Goal: Task Accomplishment & Management: Manage account settings

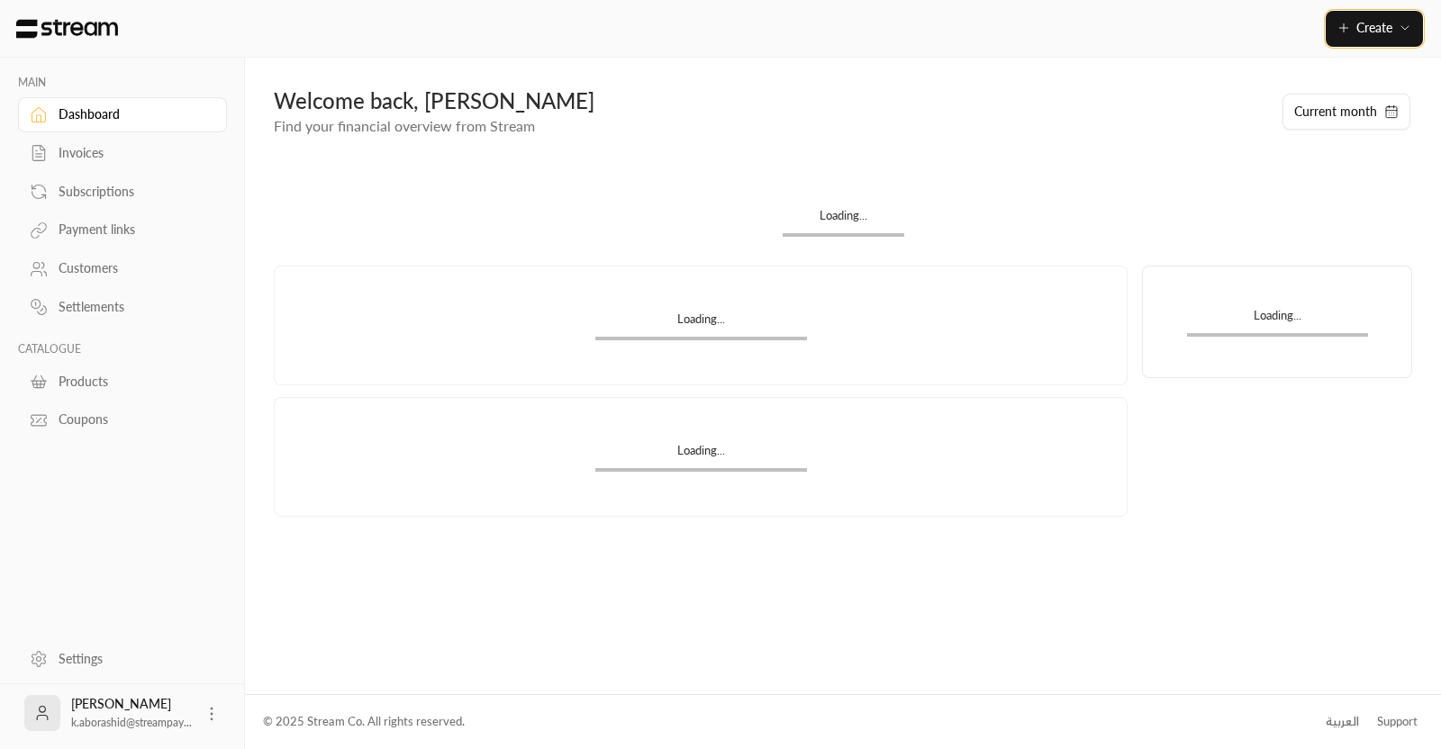
click at [1345, 29] on icon "button" at bounding box center [1344, 28] width 14 height 14
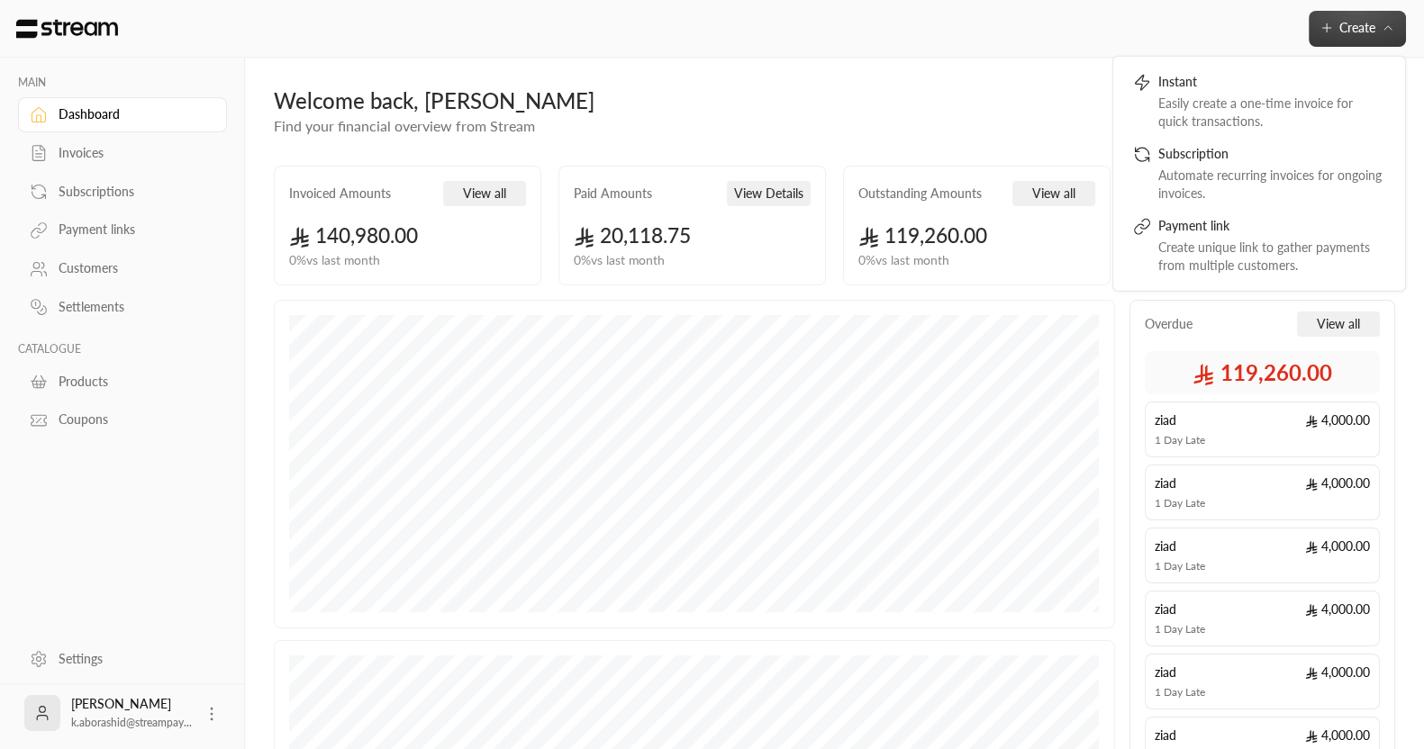
click at [961, 82] on div "Welcome back, [PERSON_NAME] Find your financial overview from Stream Current mo…" at bounding box center [834, 562] width 1179 height 1008
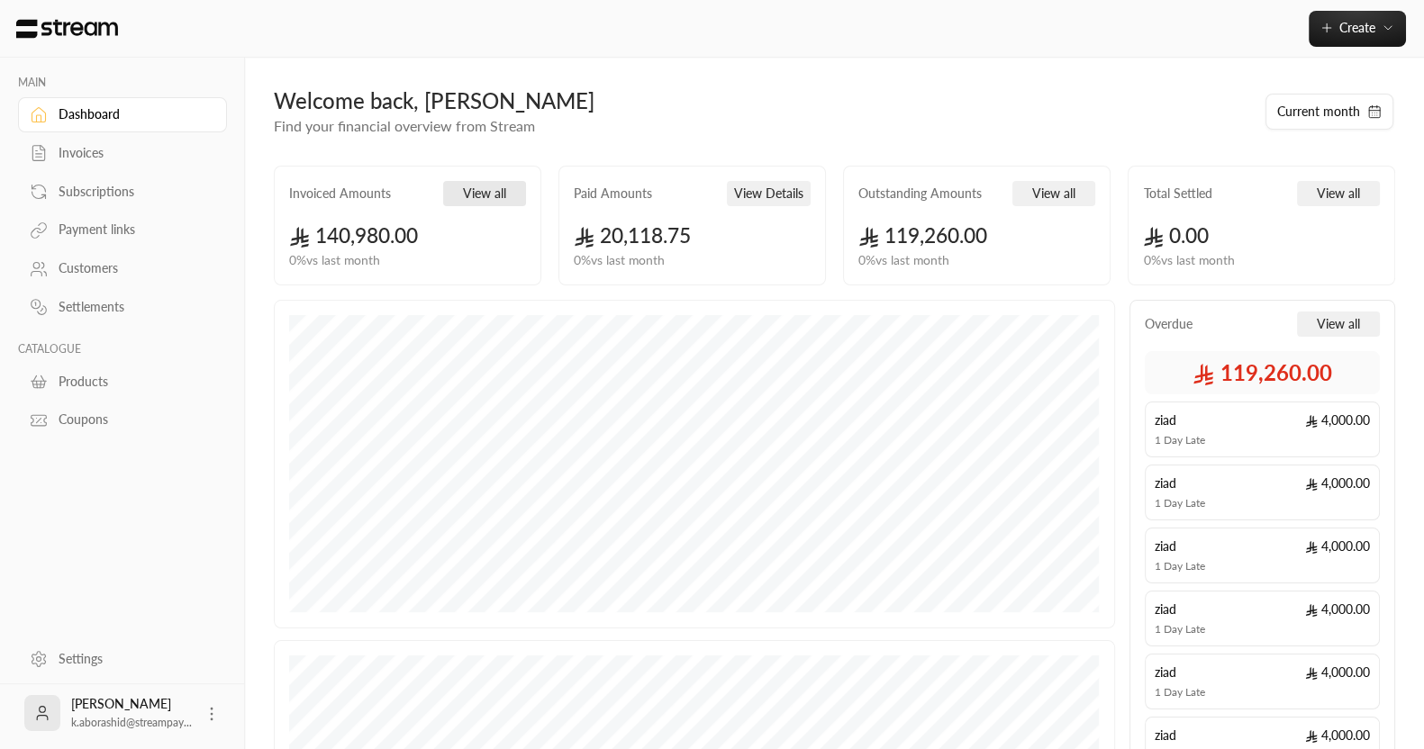
click at [486, 198] on button "View all" at bounding box center [484, 193] width 83 height 25
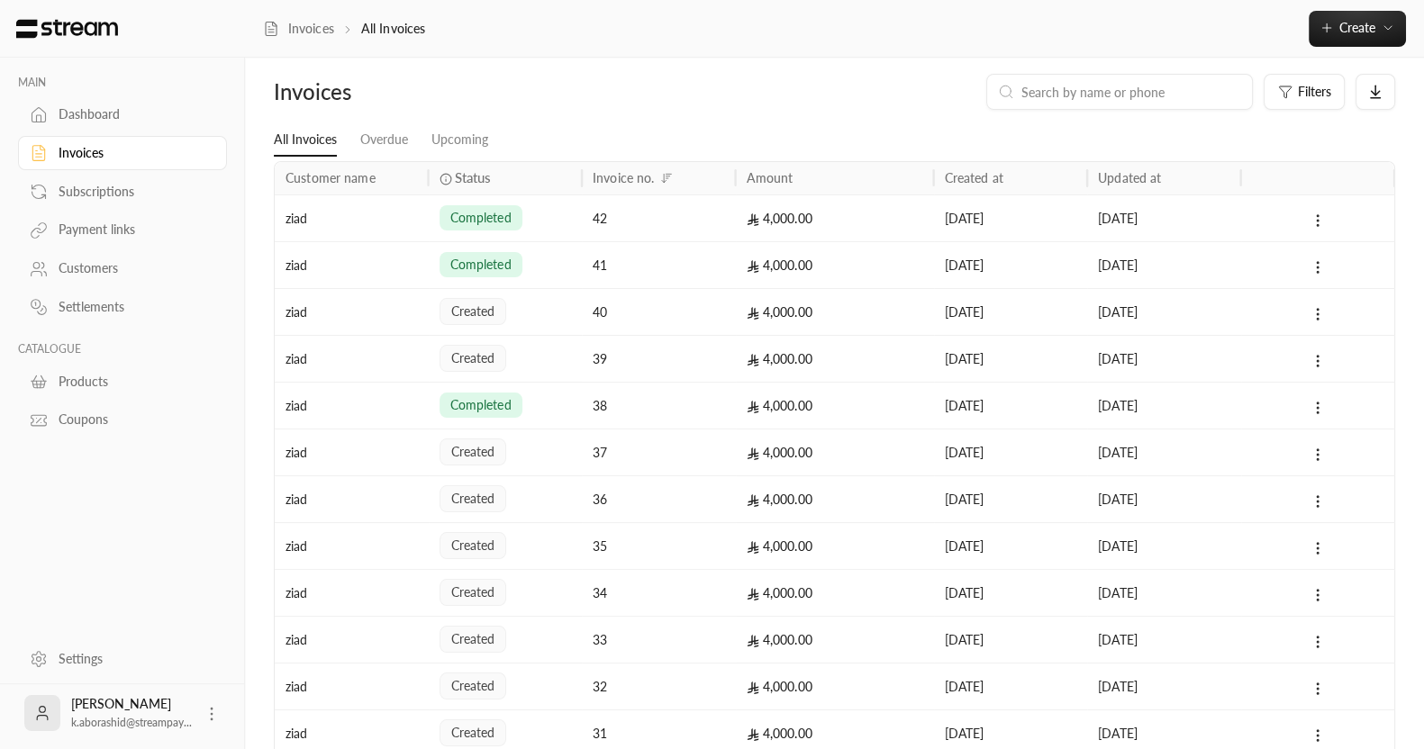
click at [41, 110] on icon at bounding box center [39, 114] width 14 height 14
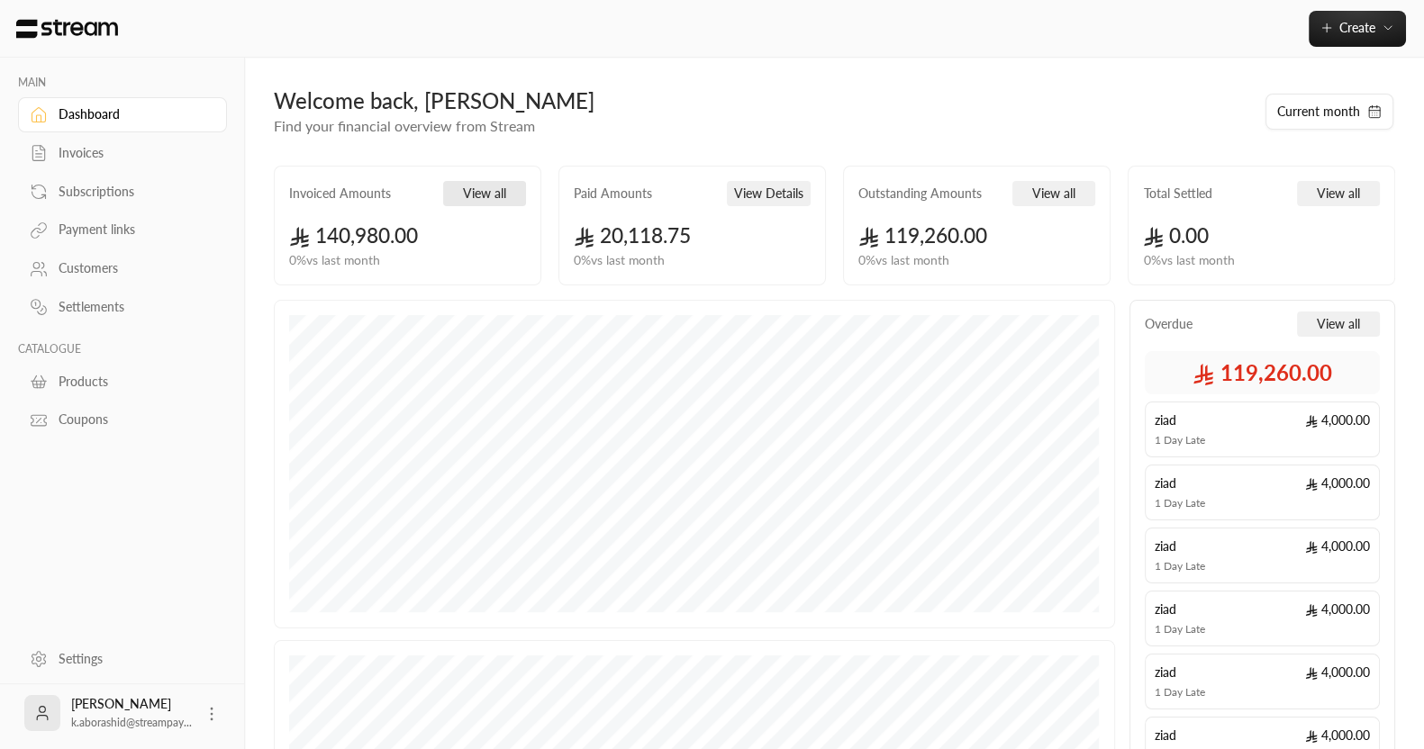
click at [484, 187] on button "View all" at bounding box center [484, 193] width 83 height 25
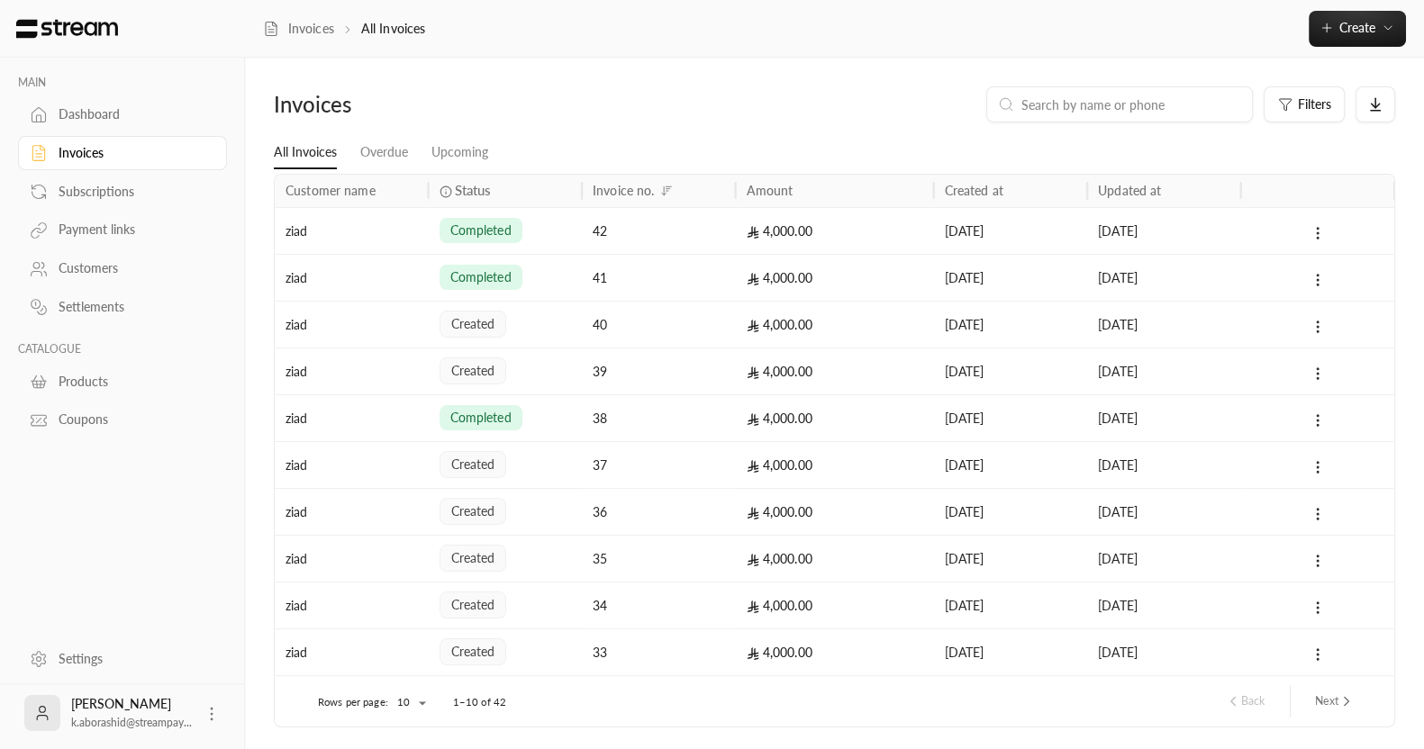
click at [489, 231] on span "completed" at bounding box center [480, 231] width 61 height 18
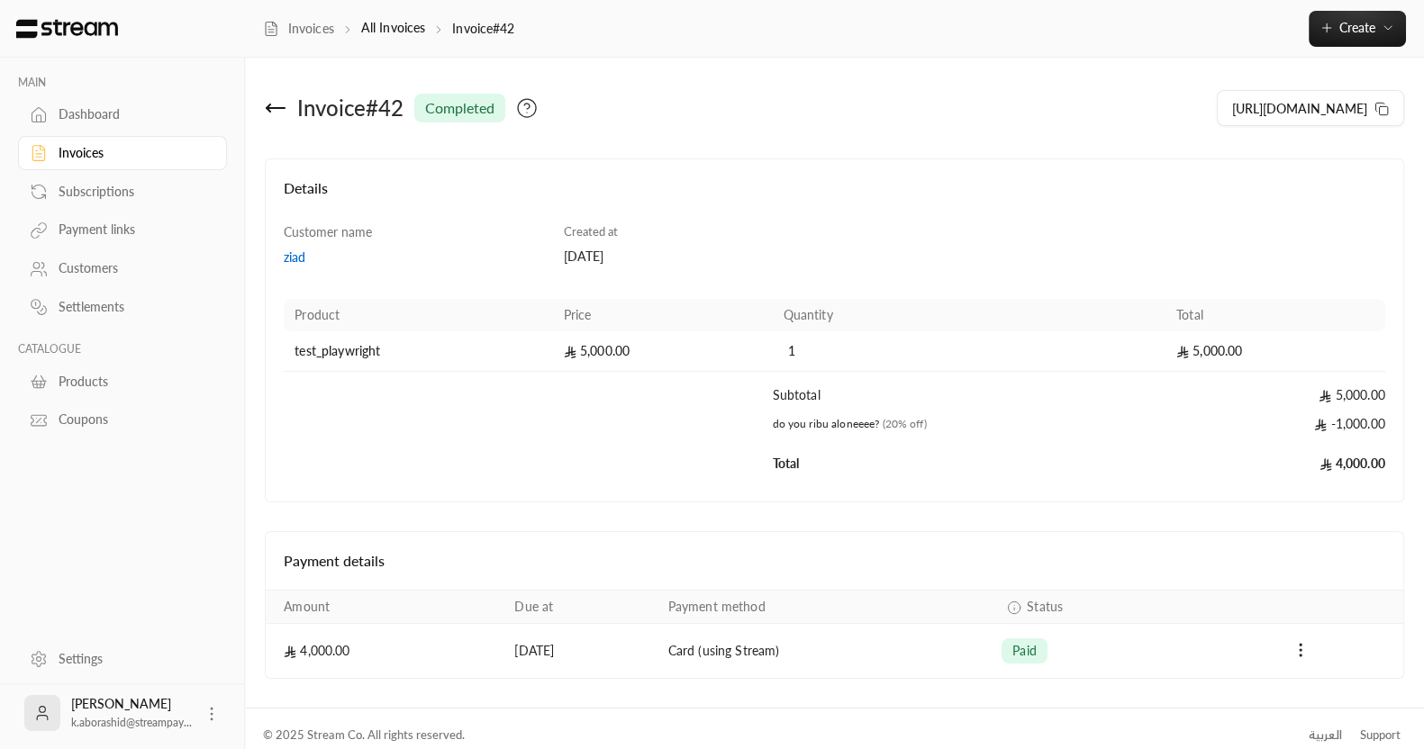
click at [270, 110] on icon at bounding box center [269, 107] width 4 height 7
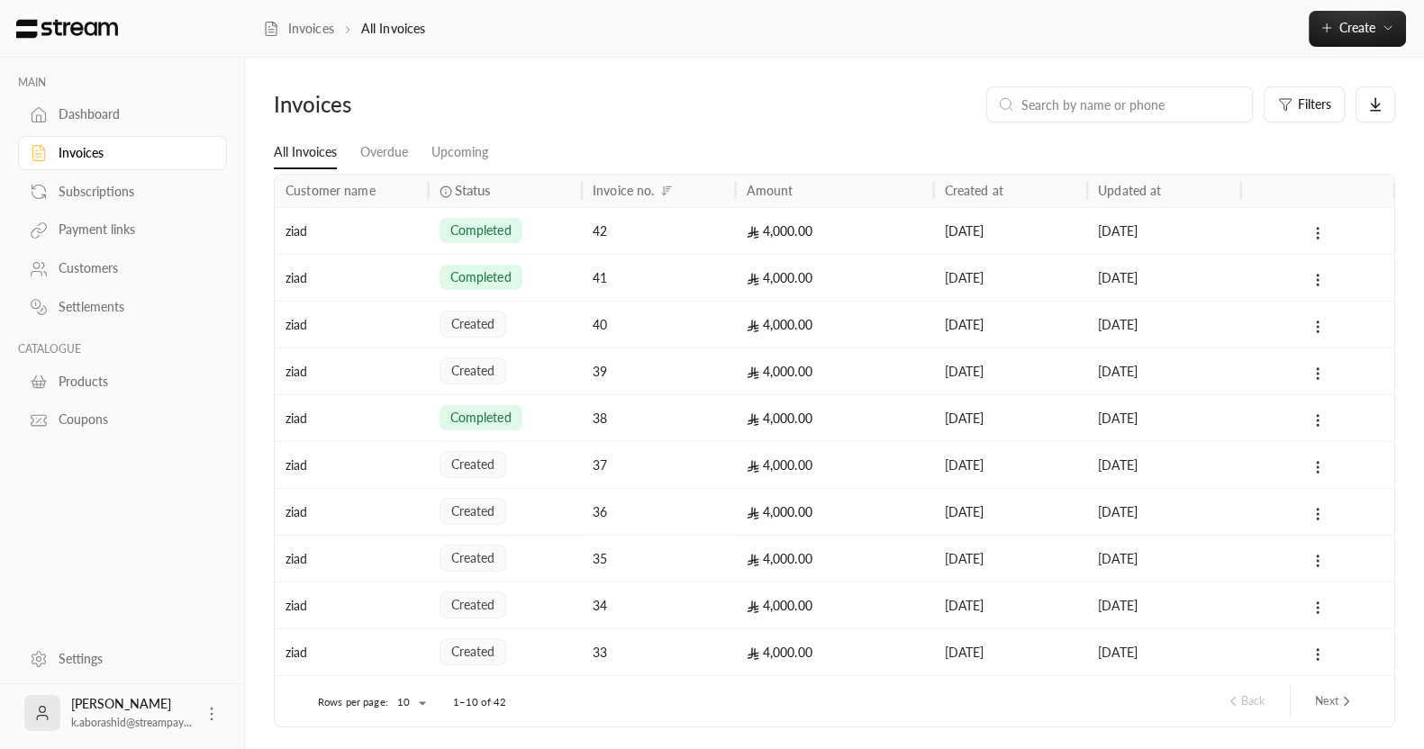
click at [375, 235] on div "ziad" at bounding box center [352, 231] width 132 height 46
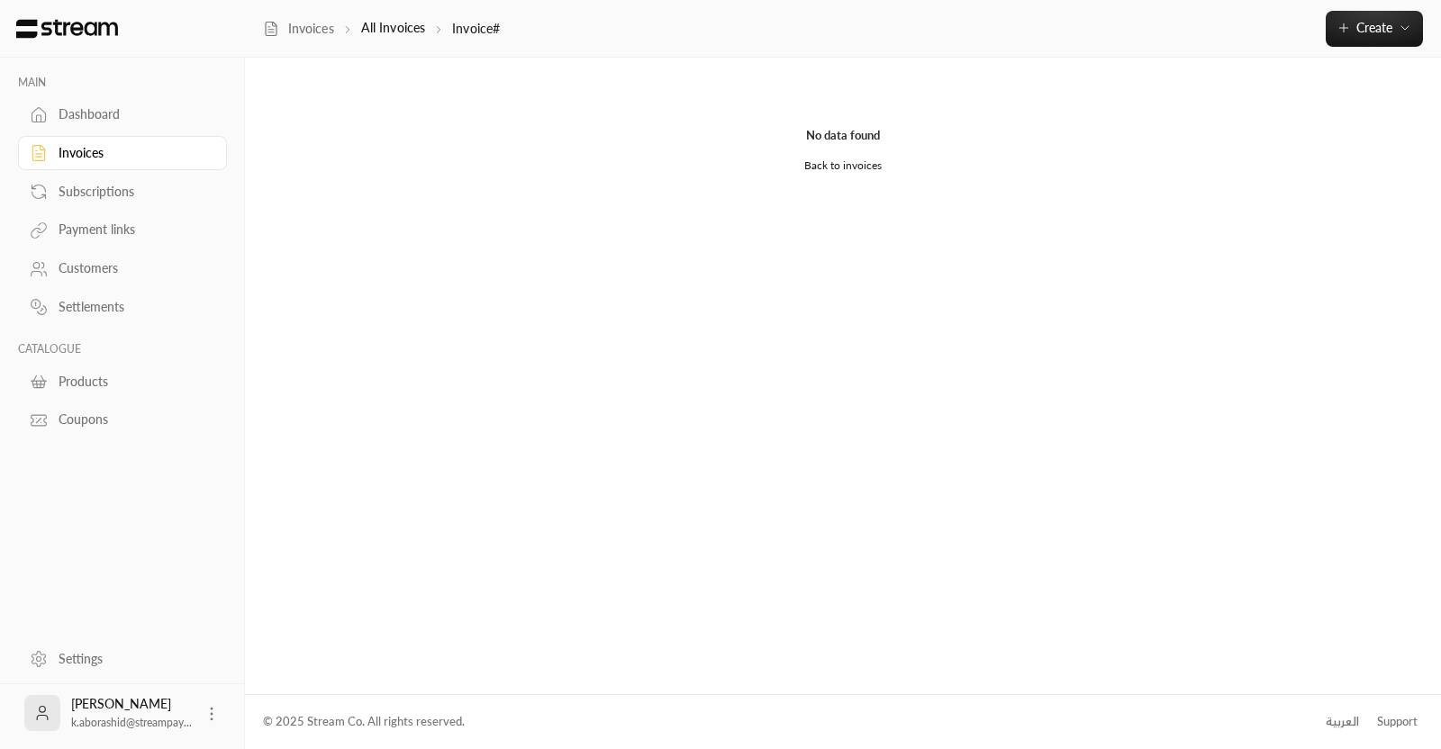
click at [40, 171] on div "Subscriptions" at bounding box center [122, 189] width 209 height 39
click at [59, 165] on link "Invoices" at bounding box center [122, 153] width 209 height 35
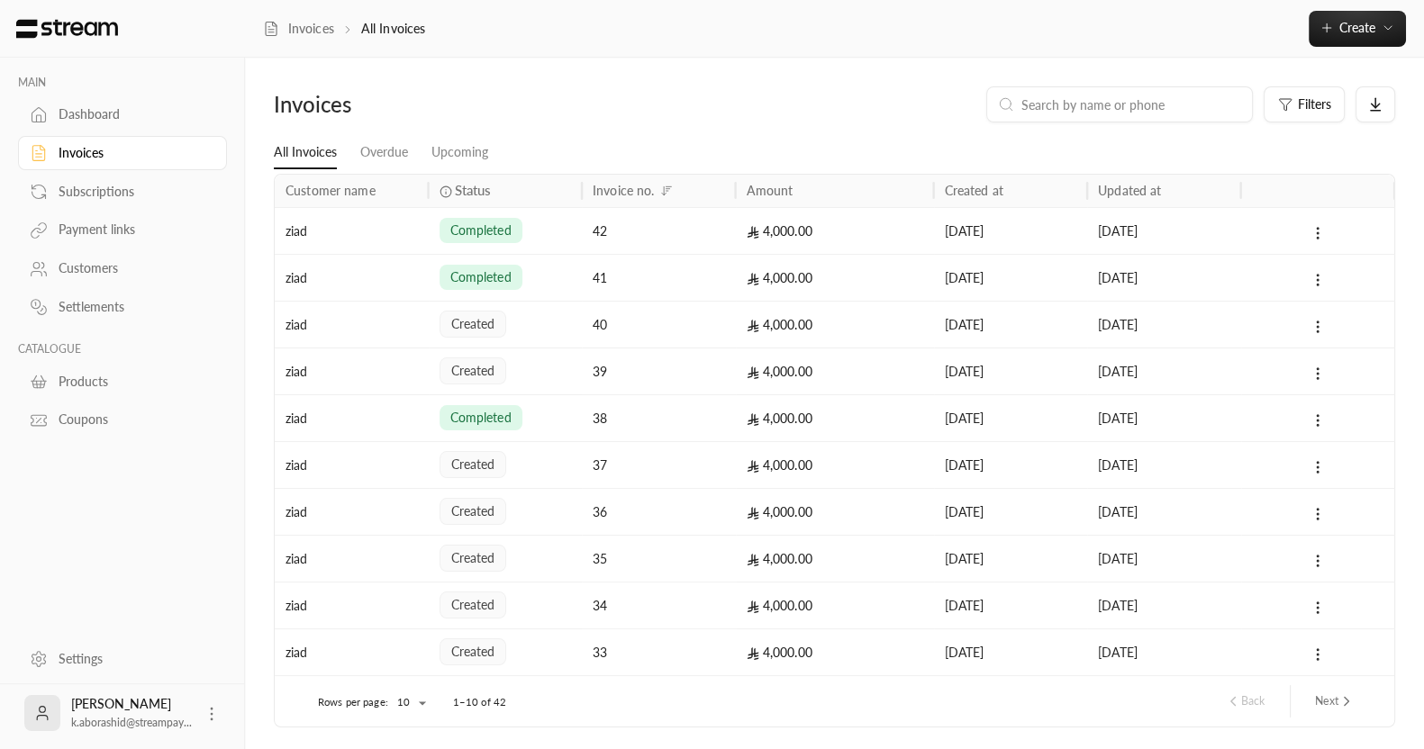
click at [94, 90] on div "MAIN Dashboard Invoices Subscriptions Payment links Customers Settlements CATAL…" at bounding box center [122, 257] width 209 height 362
click at [75, 100] on link "Dashboard" at bounding box center [122, 114] width 209 height 35
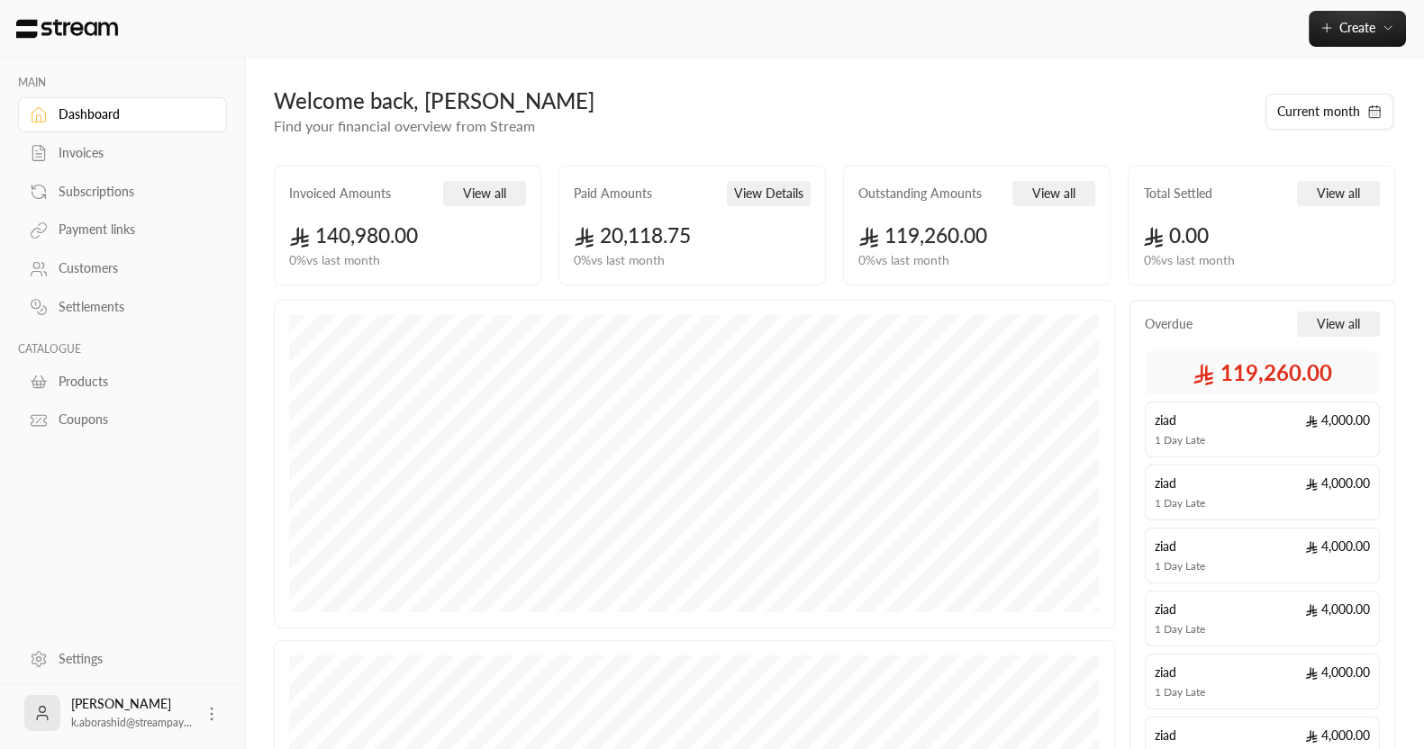
click at [753, 177] on div "Paid Amounts View Details 20,118.75 0 % vs last month" at bounding box center [692, 226] width 268 height 120
click at [767, 204] on button "View Details" at bounding box center [769, 193] width 84 height 25
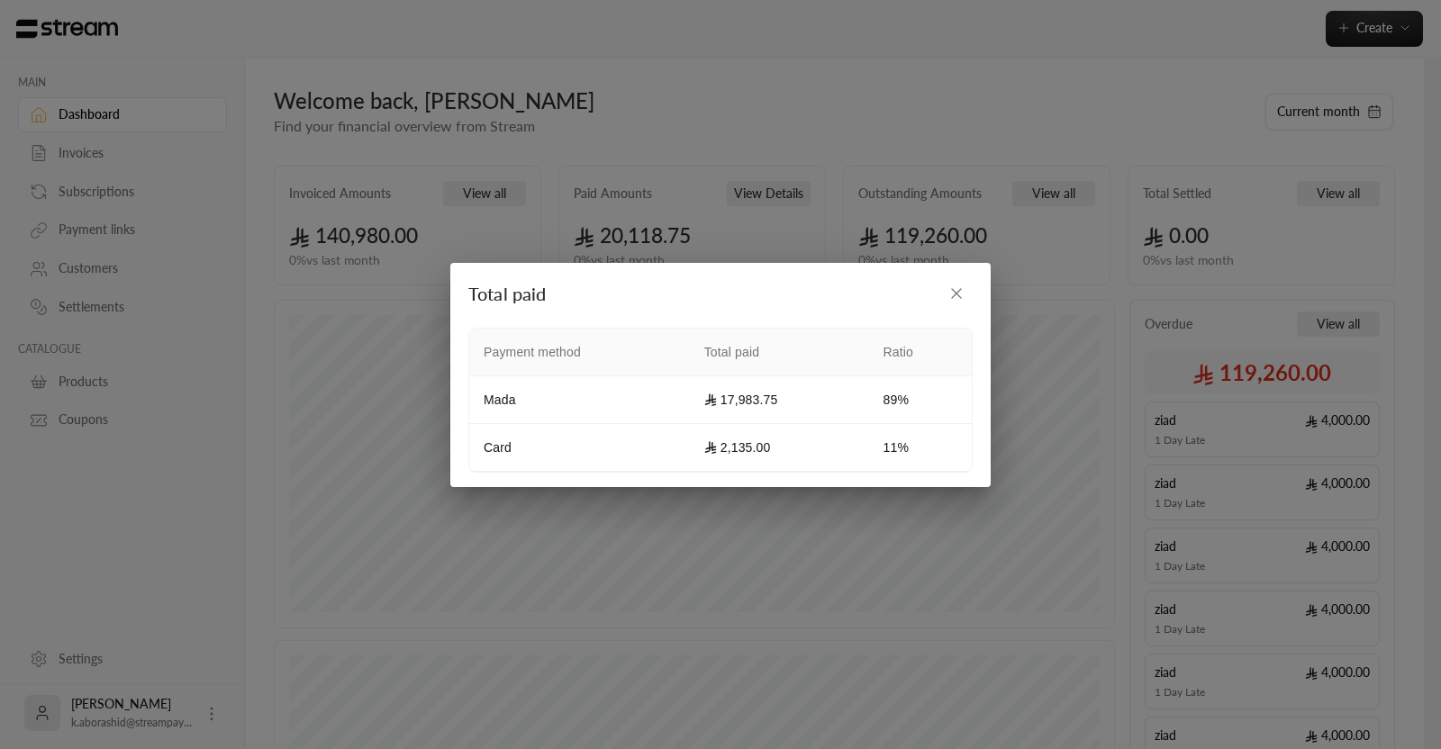
click at [746, 205] on div "Total paid Payment method Total paid Ratio Mada 17,983.75 89% Card 2,135.00 11%" at bounding box center [720, 374] width 1441 height 749
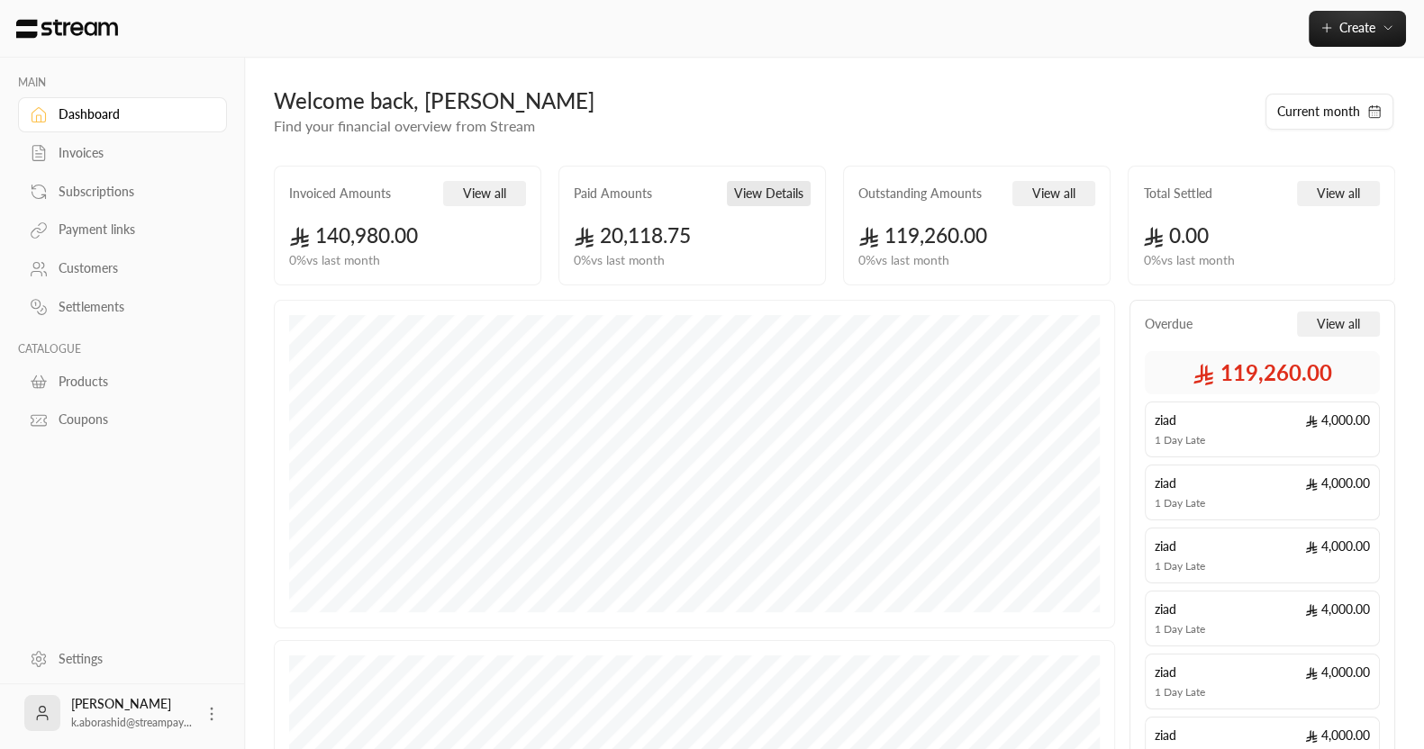
click at [769, 194] on button "View Details" at bounding box center [769, 193] width 84 height 25
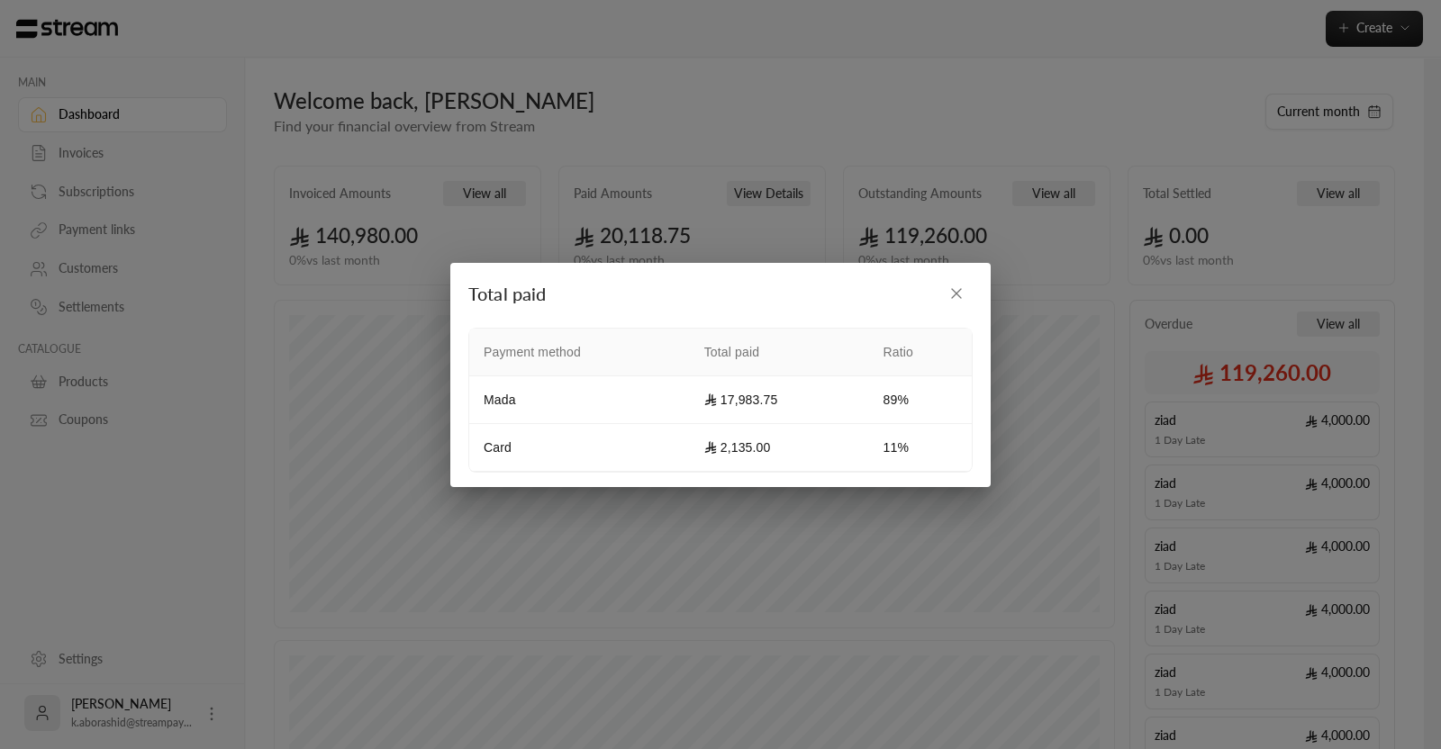
click at [677, 210] on div "Total paid Payment method Total paid Ratio Mada 17,983.75 89% Card 2,135.00 11%" at bounding box center [720, 374] width 1441 height 749
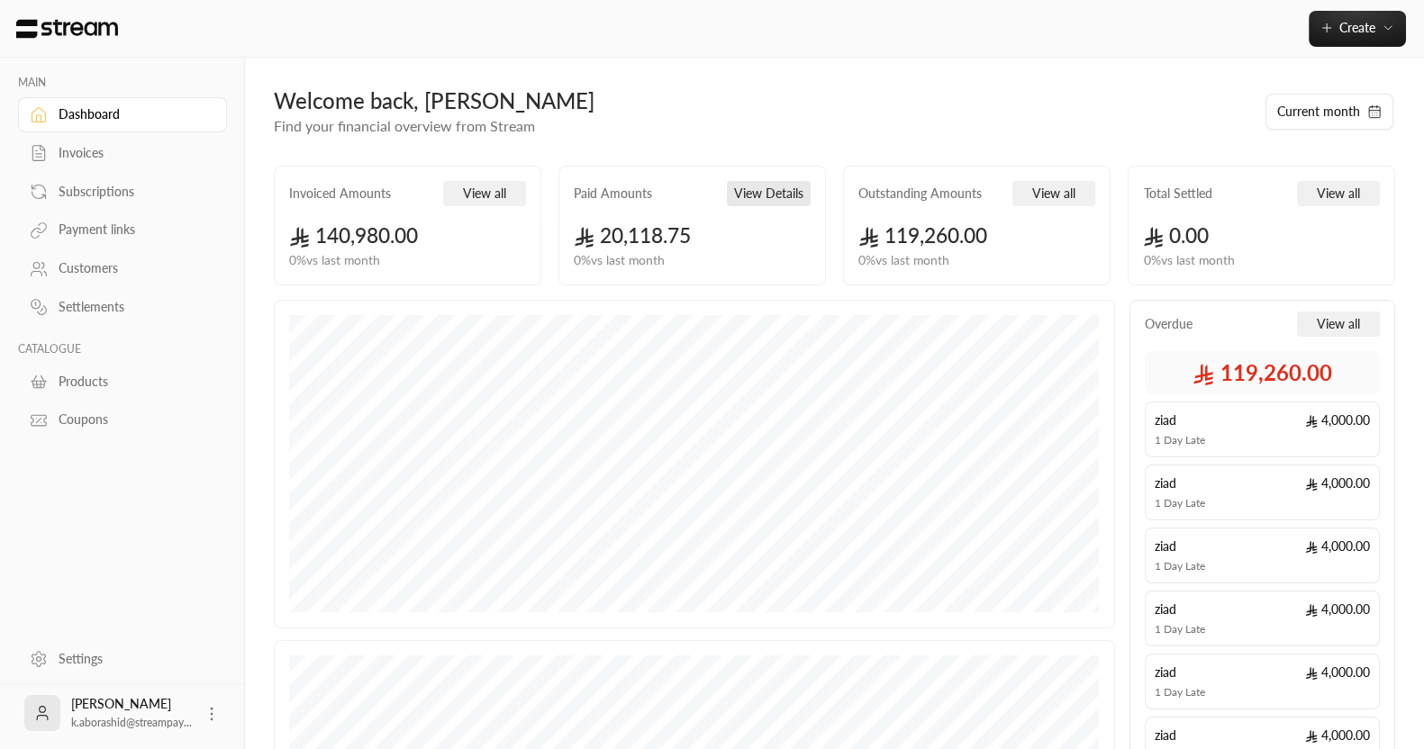
click at [779, 186] on button "View Details" at bounding box center [769, 193] width 84 height 25
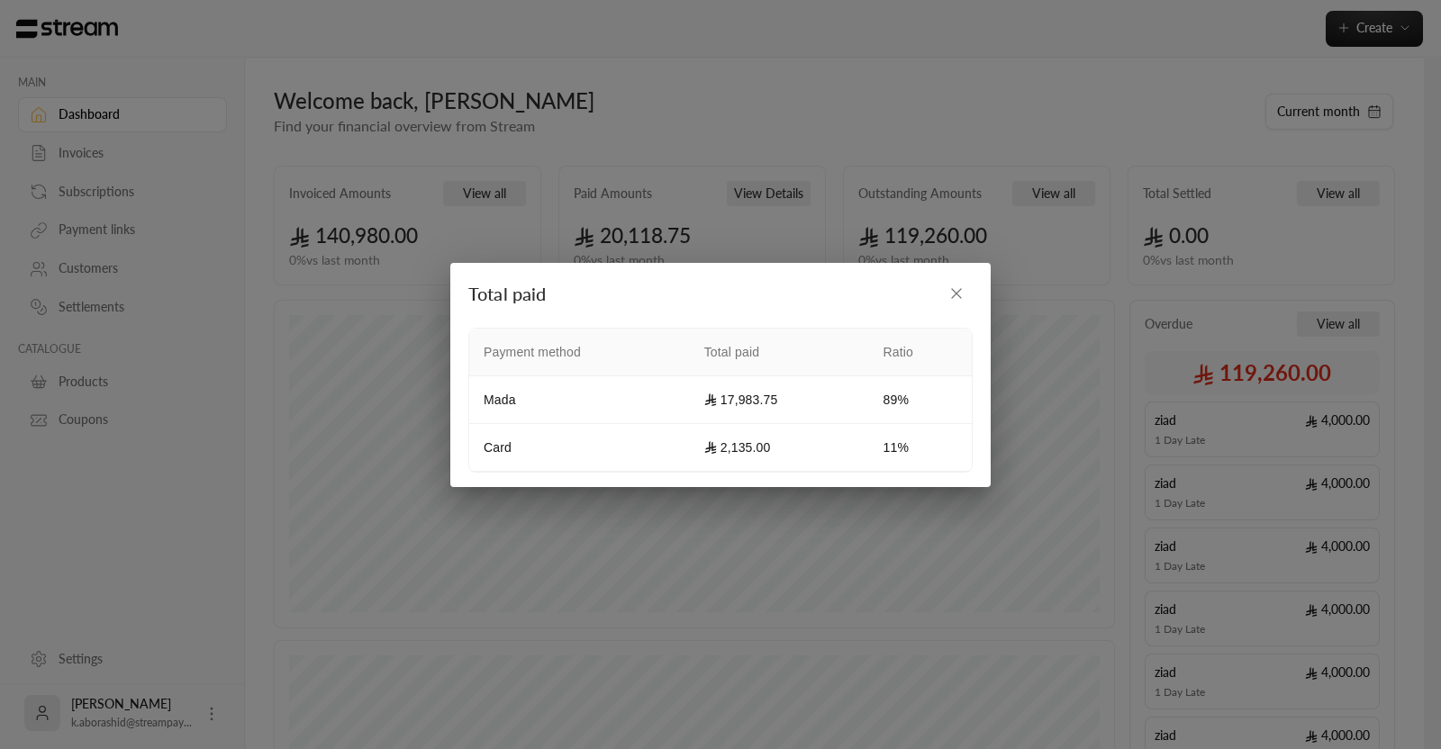
click at [807, 195] on div "Total paid Payment method Total paid Ratio Mada 17,983.75 89% Card 2,135.00 11%" at bounding box center [720, 374] width 1441 height 749
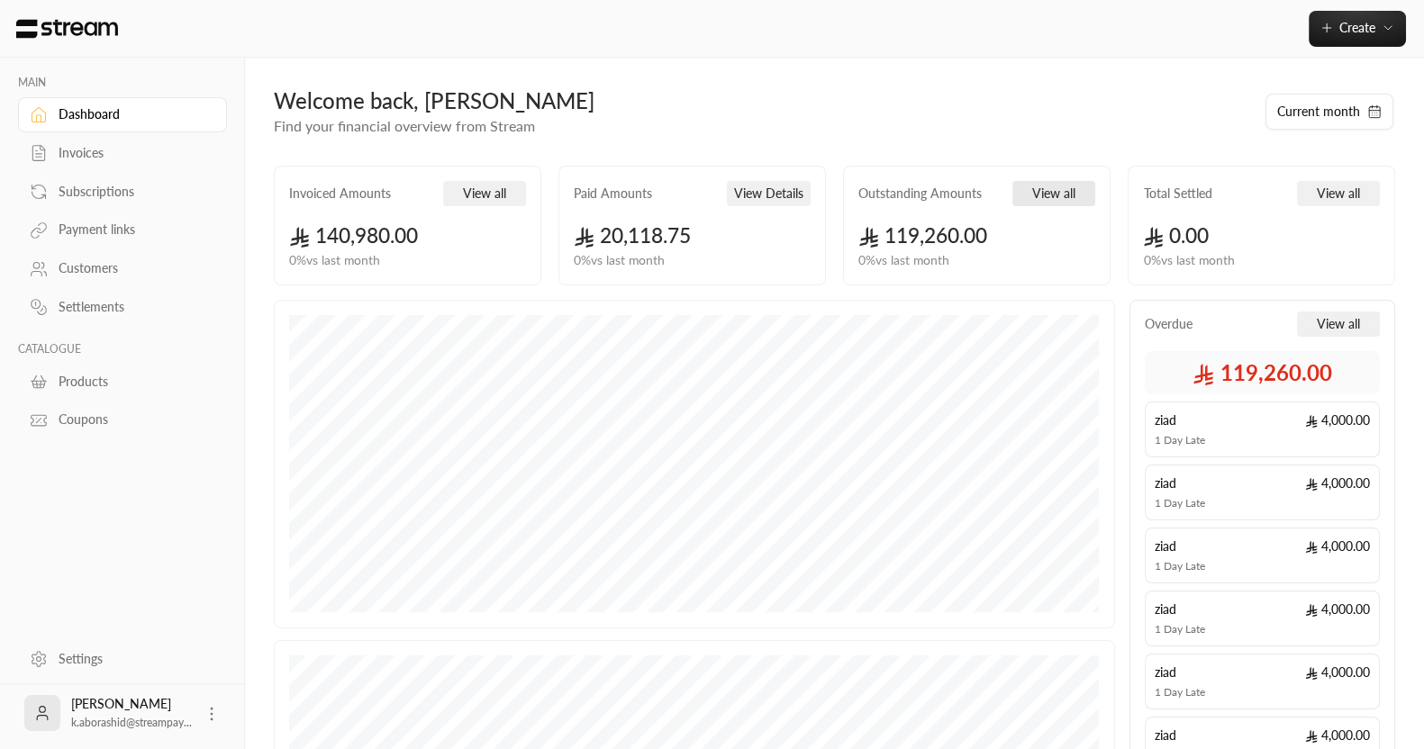
click at [1037, 183] on button "View all" at bounding box center [1053, 193] width 83 height 25
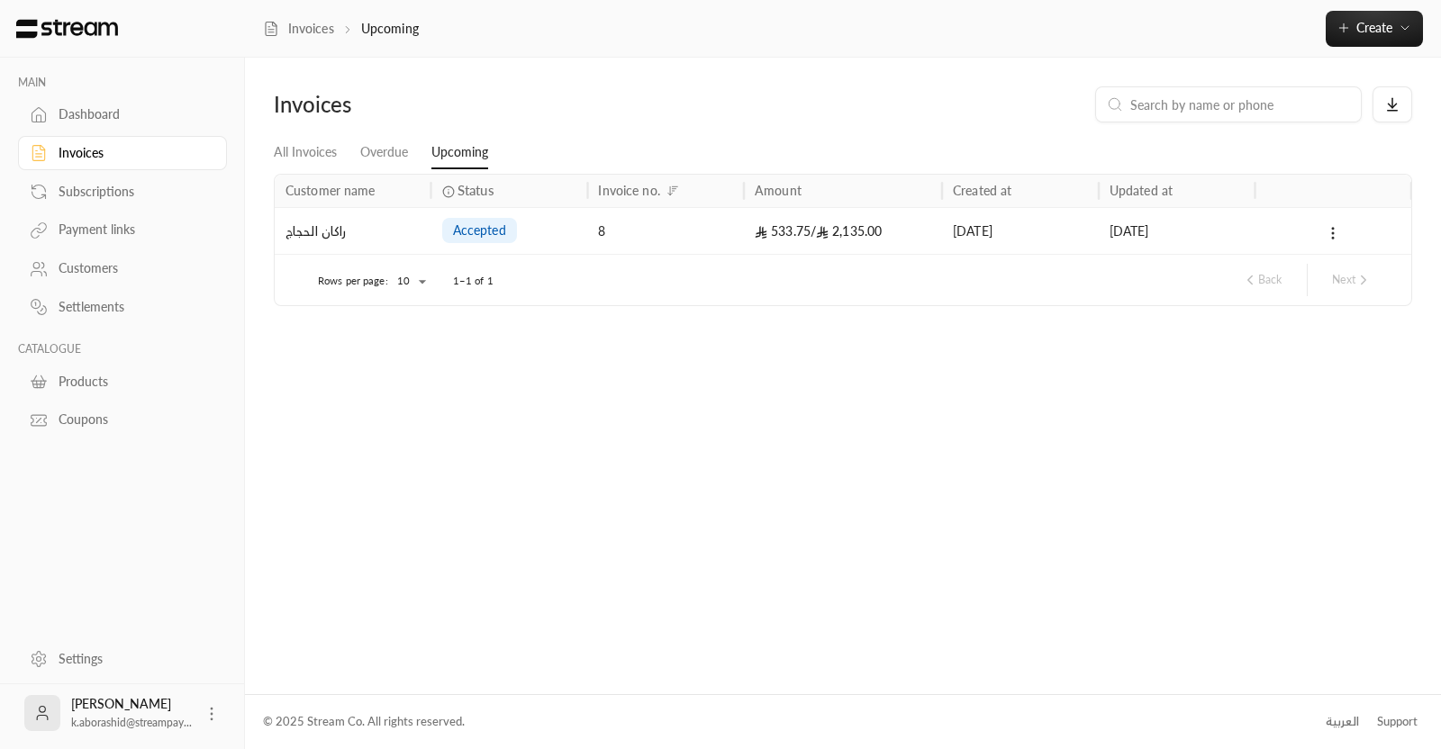
click at [105, 152] on div "Invoices" at bounding box center [132, 153] width 146 height 18
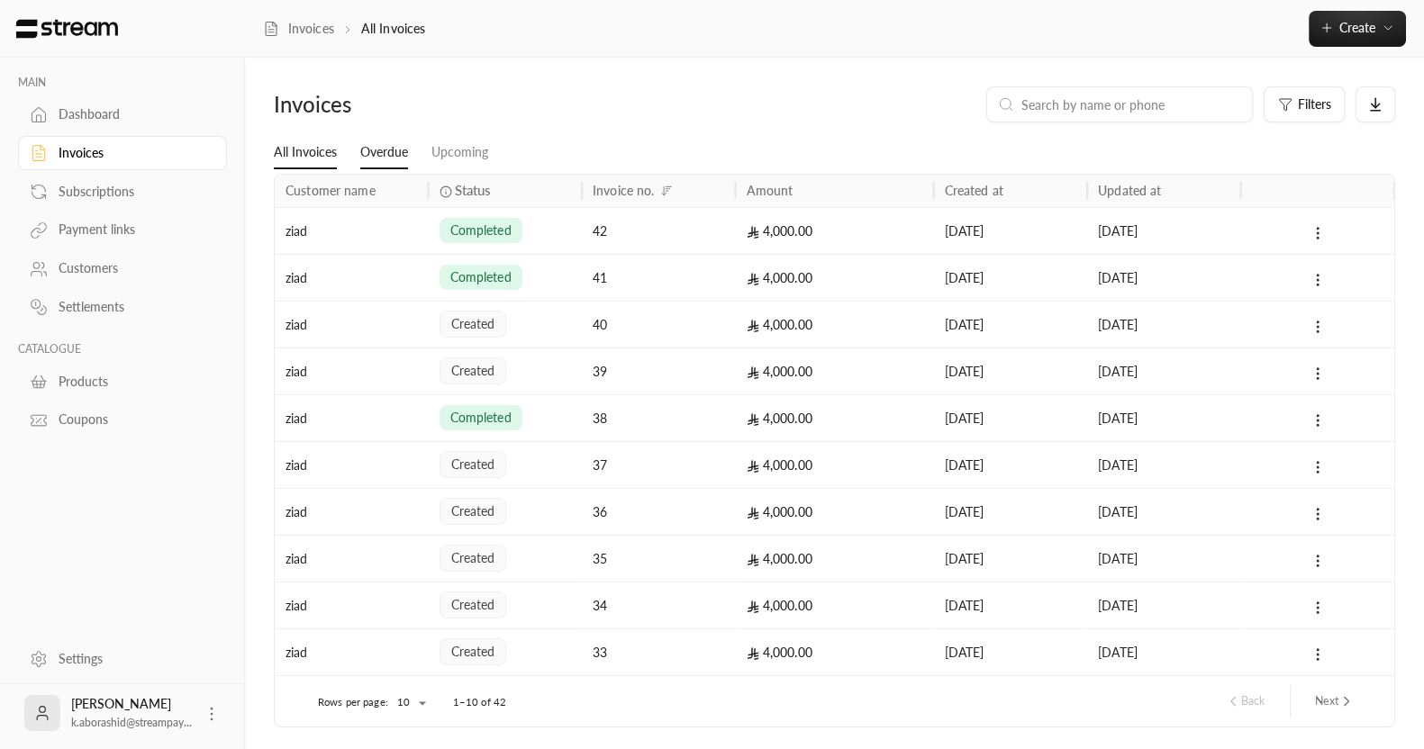
click at [395, 152] on link "Overdue" at bounding box center [384, 153] width 48 height 32
click at [140, 115] on div "Dashboard" at bounding box center [132, 114] width 146 height 18
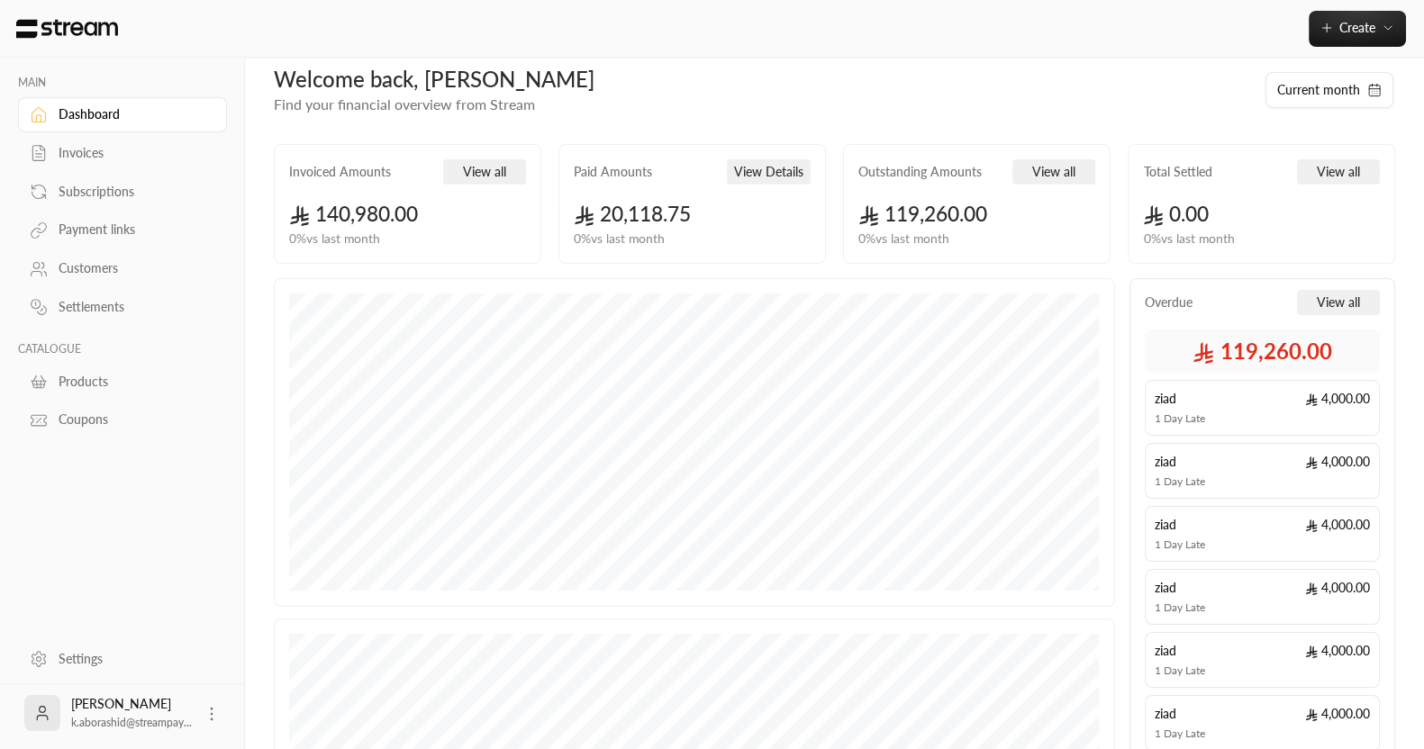
scroll to position [23, 0]
click at [765, 169] on button "View Details" at bounding box center [769, 170] width 84 height 25
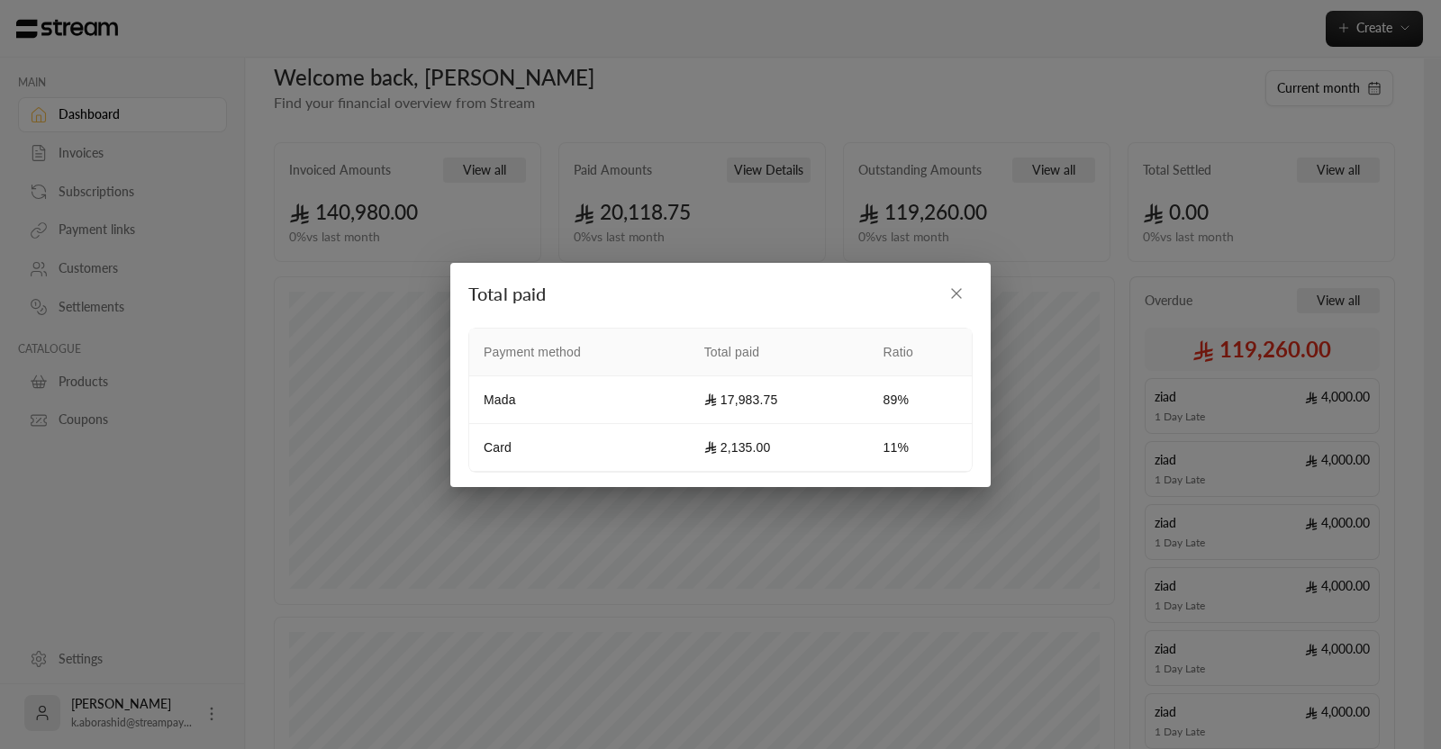
click at [966, 294] on button "button" at bounding box center [956, 293] width 32 height 32
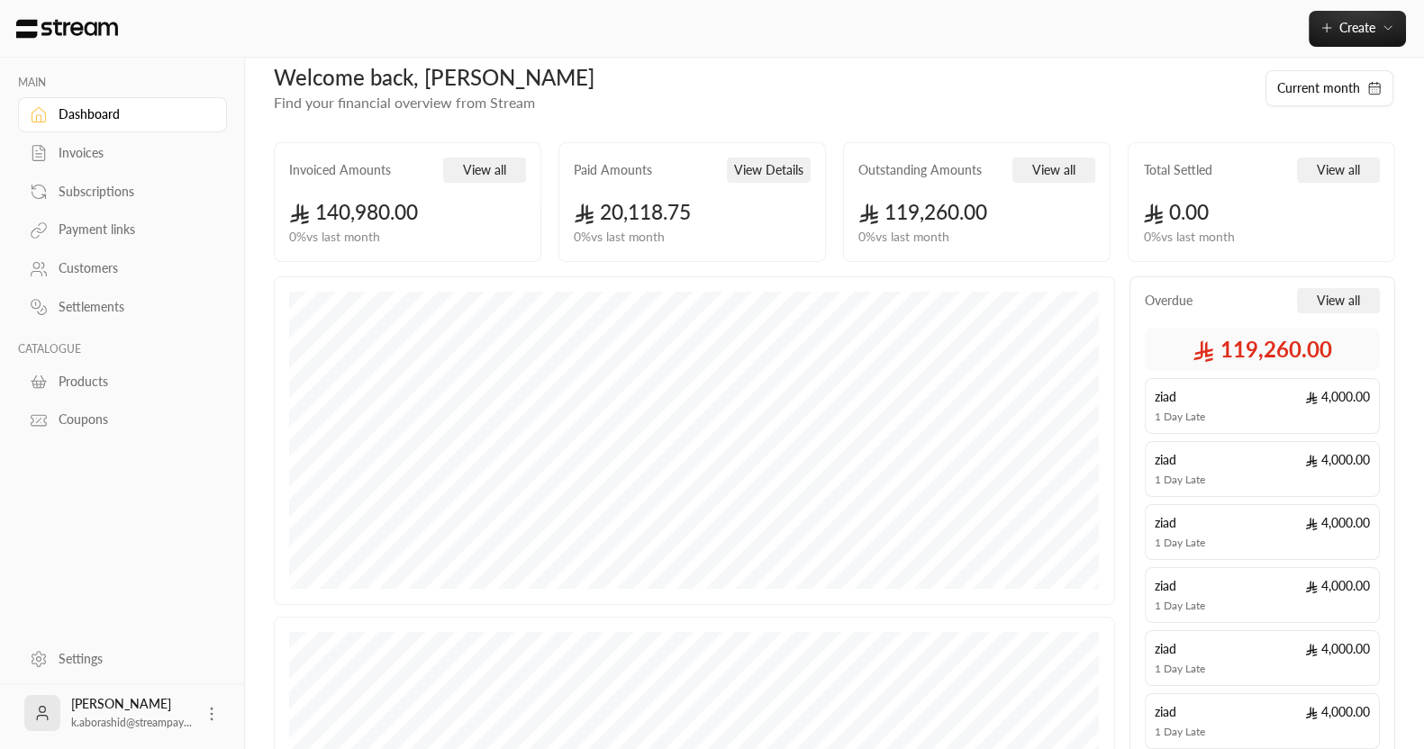
click at [52, 155] on link "Invoices" at bounding box center [122, 153] width 209 height 35
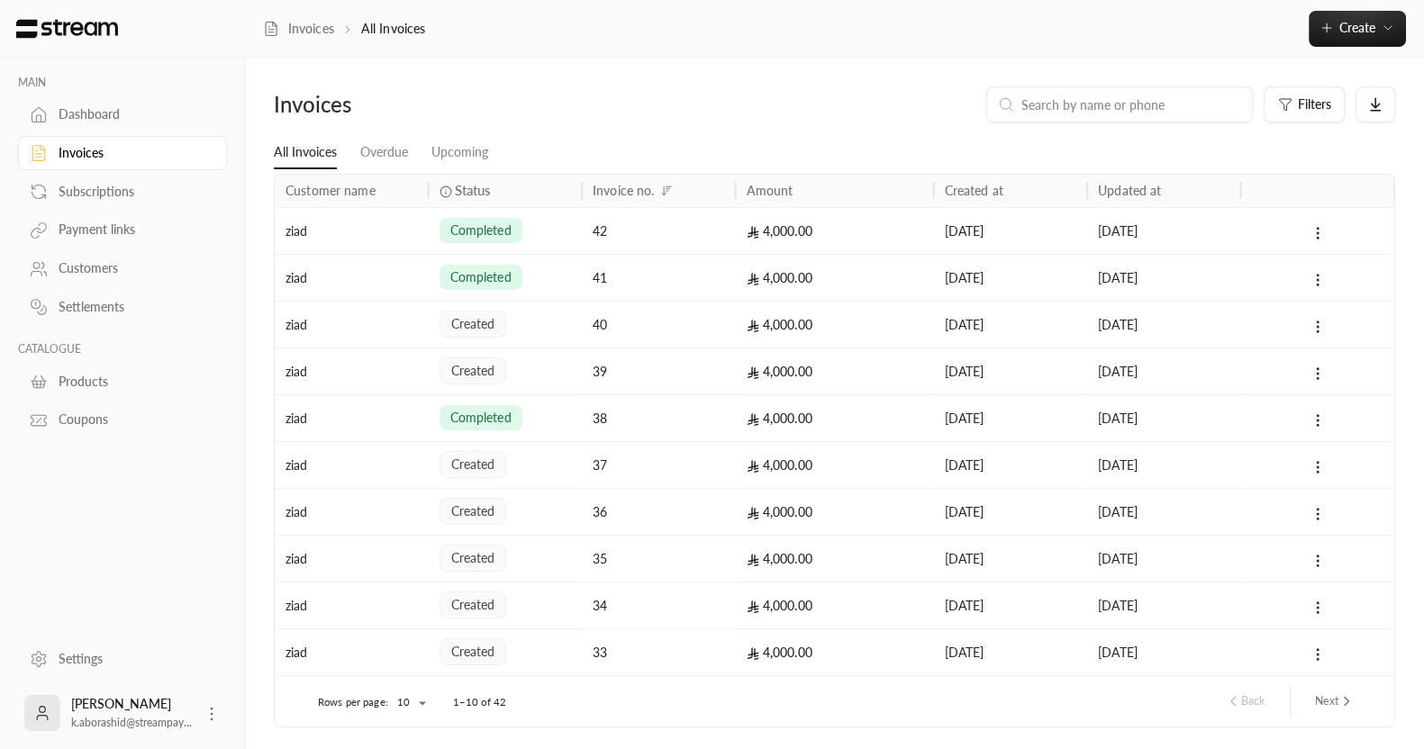
click at [99, 141] on link "Invoices" at bounding box center [122, 153] width 209 height 35
click at [161, 123] on div "Dashboard" at bounding box center [132, 114] width 146 height 18
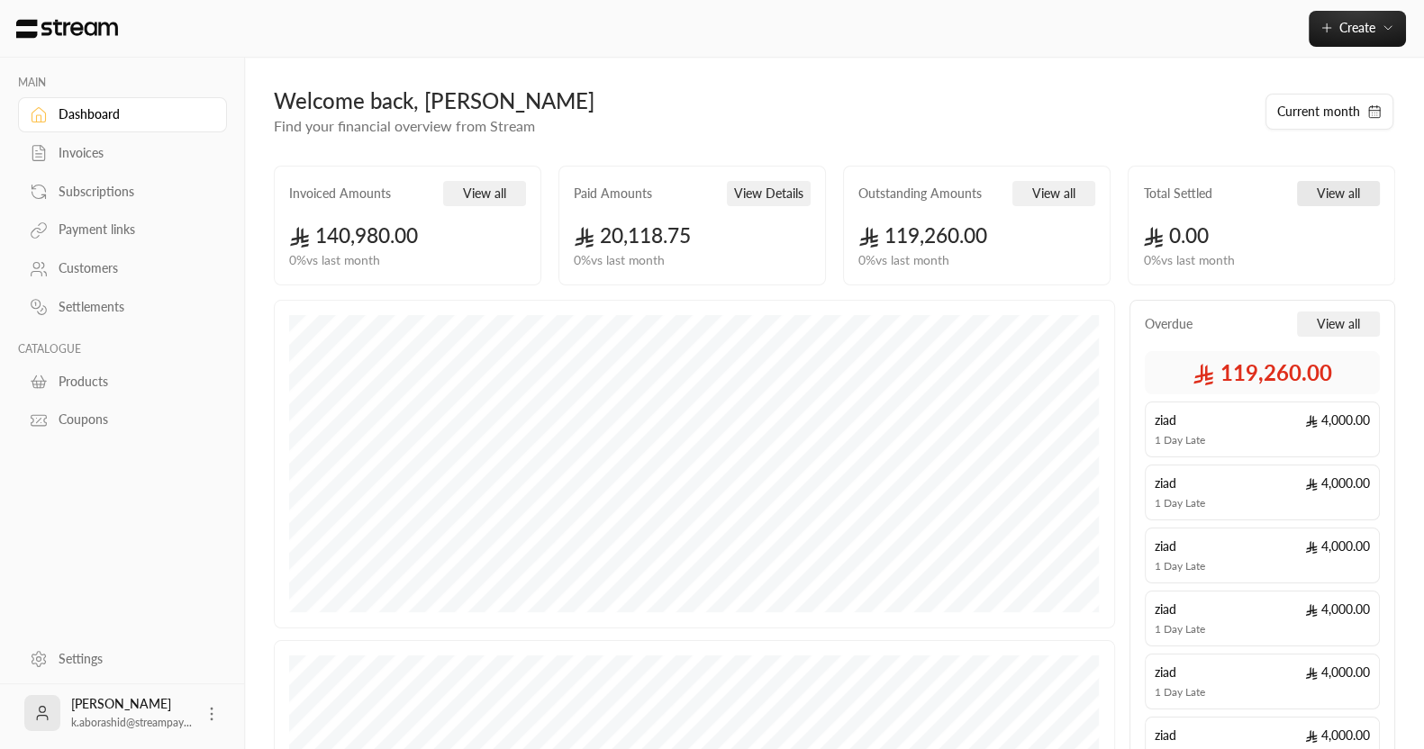
click at [1306, 191] on button "View all" at bounding box center [1338, 193] width 83 height 25
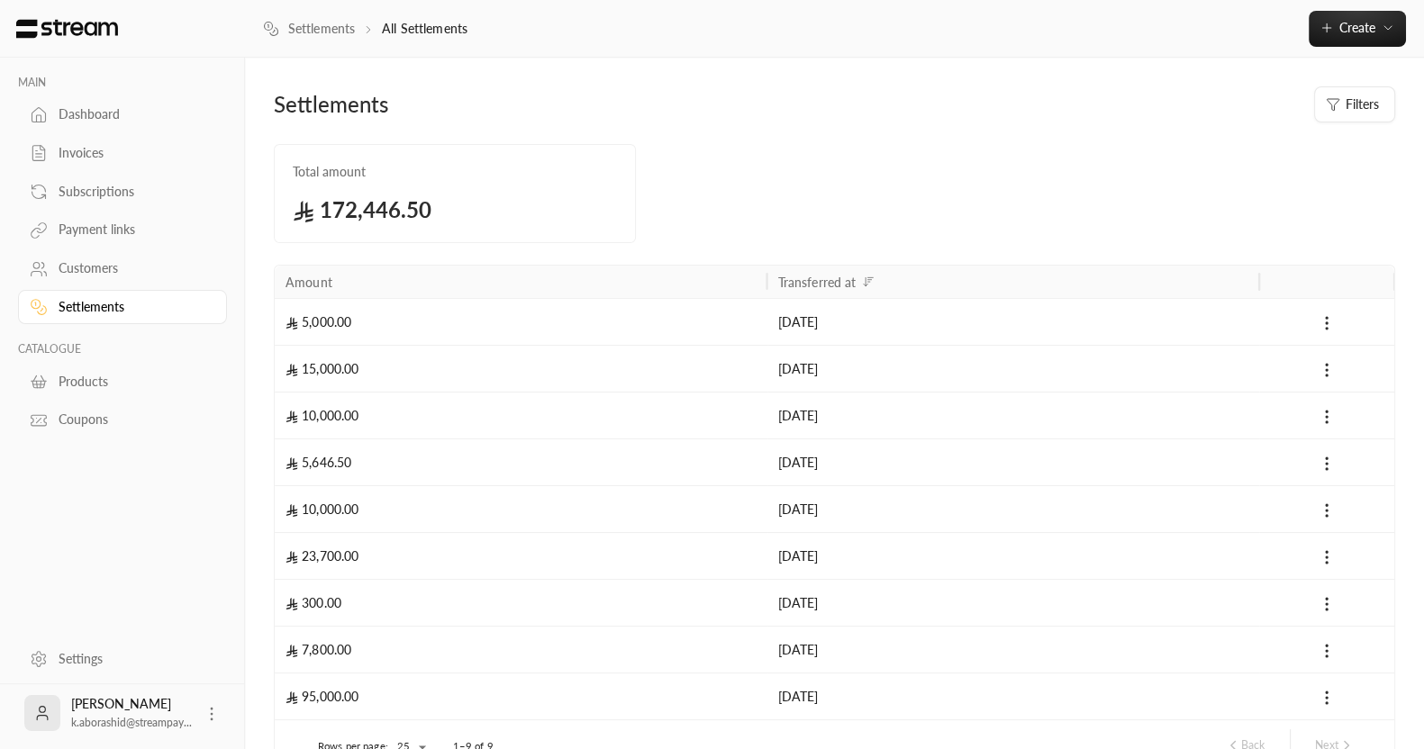
click at [72, 109] on div "Dashboard" at bounding box center [132, 114] width 146 height 18
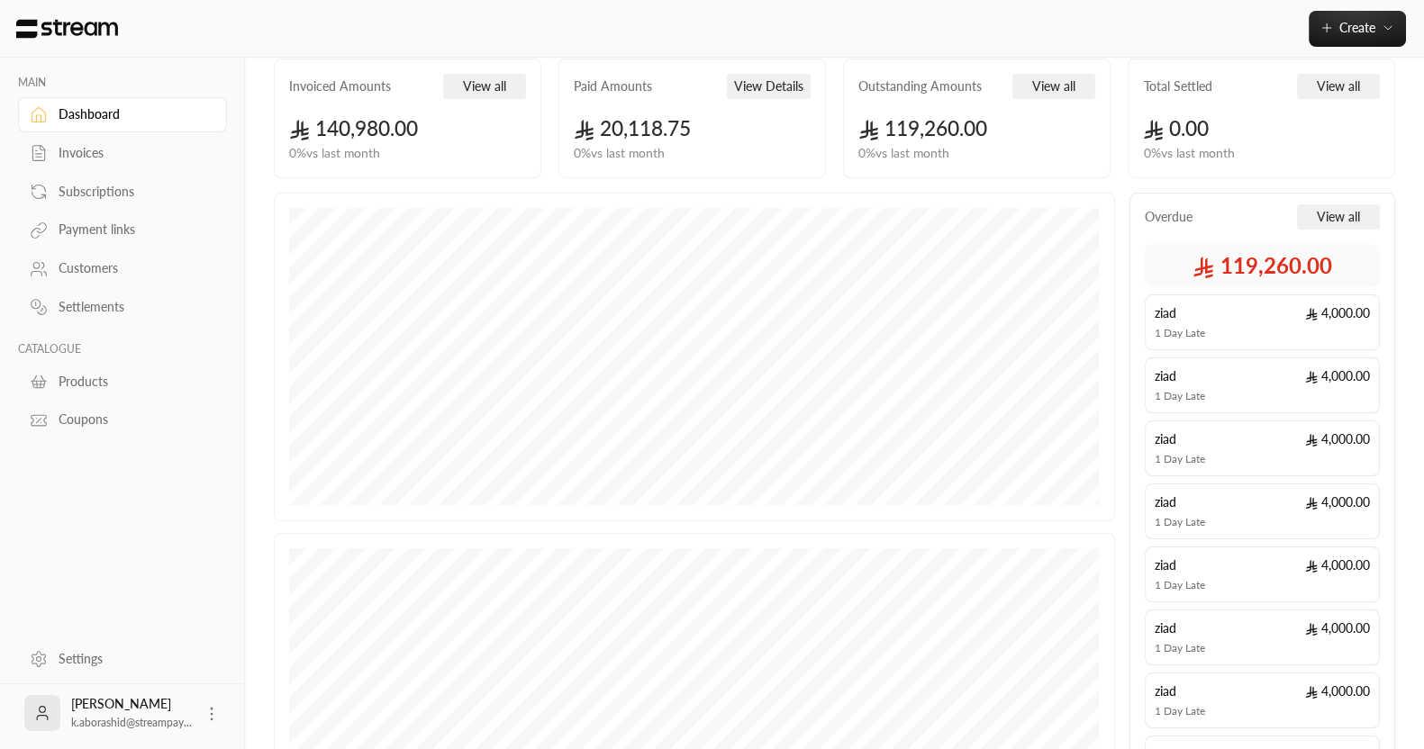
scroll to position [146, 0]
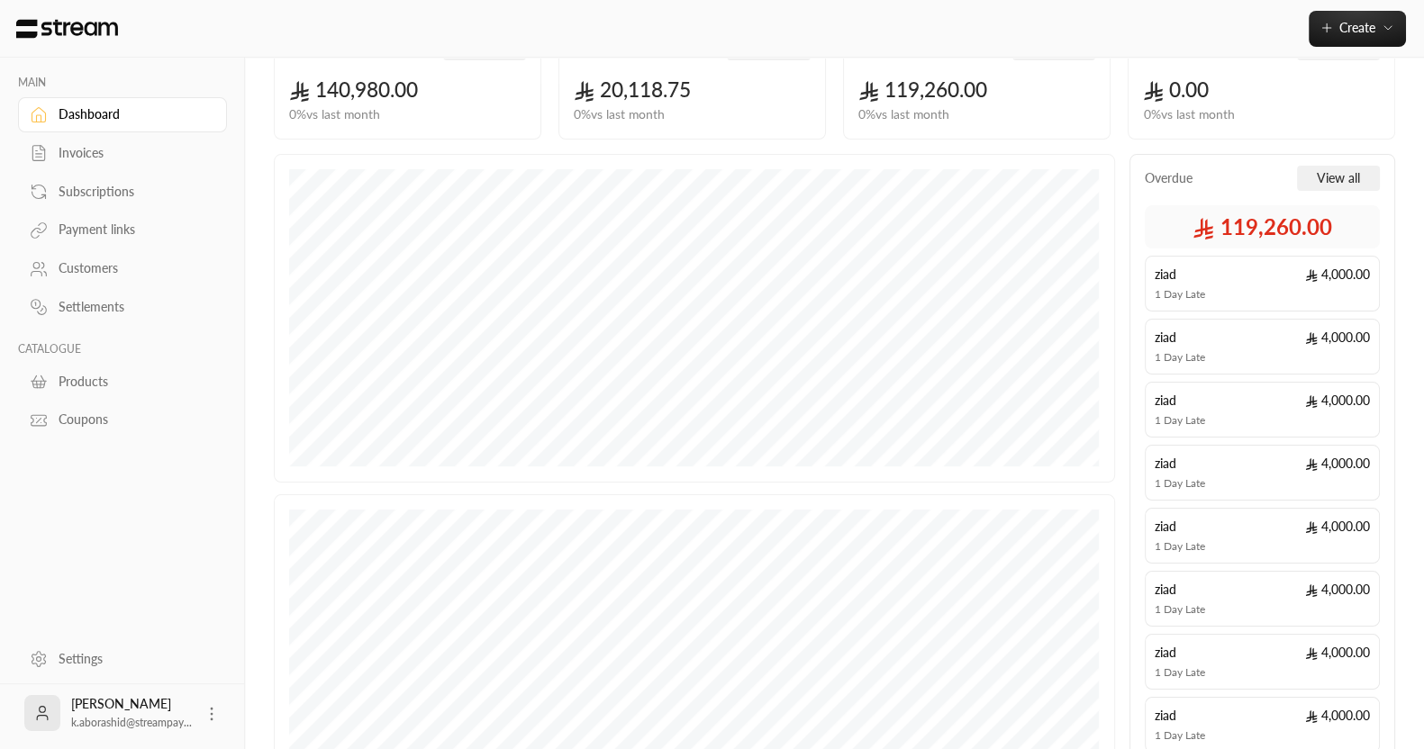
click at [107, 145] on div "Invoices" at bounding box center [132, 153] width 146 height 18
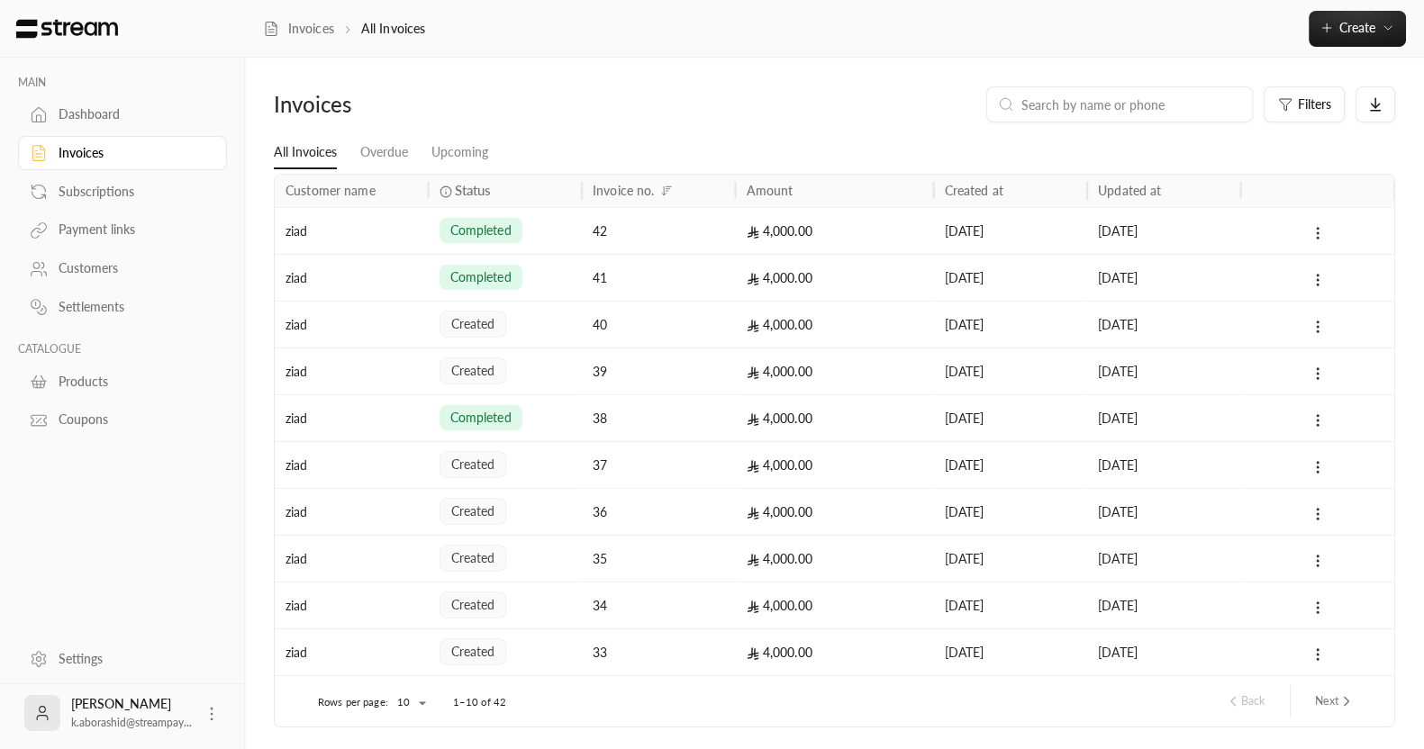
click at [149, 123] on link "Dashboard" at bounding box center [122, 114] width 209 height 35
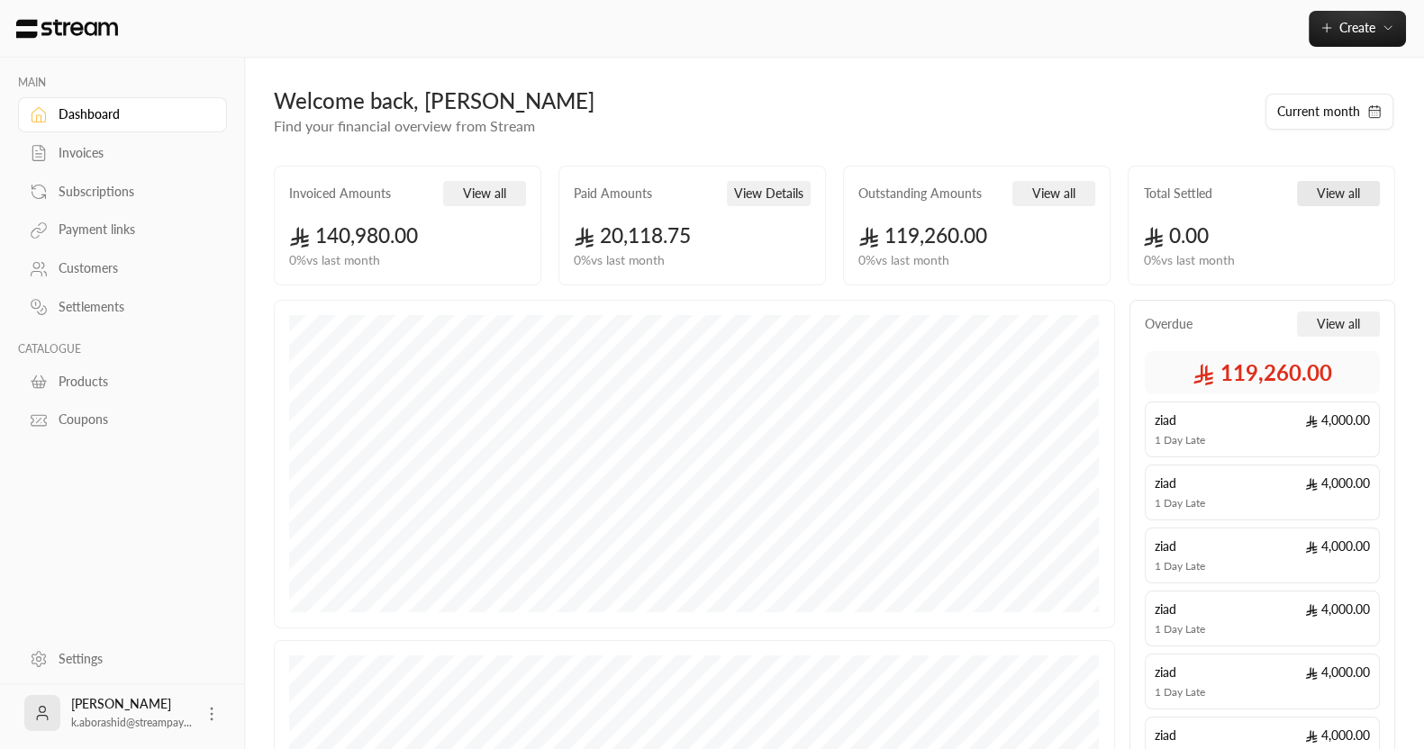
click at [1320, 186] on button "View all" at bounding box center [1338, 193] width 83 height 25
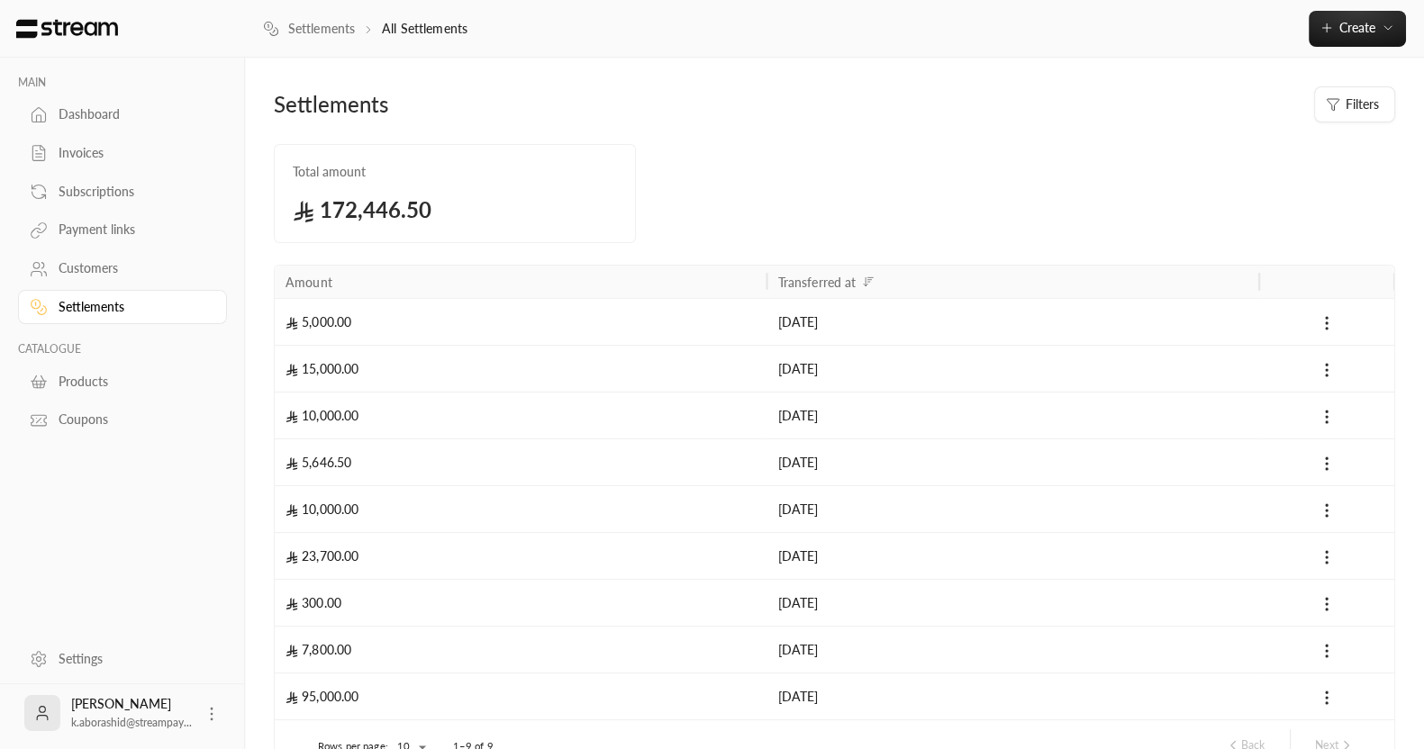
click at [136, 126] on link "Dashboard" at bounding box center [122, 114] width 209 height 35
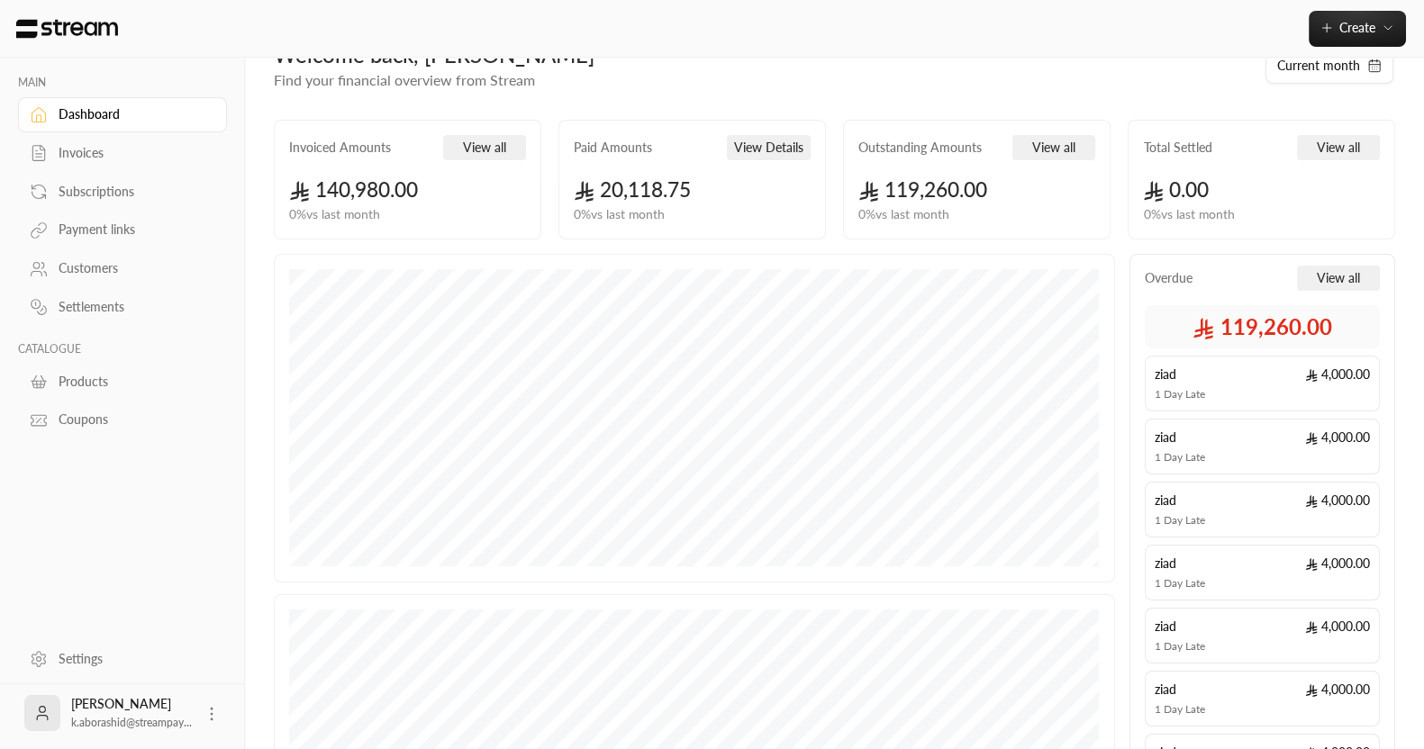
scroll to position [47, 0]
click at [1346, 267] on button "View all" at bounding box center [1338, 277] width 83 height 25
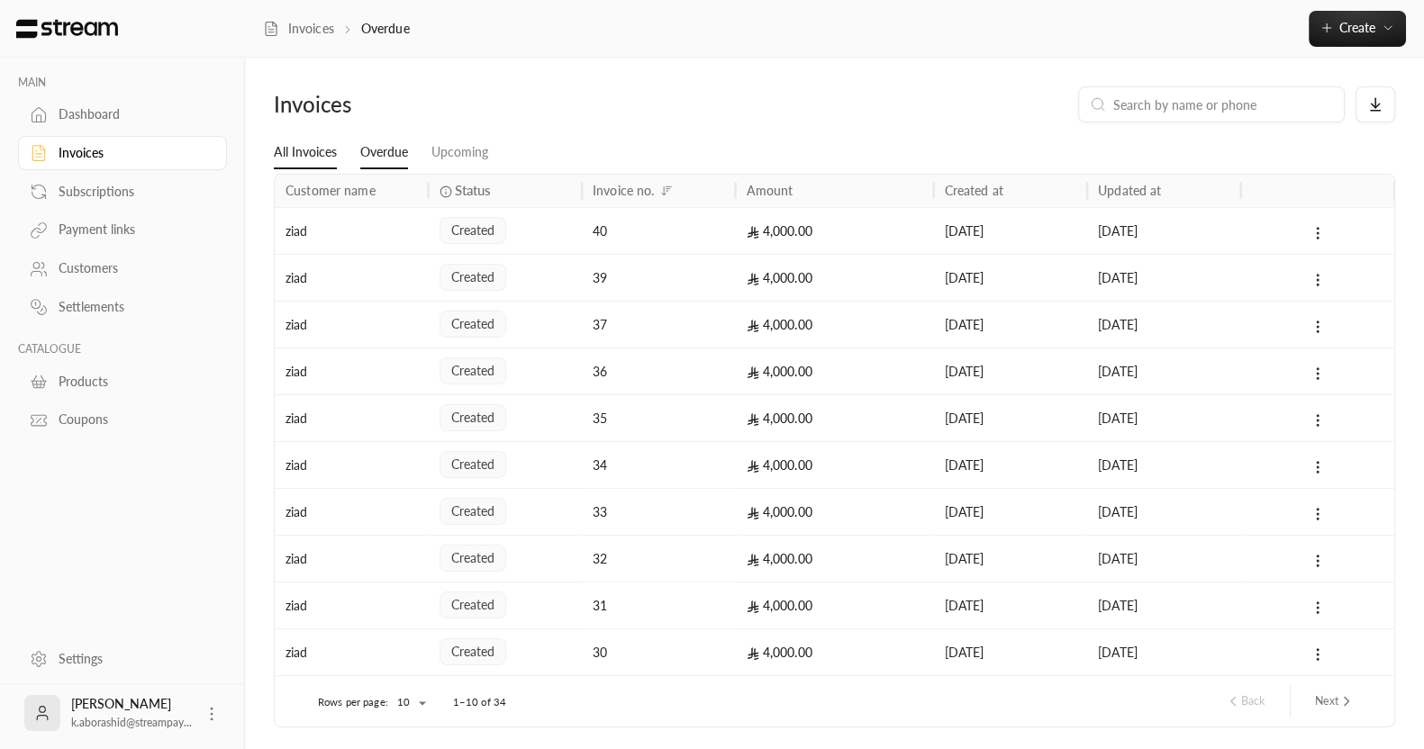
click at [310, 146] on link "All Invoices" at bounding box center [305, 153] width 63 height 32
click at [96, 190] on div "Subscriptions" at bounding box center [132, 192] width 146 height 18
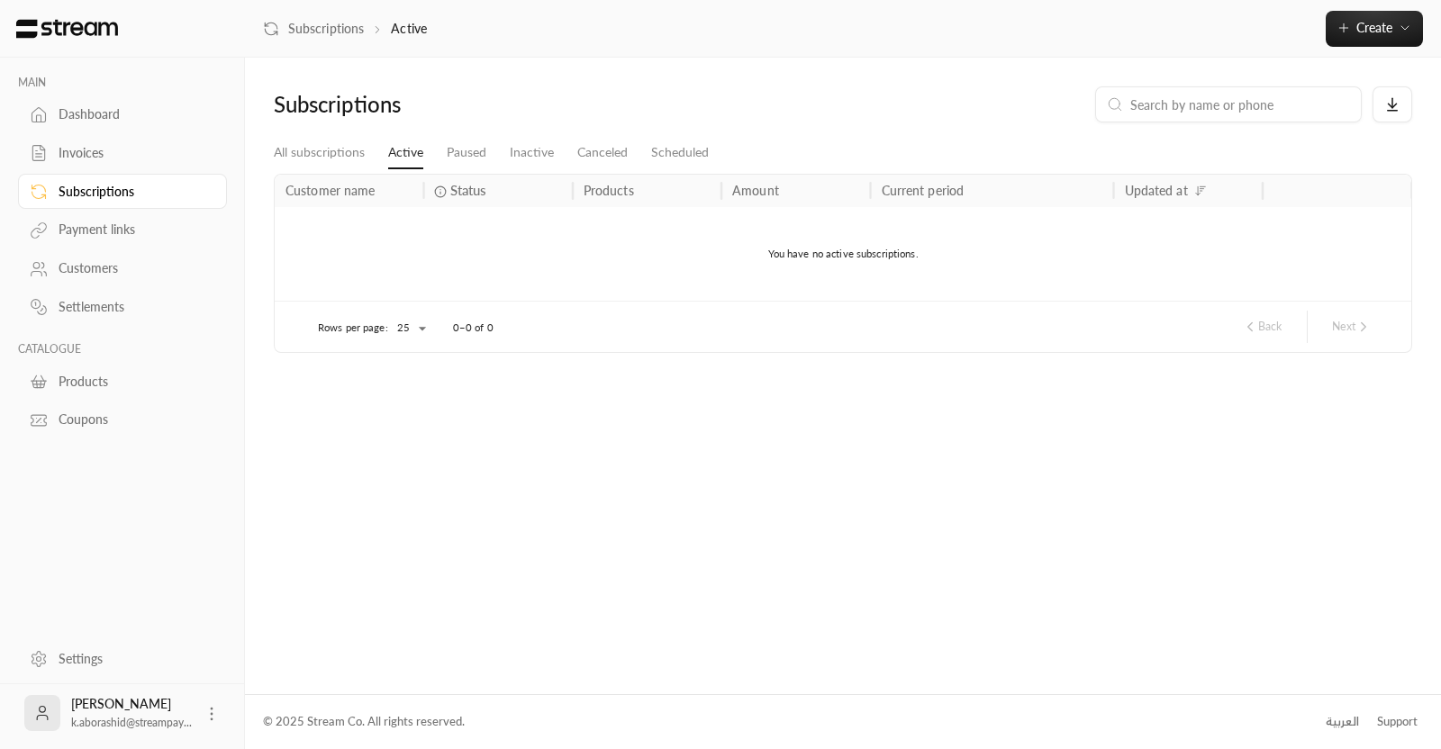
click at [63, 119] on div "Dashboard" at bounding box center [132, 114] width 146 height 18
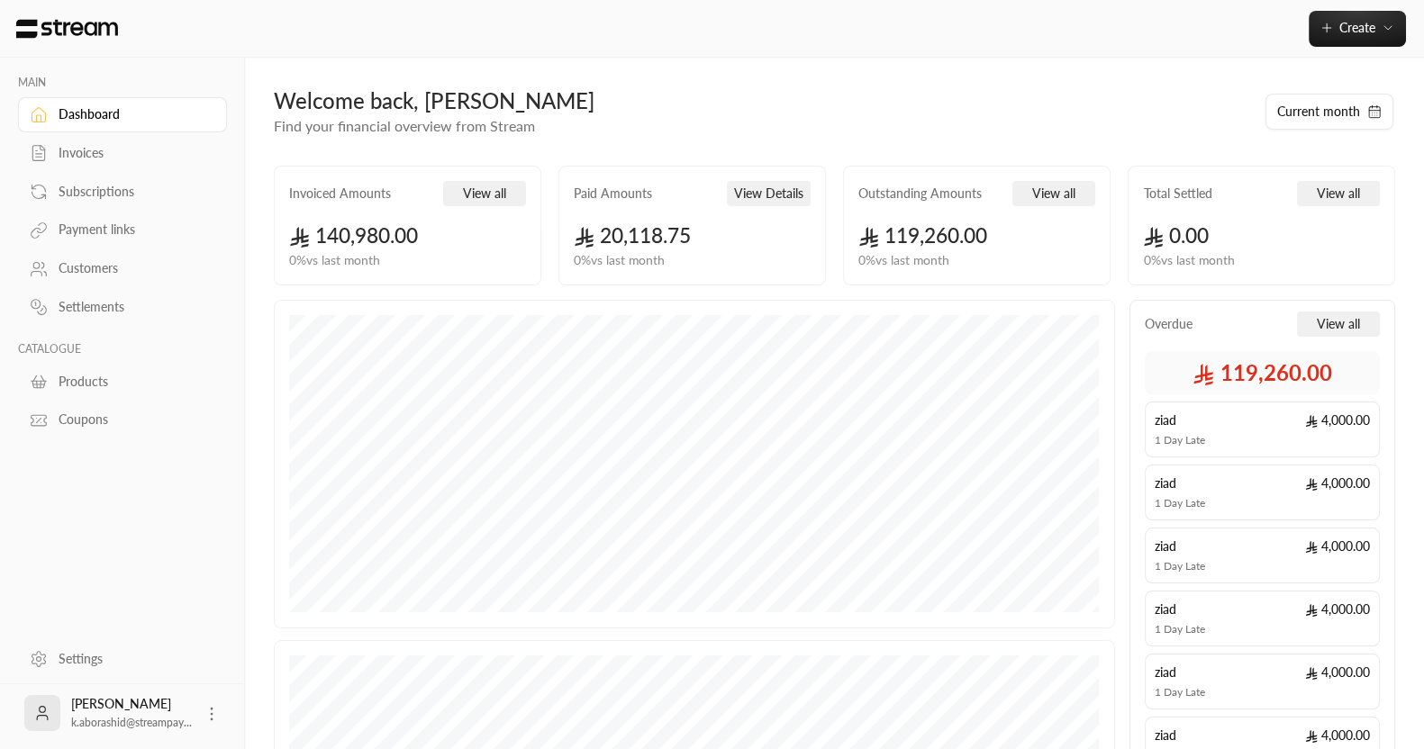
click at [71, 184] on div "Subscriptions" at bounding box center [132, 192] width 146 height 18
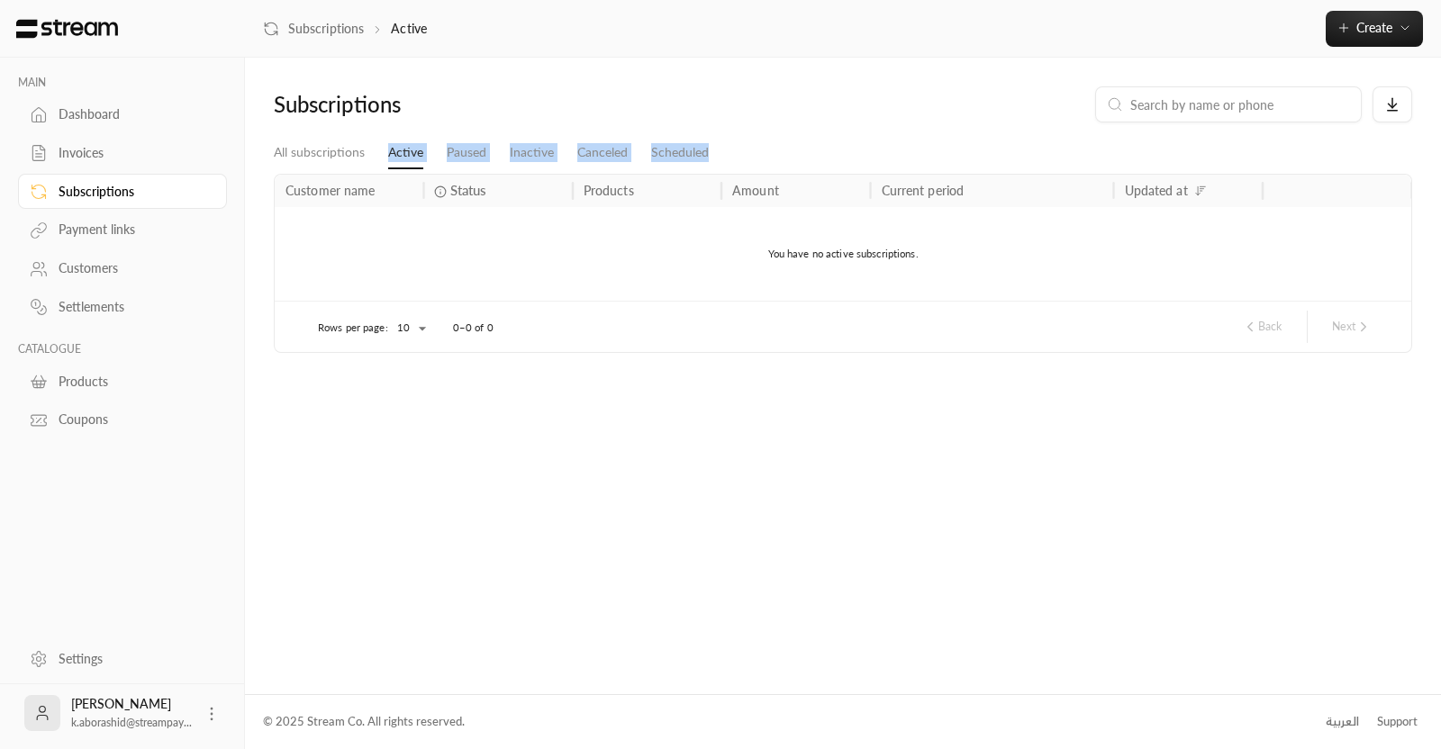
drag, startPoint x: 723, startPoint y: 144, endPoint x: 378, endPoint y: 158, distance: 345.3
click at [378, 158] on ul "All subscriptions Active Paused Inactive Canceled Scheduled" at bounding box center [843, 153] width 1139 height 32
copy ul "Active Paused Inactive Canceled Scheduled"
click at [116, 184] on div "Subscriptions" at bounding box center [132, 192] width 146 height 18
click at [41, 106] on icon at bounding box center [39, 115] width 18 height 18
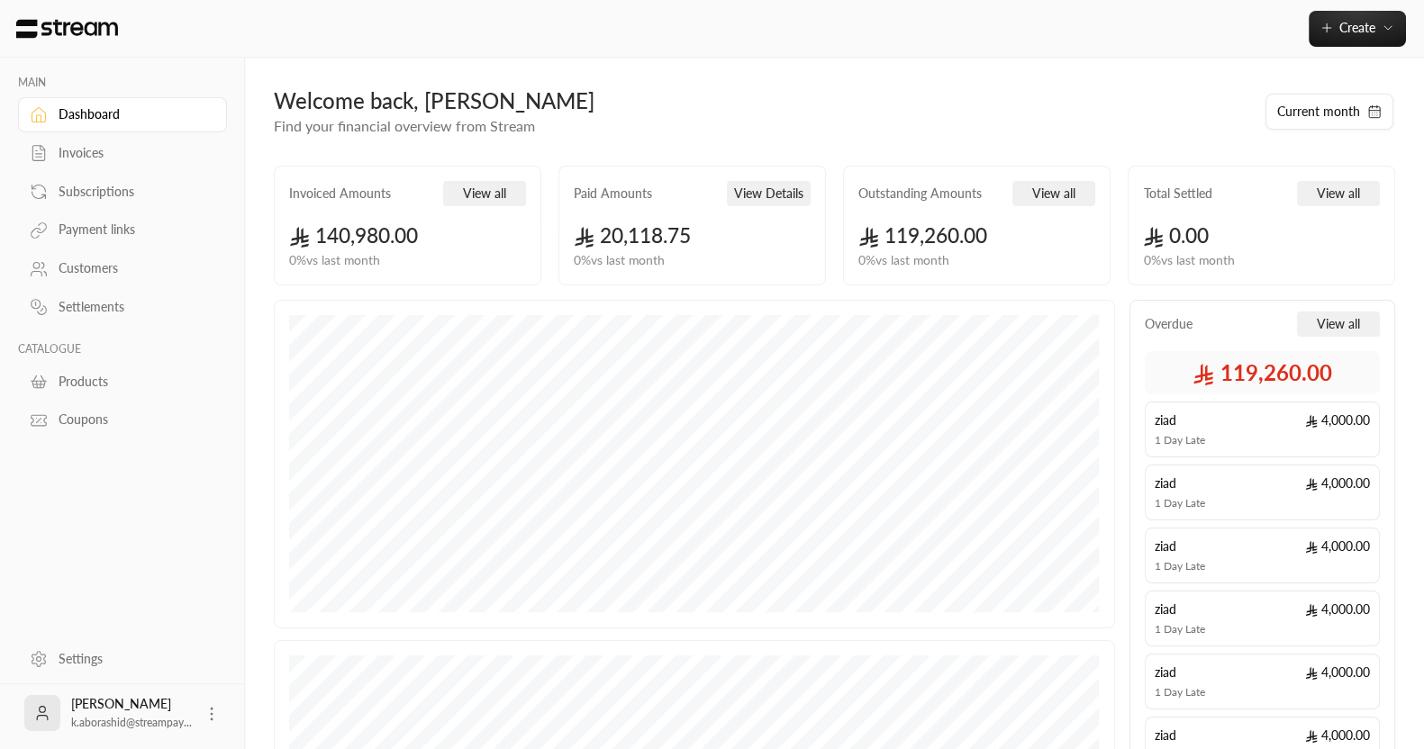
click at [50, 194] on link "Subscriptions" at bounding box center [122, 191] width 209 height 35
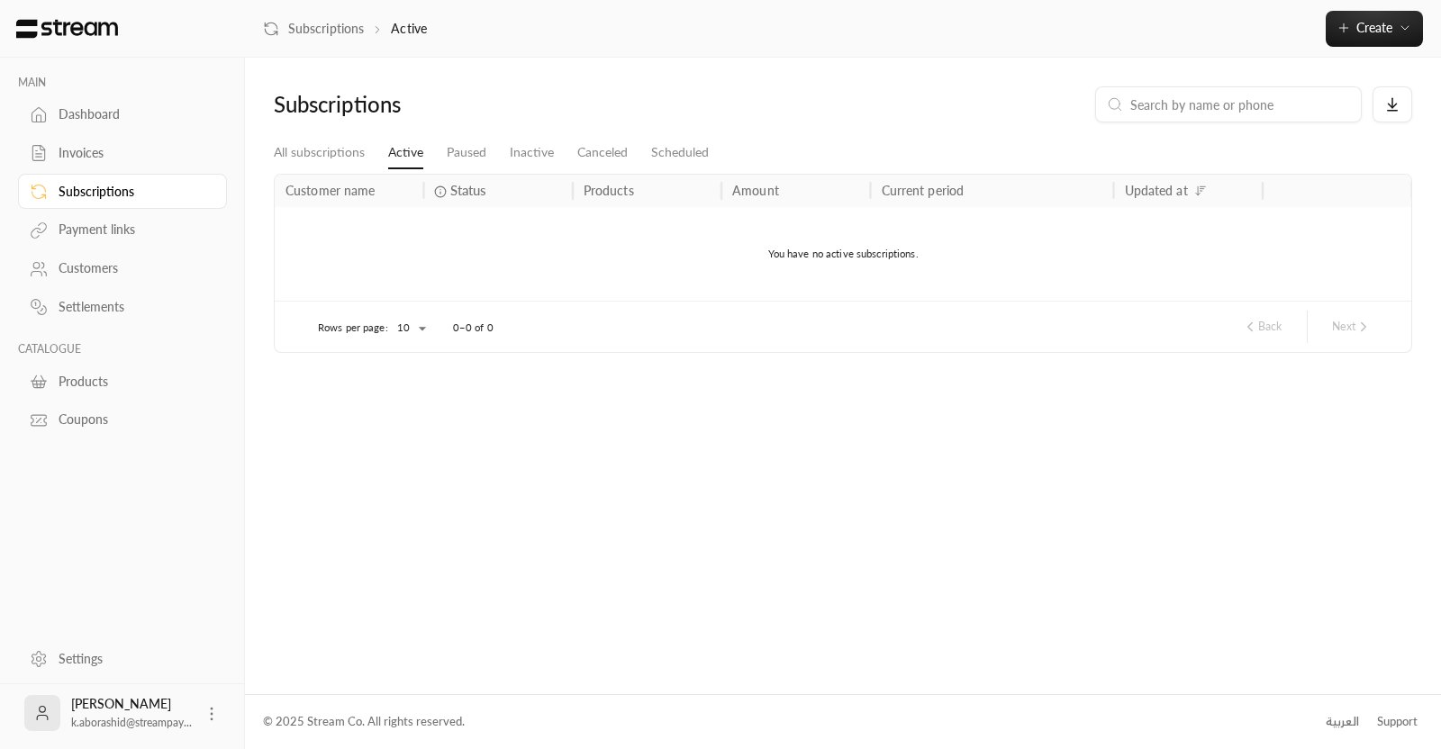
click at [120, 229] on div "Payment links" at bounding box center [132, 230] width 146 height 18
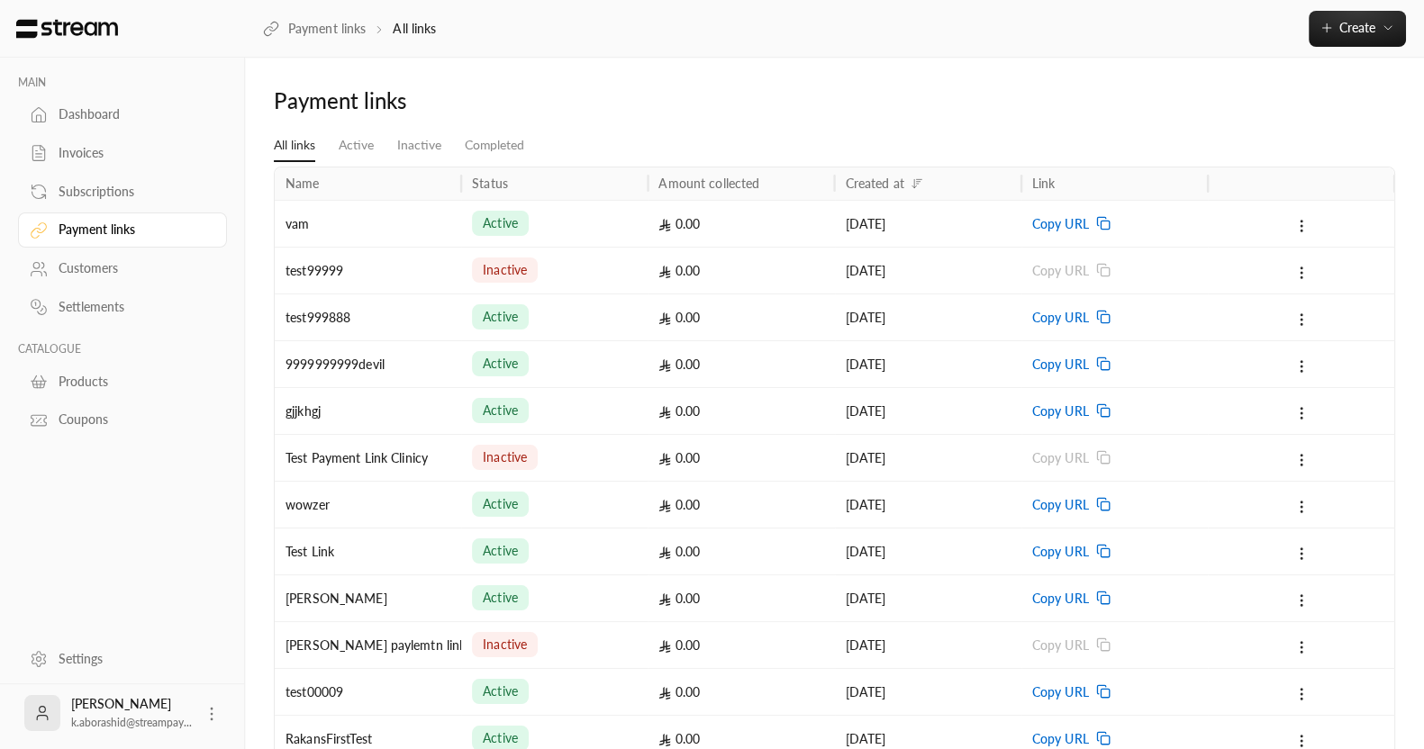
click at [81, 117] on div "Dashboard" at bounding box center [132, 114] width 146 height 18
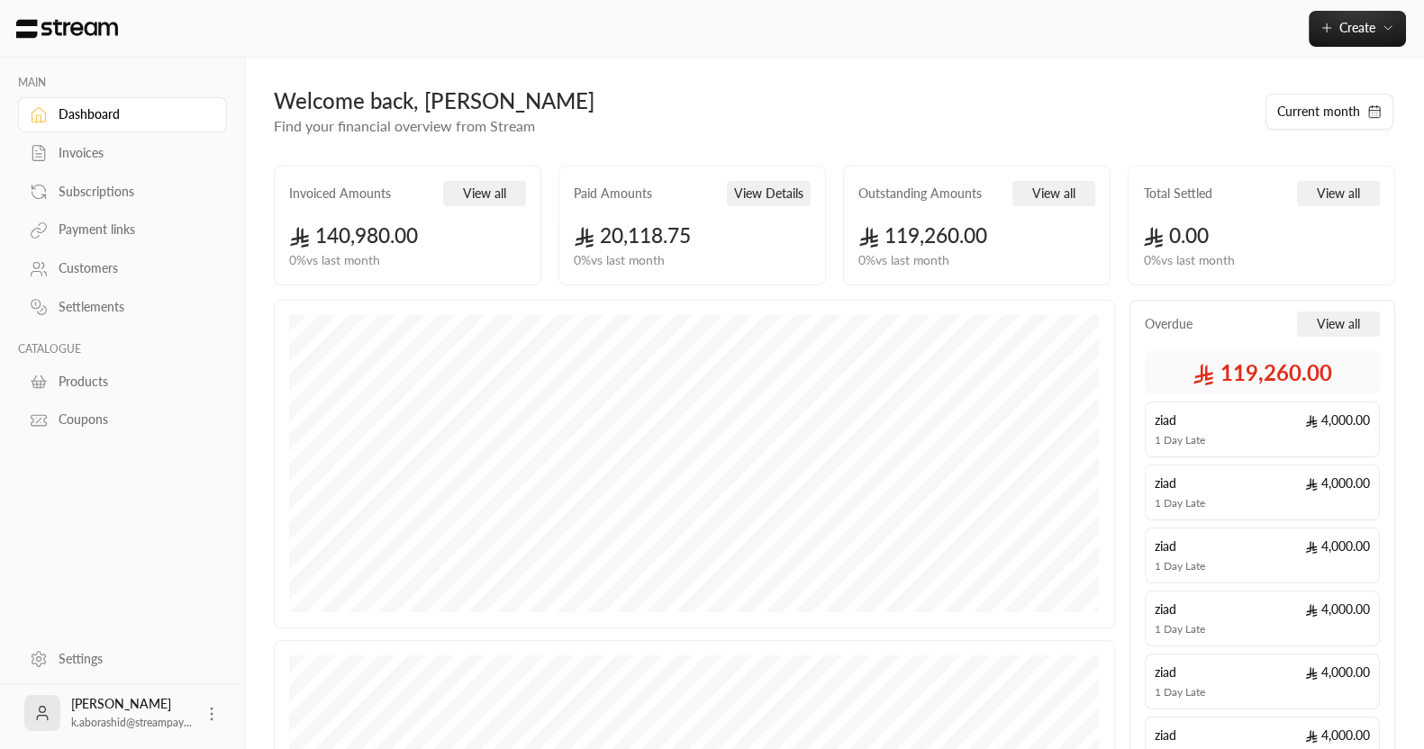
click at [101, 227] on div "Payment links" at bounding box center [132, 230] width 146 height 18
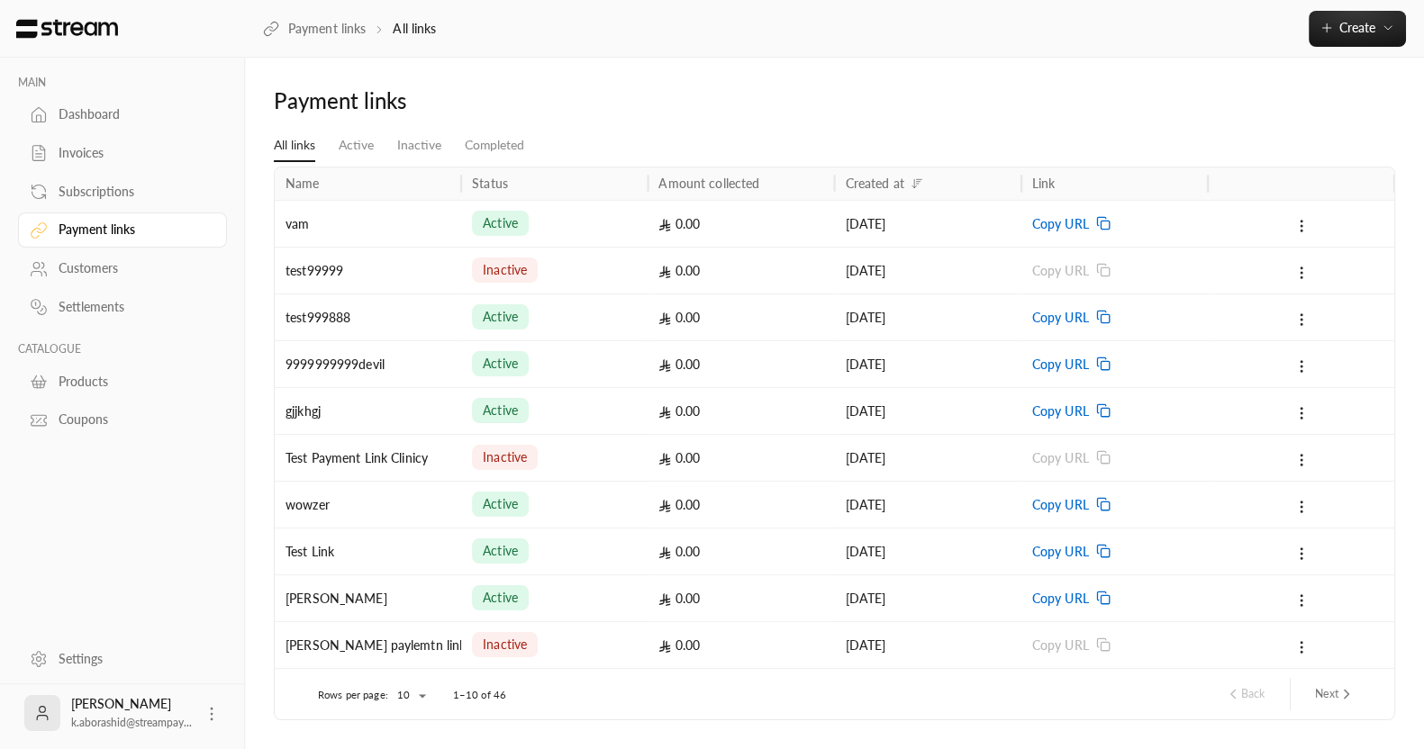
click at [106, 272] on div "Customers" at bounding box center [132, 268] width 146 height 18
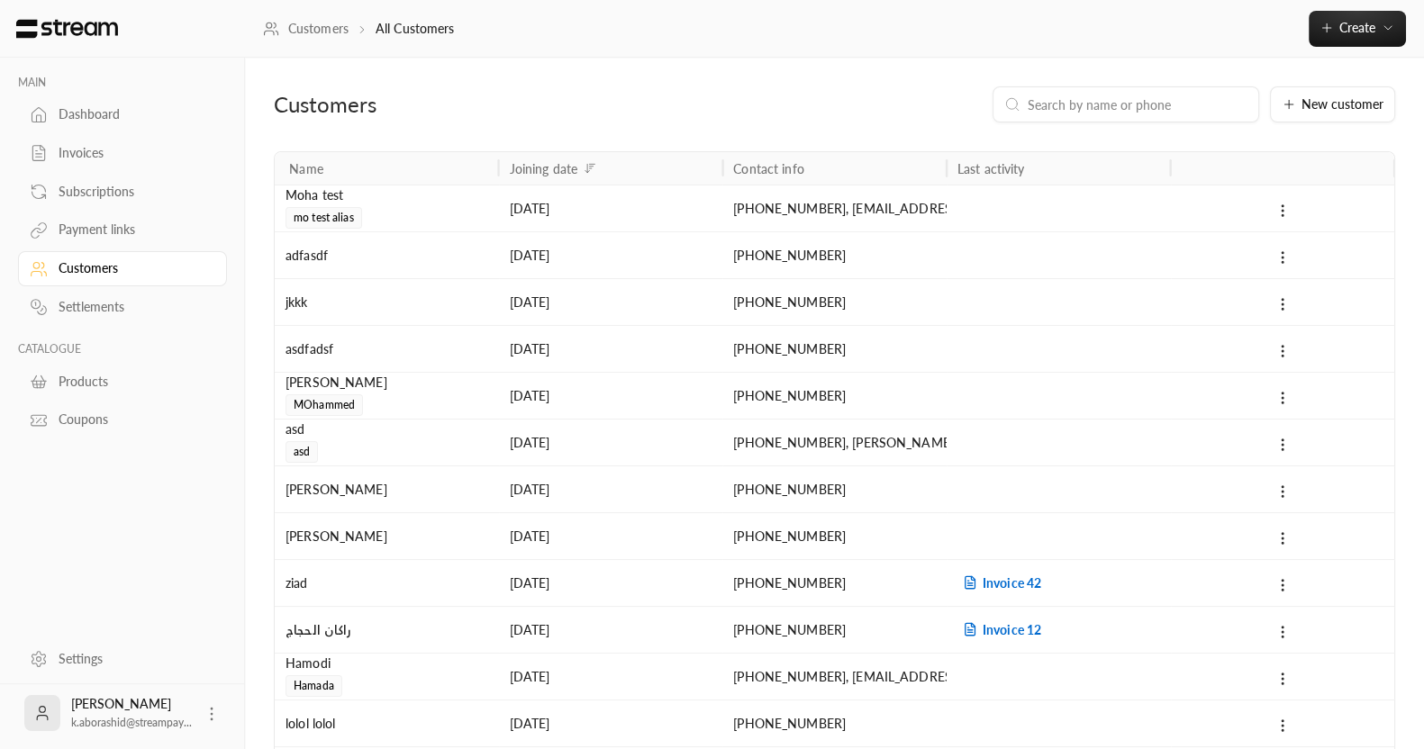
click at [45, 102] on link "Dashboard" at bounding box center [122, 114] width 209 height 35
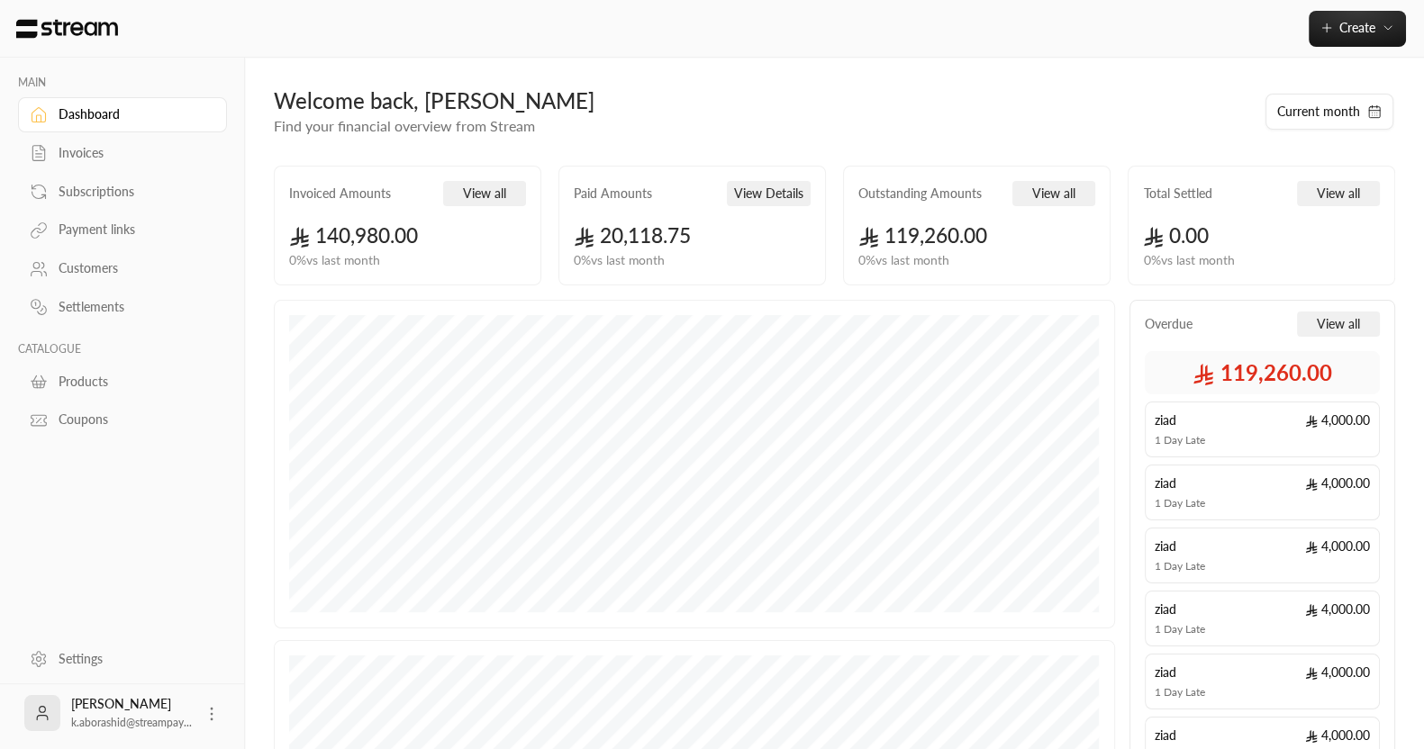
click at [83, 385] on div "Products" at bounding box center [132, 382] width 146 height 18
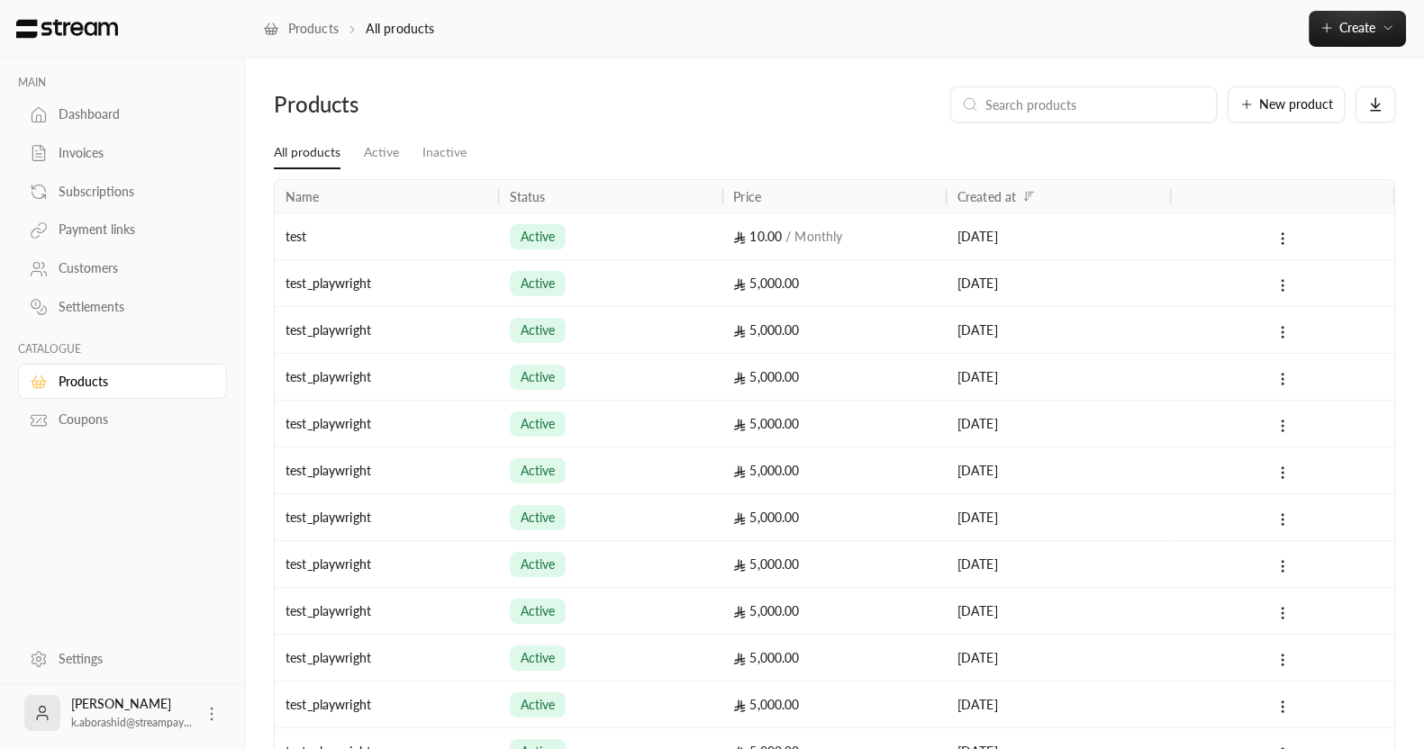
click at [91, 127] on link "Dashboard" at bounding box center [122, 114] width 209 height 35
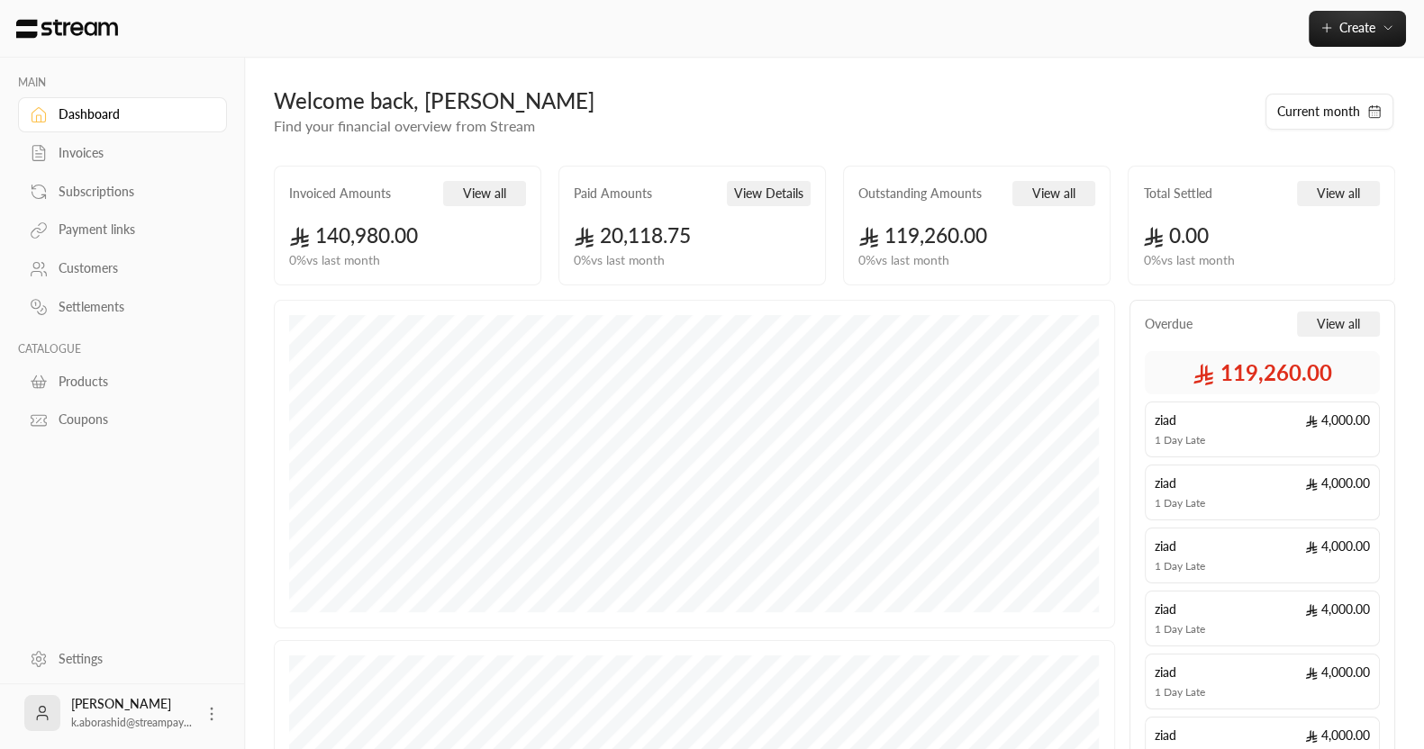
click at [61, 374] on div "Products" at bounding box center [132, 382] width 146 height 18
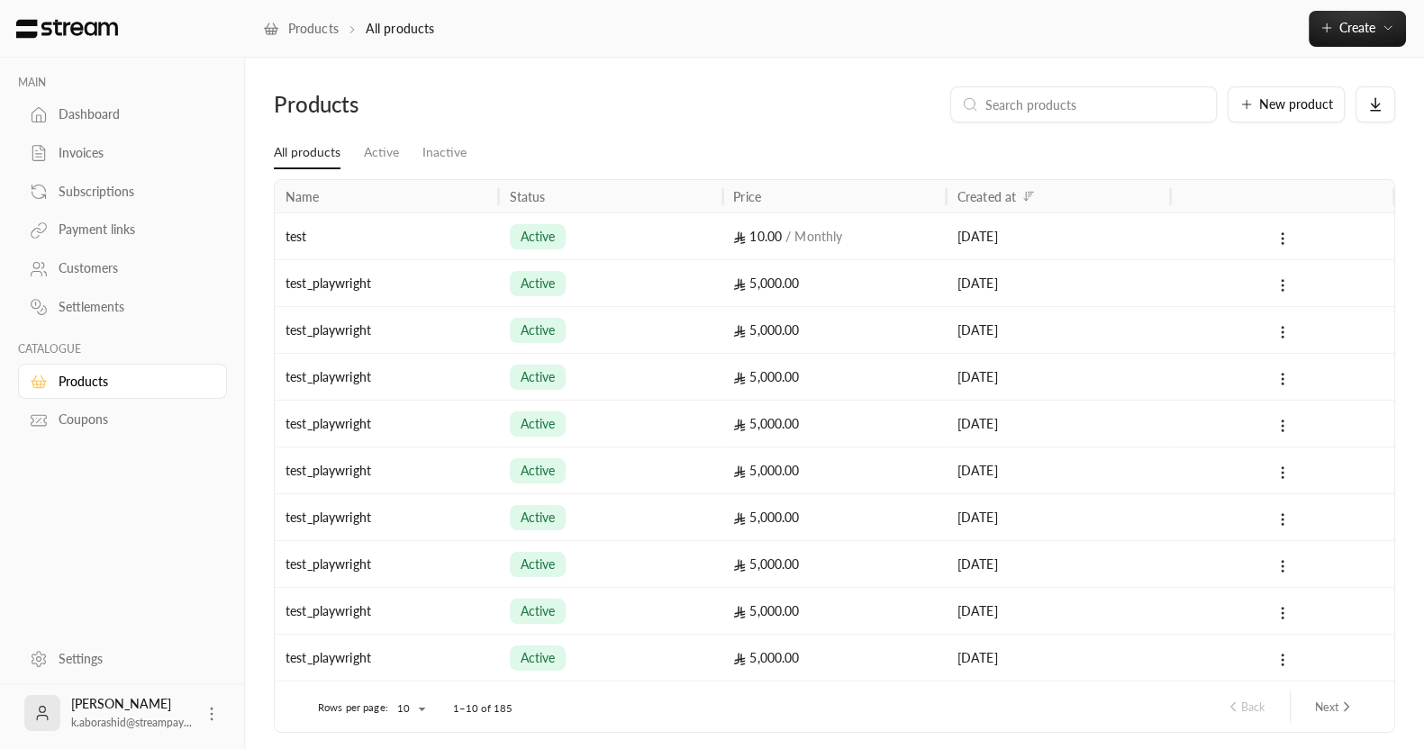
click at [71, 119] on div "Dashboard" at bounding box center [132, 114] width 146 height 18
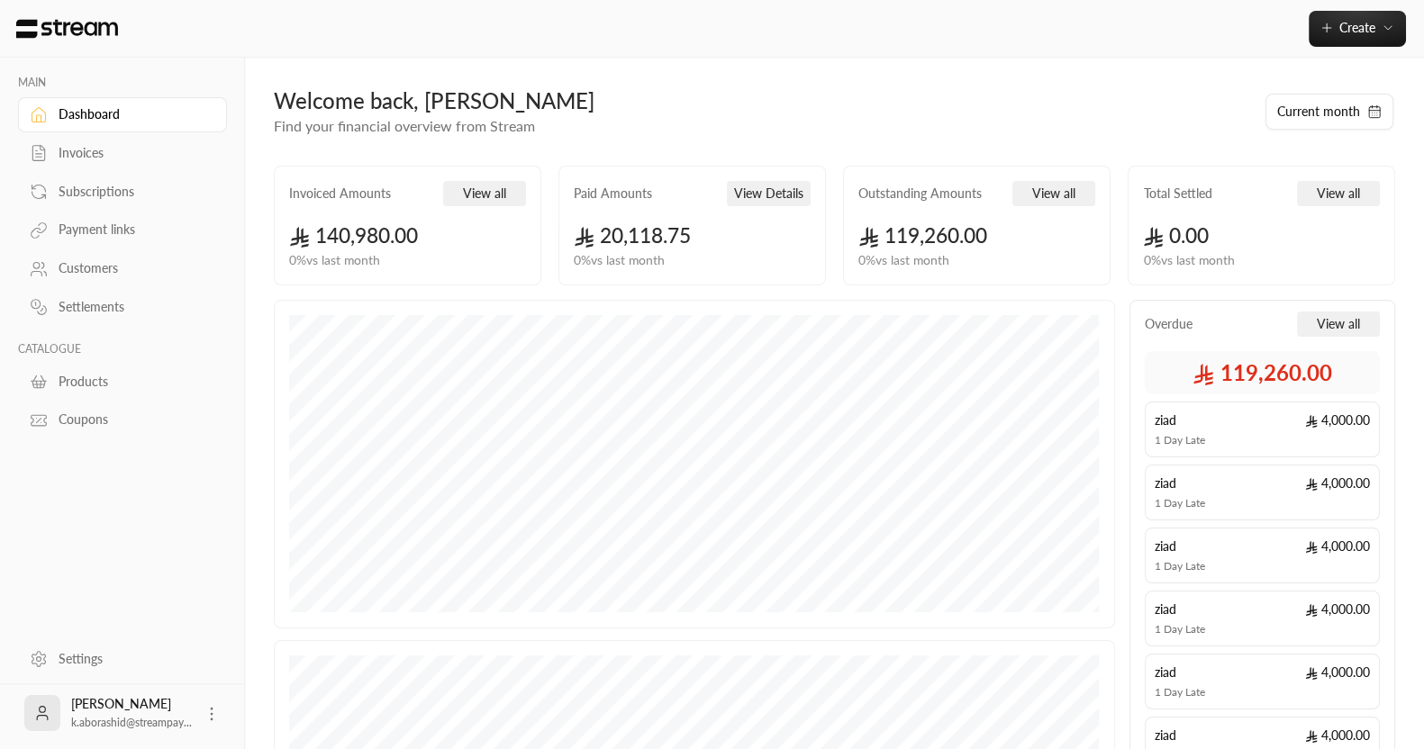
click at [71, 417] on div "Coupons" at bounding box center [132, 420] width 146 height 18
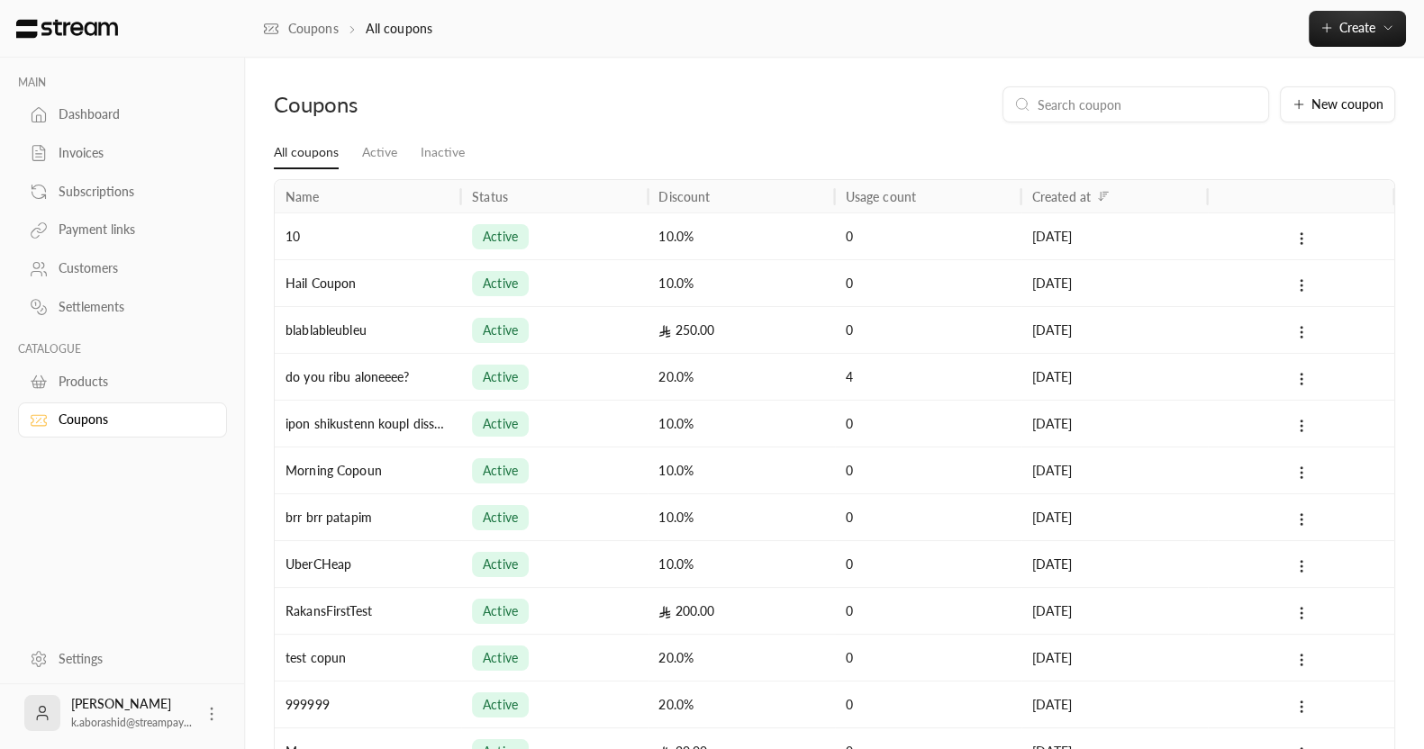
click at [123, 354] on p "CATALOGUE" at bounding box center [122, 349] width 209 height 14
click at [95, 367] on link "Products" at bounding box center [122, 381] width 209 height 35
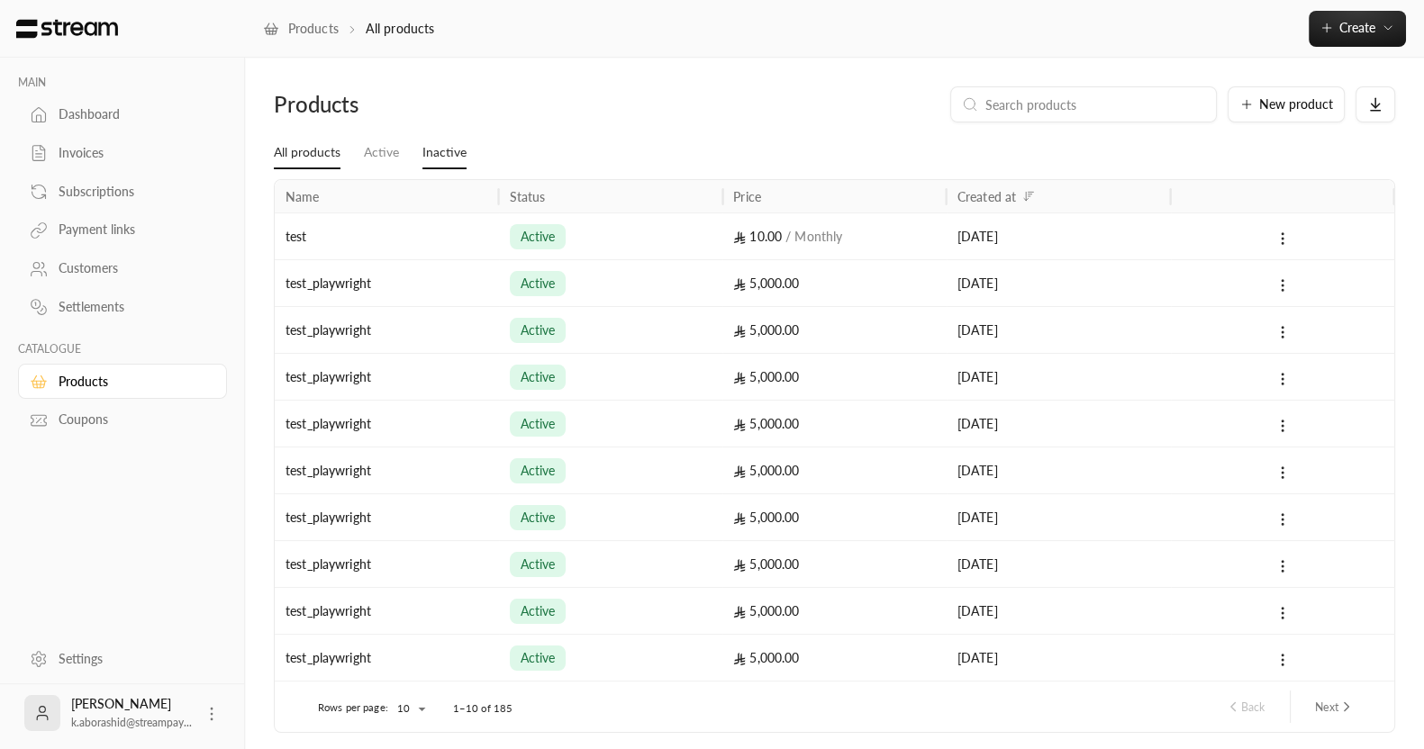
click at [449, 139] on link "Inactive" at bounding box center [444, 153] width 44 height 32
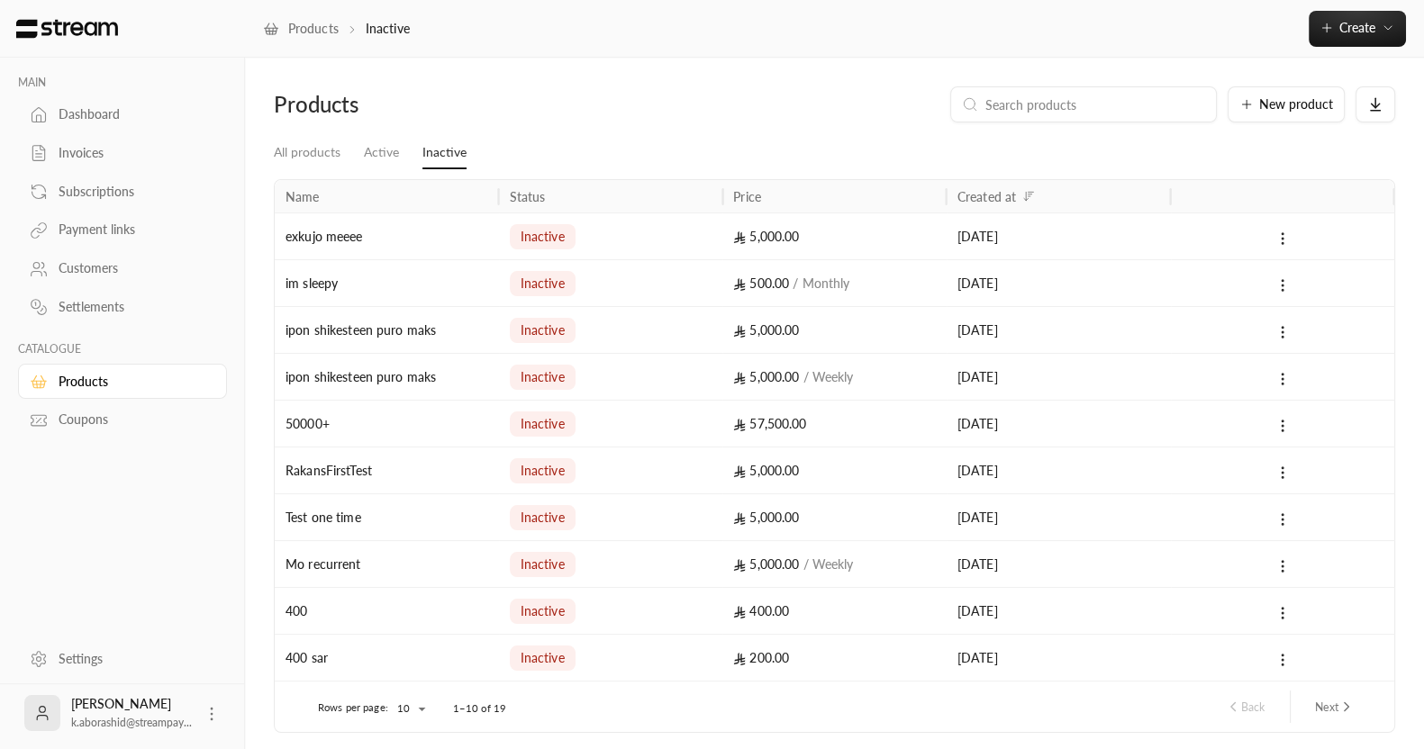
click at [86, 213] on link "Payment links" at bounding box center [122, 230] width 209 height 35
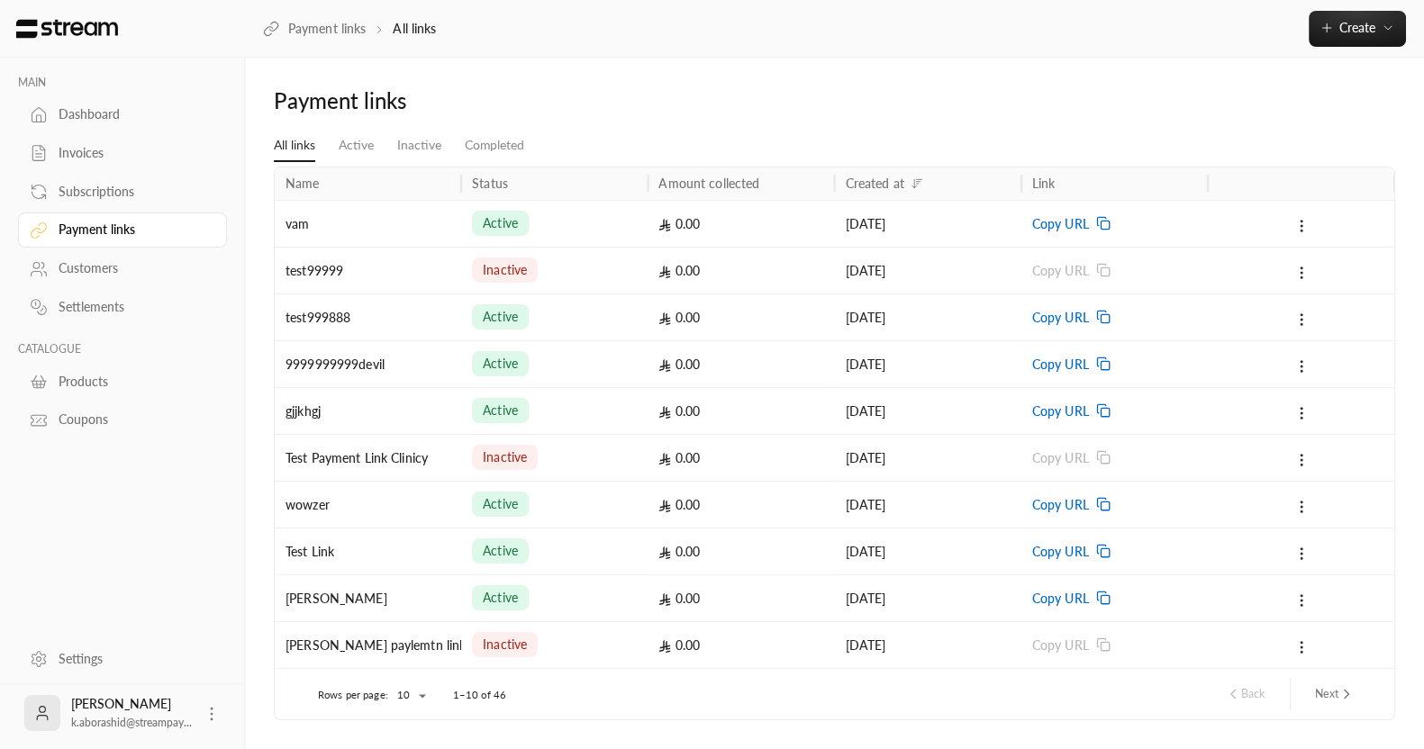
click at [114, 484] on div "MAIN Dashboard Invoices Subscriptions Payment links Customers Settlements CATAL…" at bounding box center [122, 345] width 245 height 575
click at [1302, 227] on icon at bounding box center [1302, 226] width 16 height 16
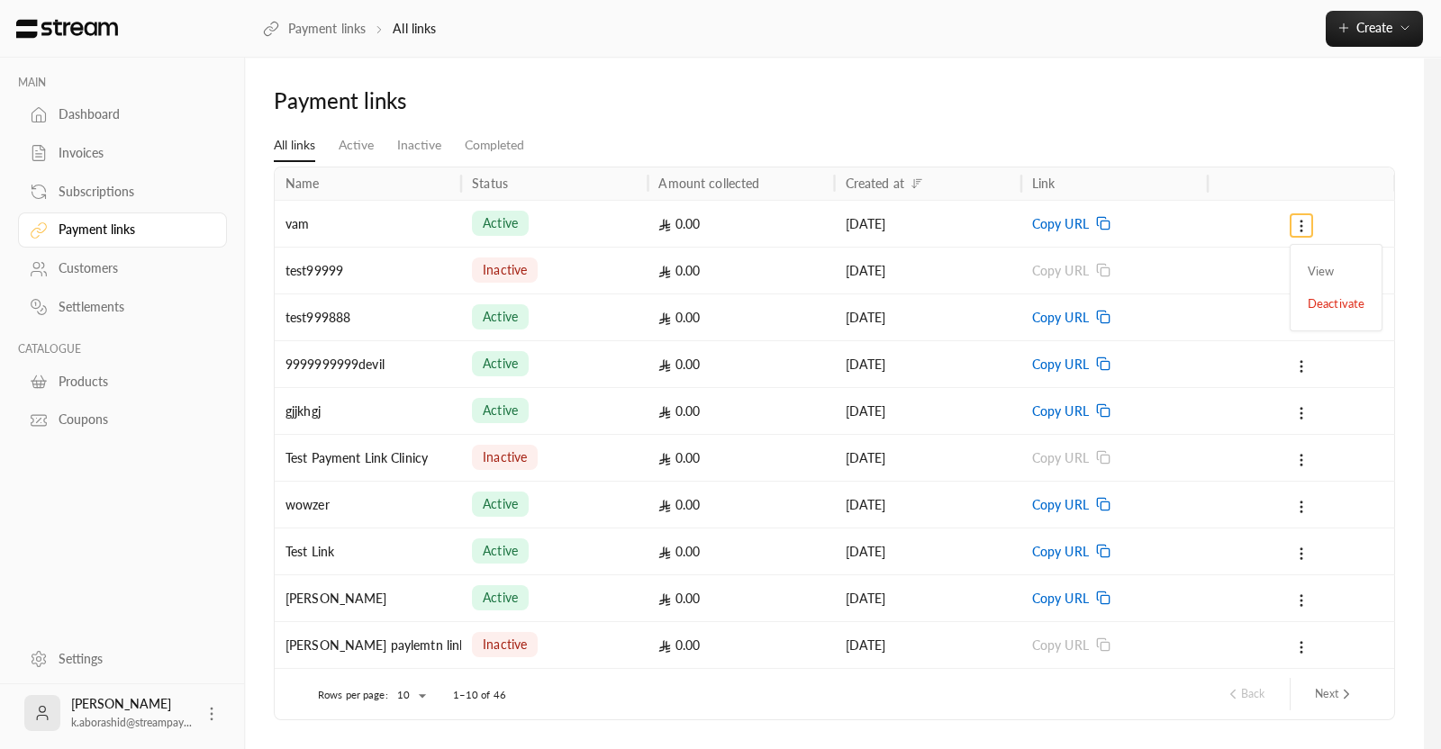
click at [1246, 110] on div at bounding box center [720, 374] width 1441 height 749
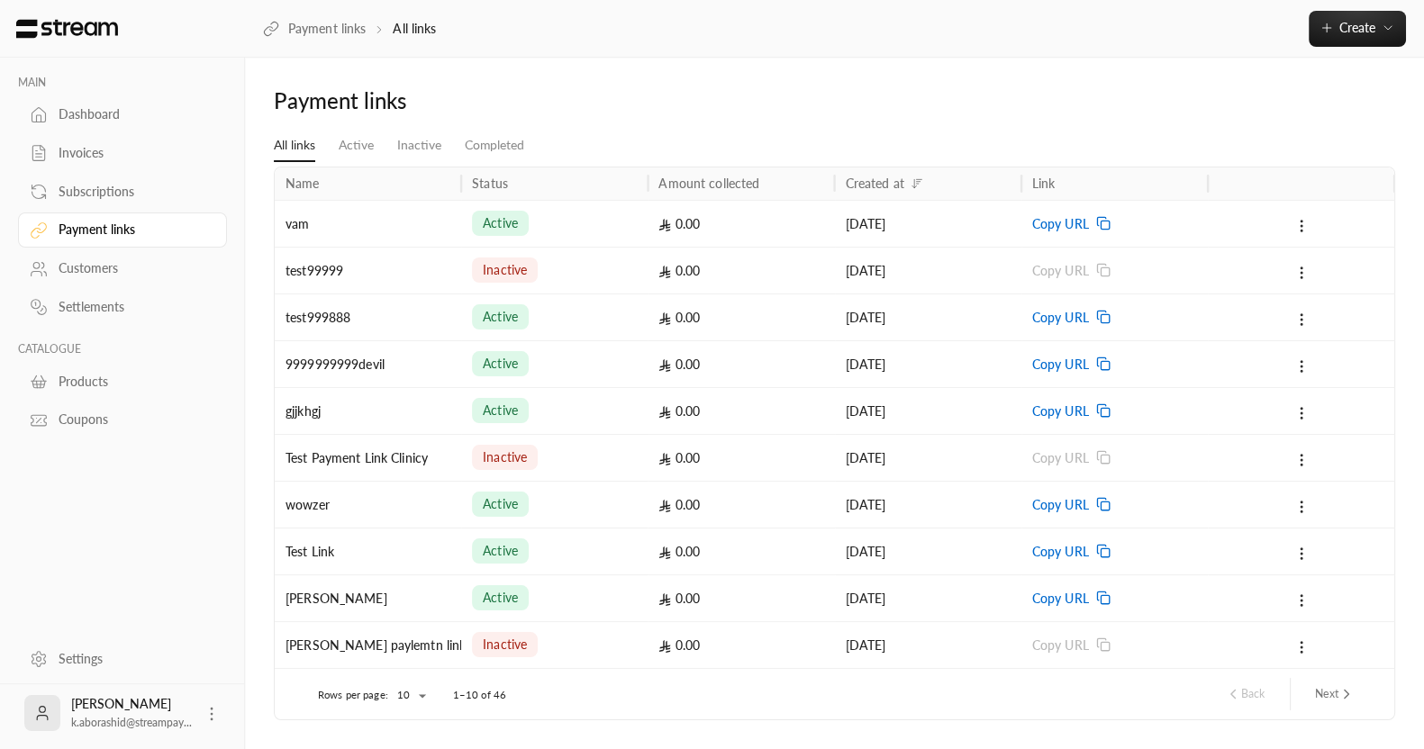
click at [98, 192] on div "Subscriptions" at bounding box center [132, 192] width 146 height 18
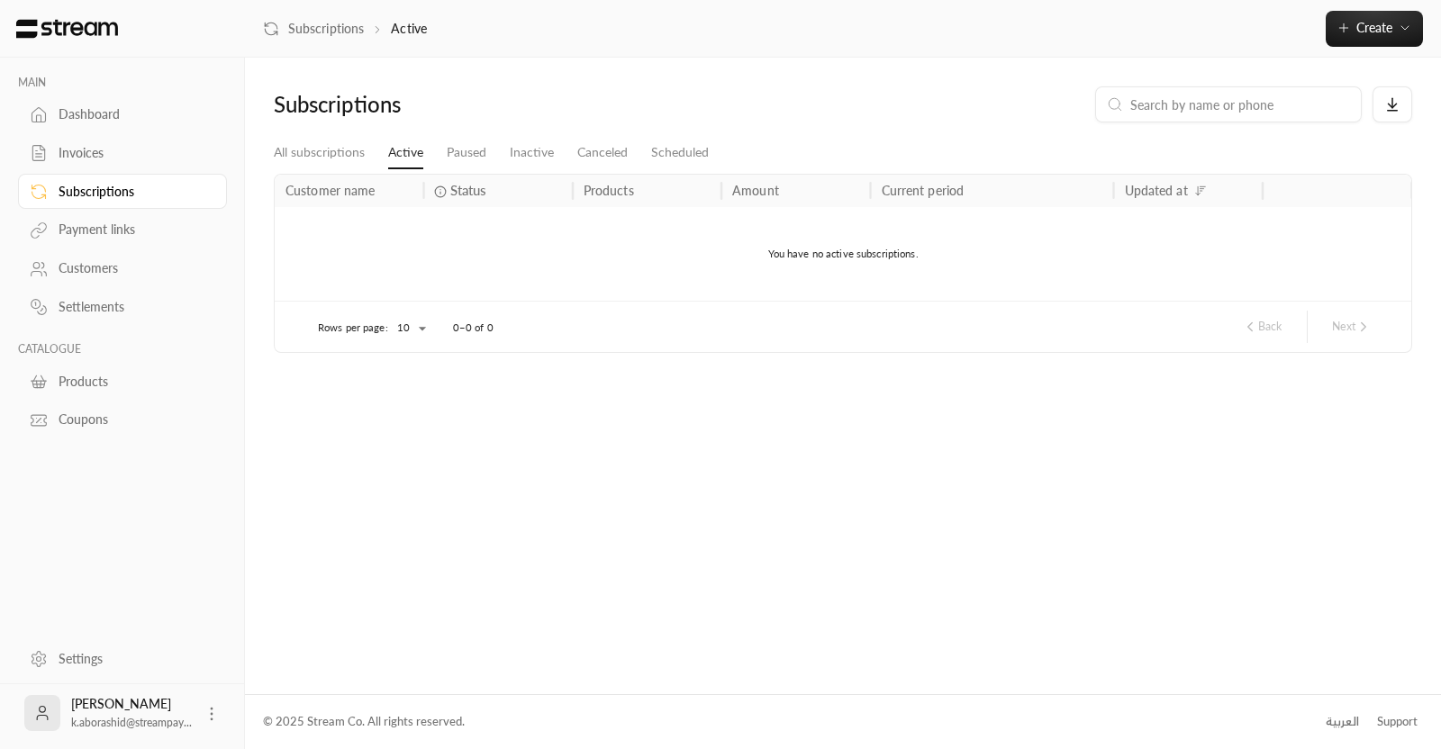
click at [104, 139] on link "Invoices" at bounding box center [122, 153] width 209 height 35
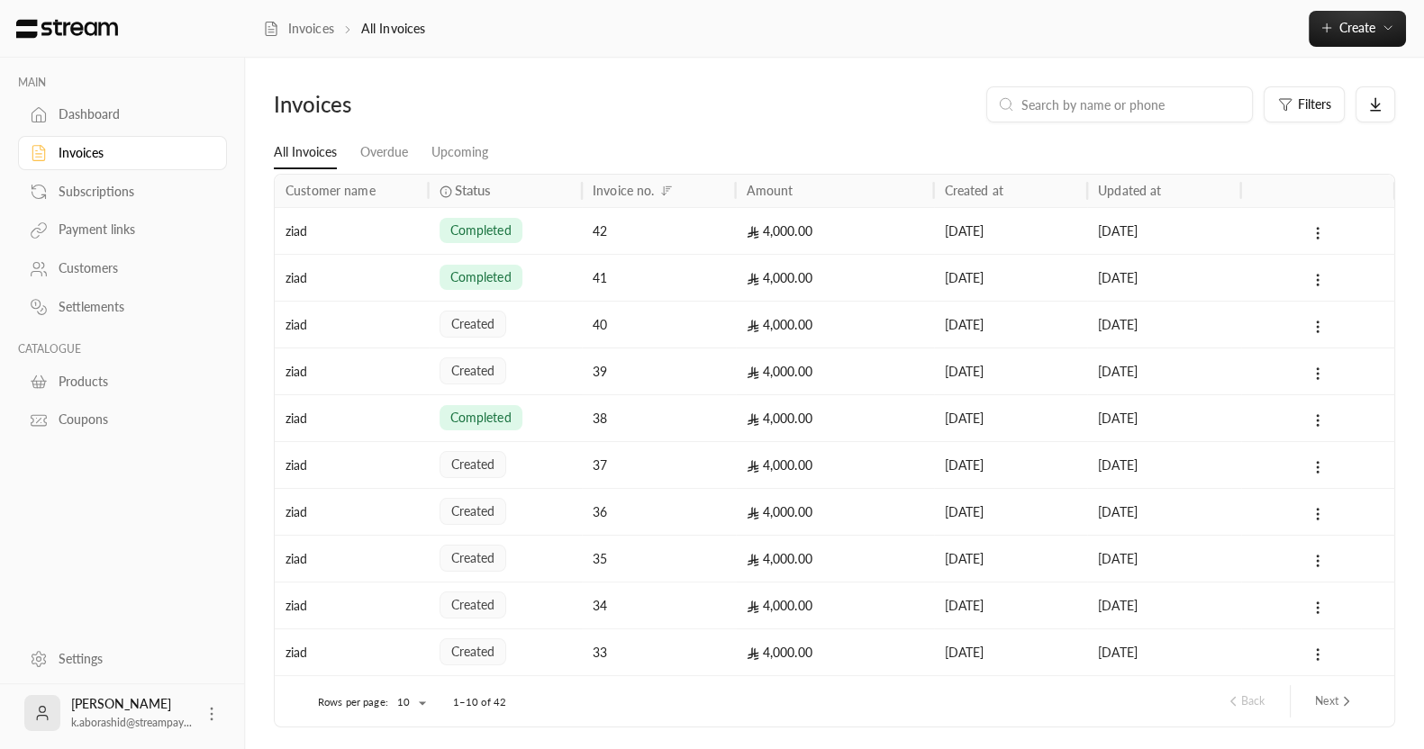
click at [1330, 229] on div at bounding box center [1318, 231] width 132 height 46
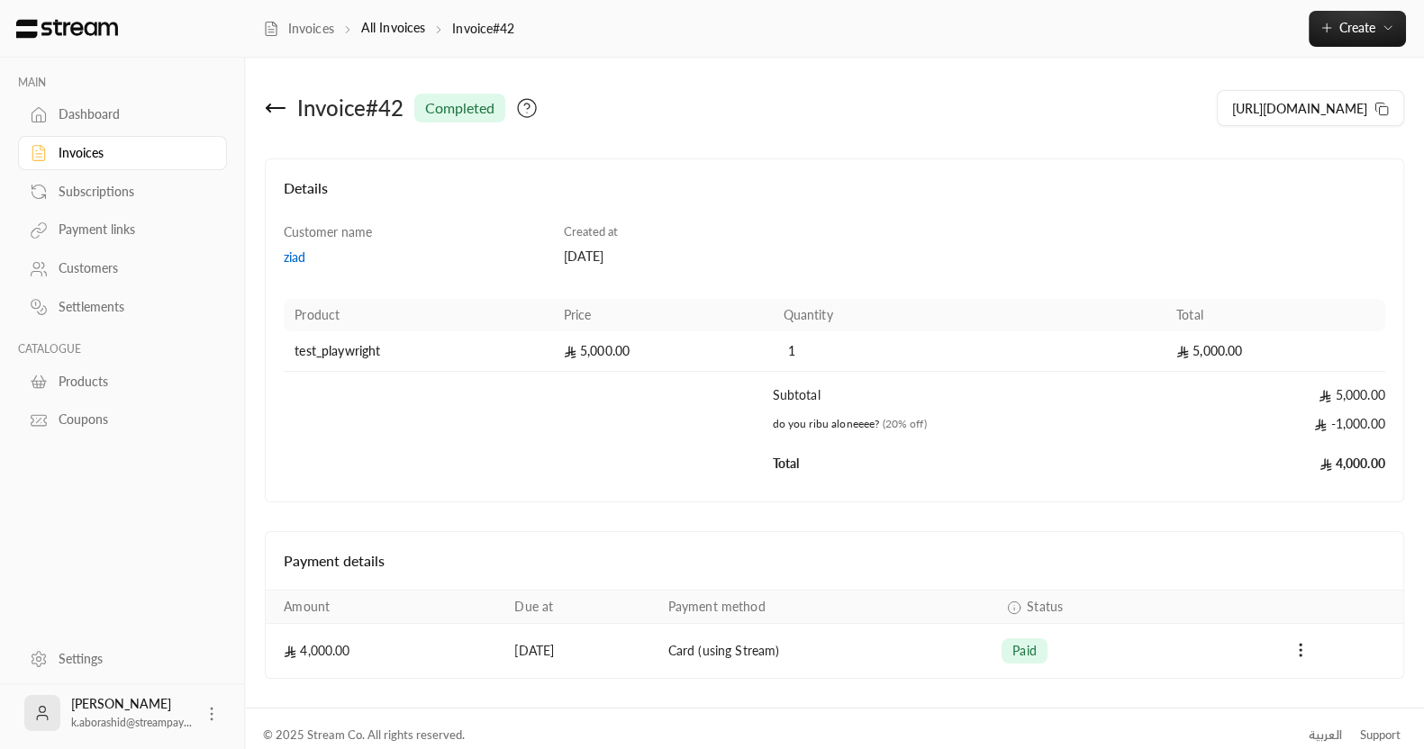
click at [73, 145] on div "Invoices" at bounding box center [132, 153] width 146 height 18
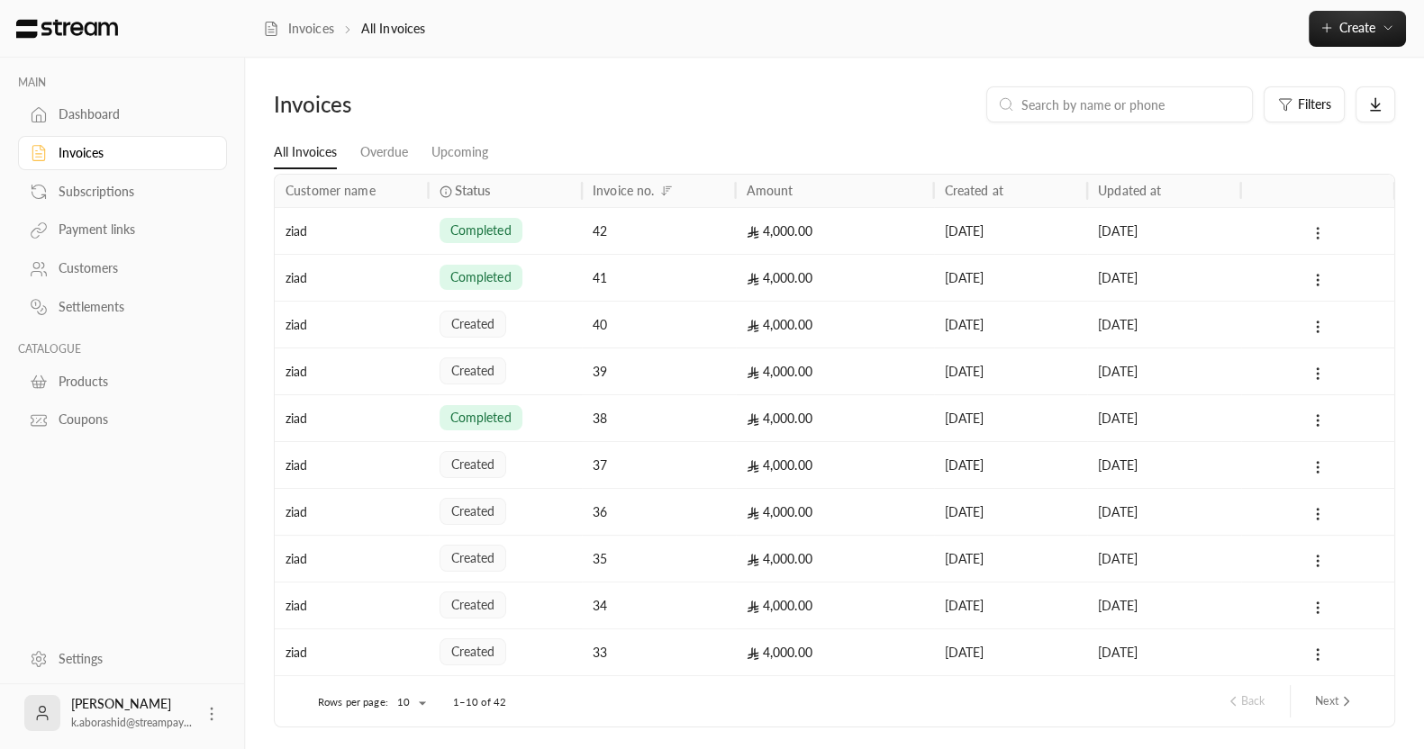
click at [1324, 227] on icon at bounding box center [1318, 233] width 16 height 16
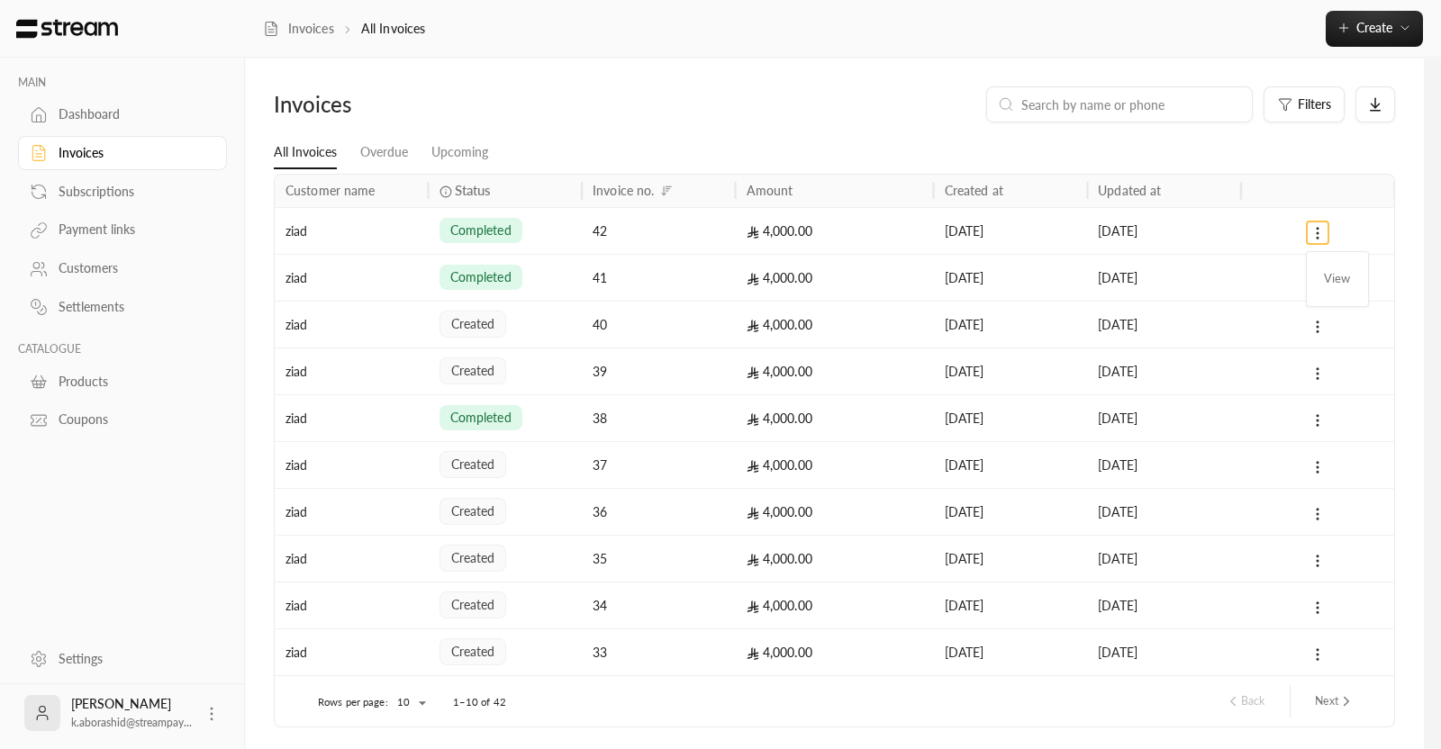
click at [695, 89] on div at bounding box center [720, 374] width 1441 height 749
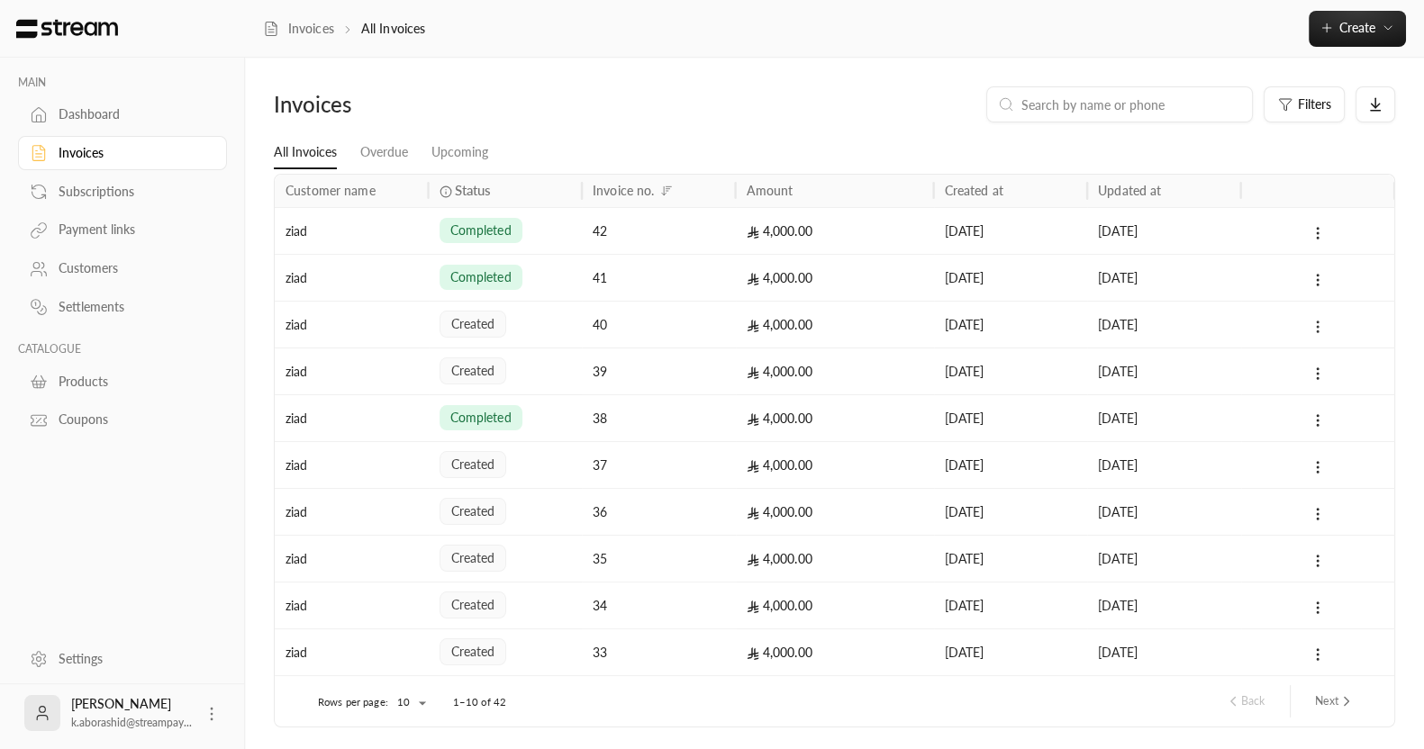
click at [1326, 320] on button at bounding box center [1318, 326] width 20 height 21
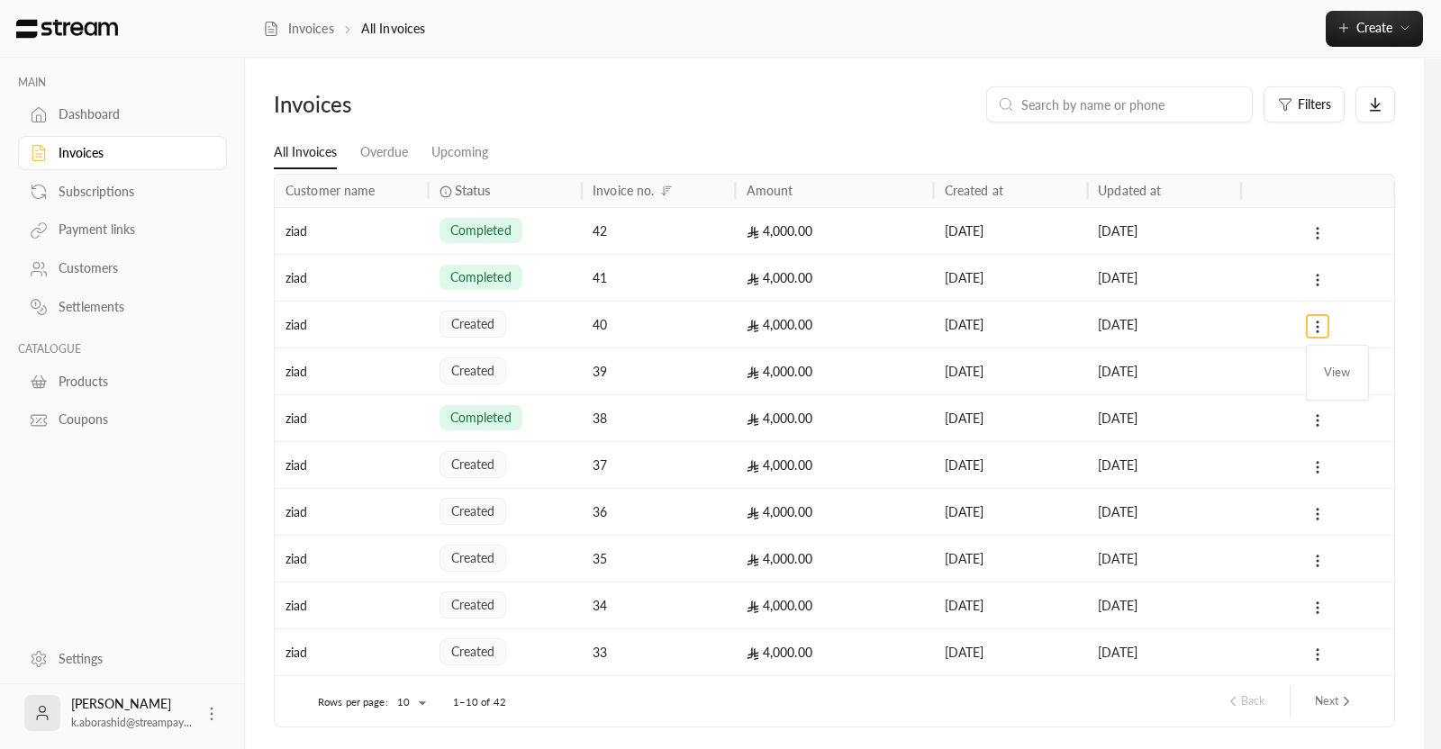
click at [1197, 145] on div at bounding box center [720, 374] width 1441 height 749
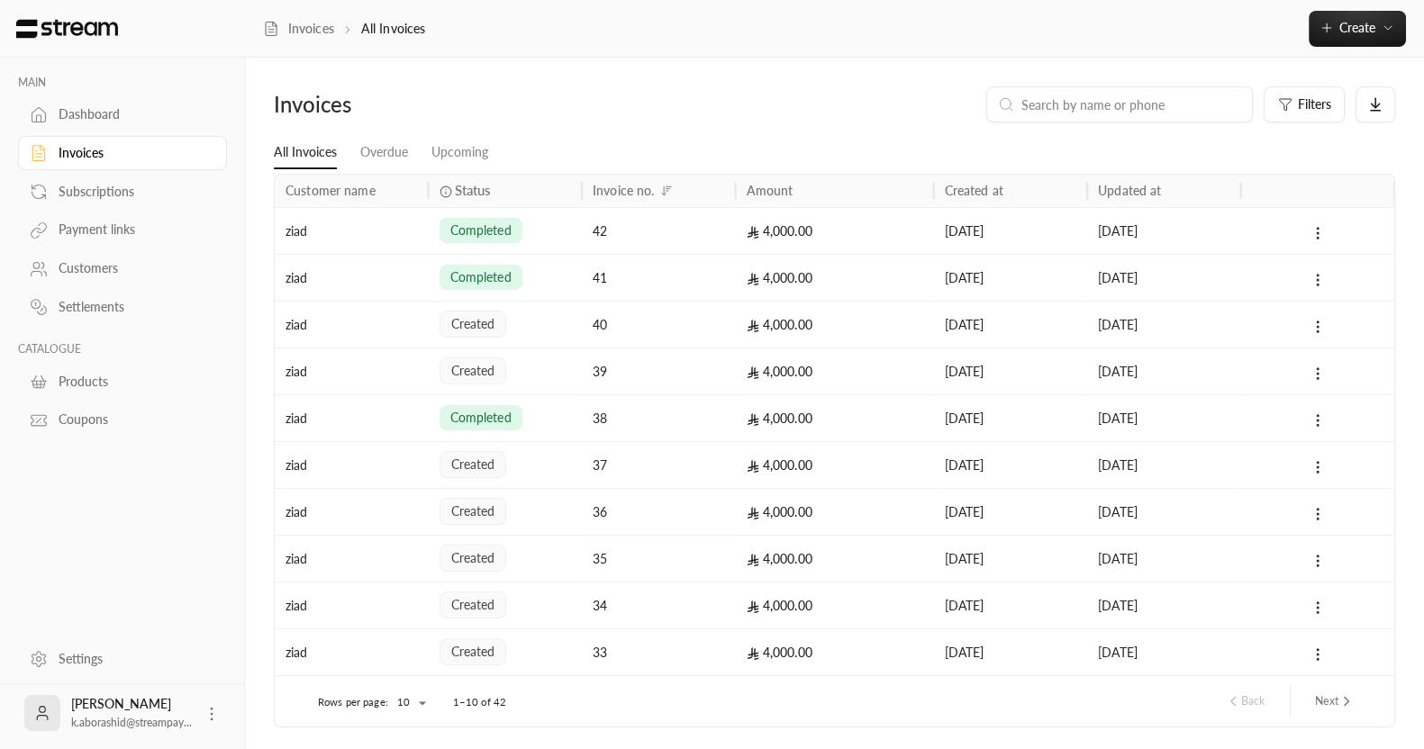
click at [86, 189] on div "Subscriptions" at bounding box center [132, 192] width 146 height 18
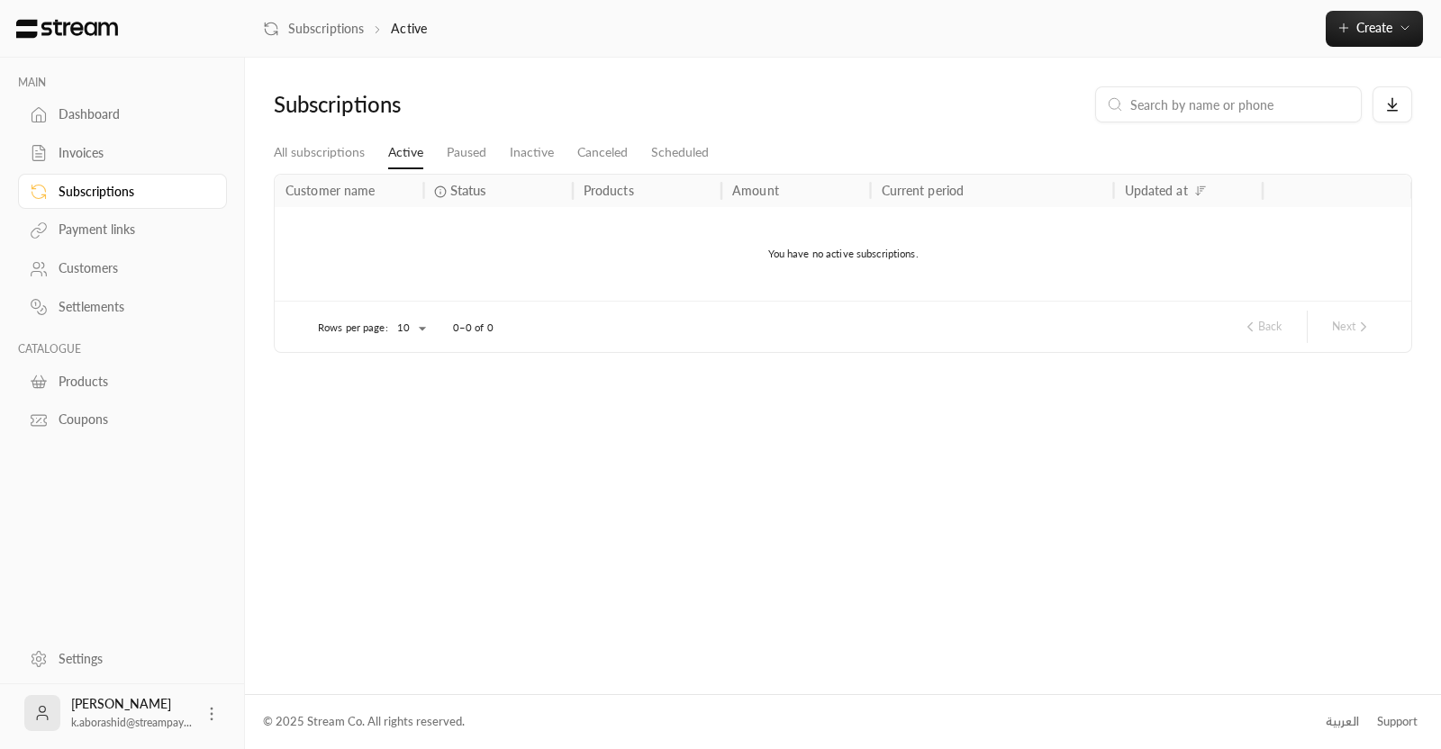
click at [88, 259] on div "Customers" at bounding box center [132, 268] width 146 height 18
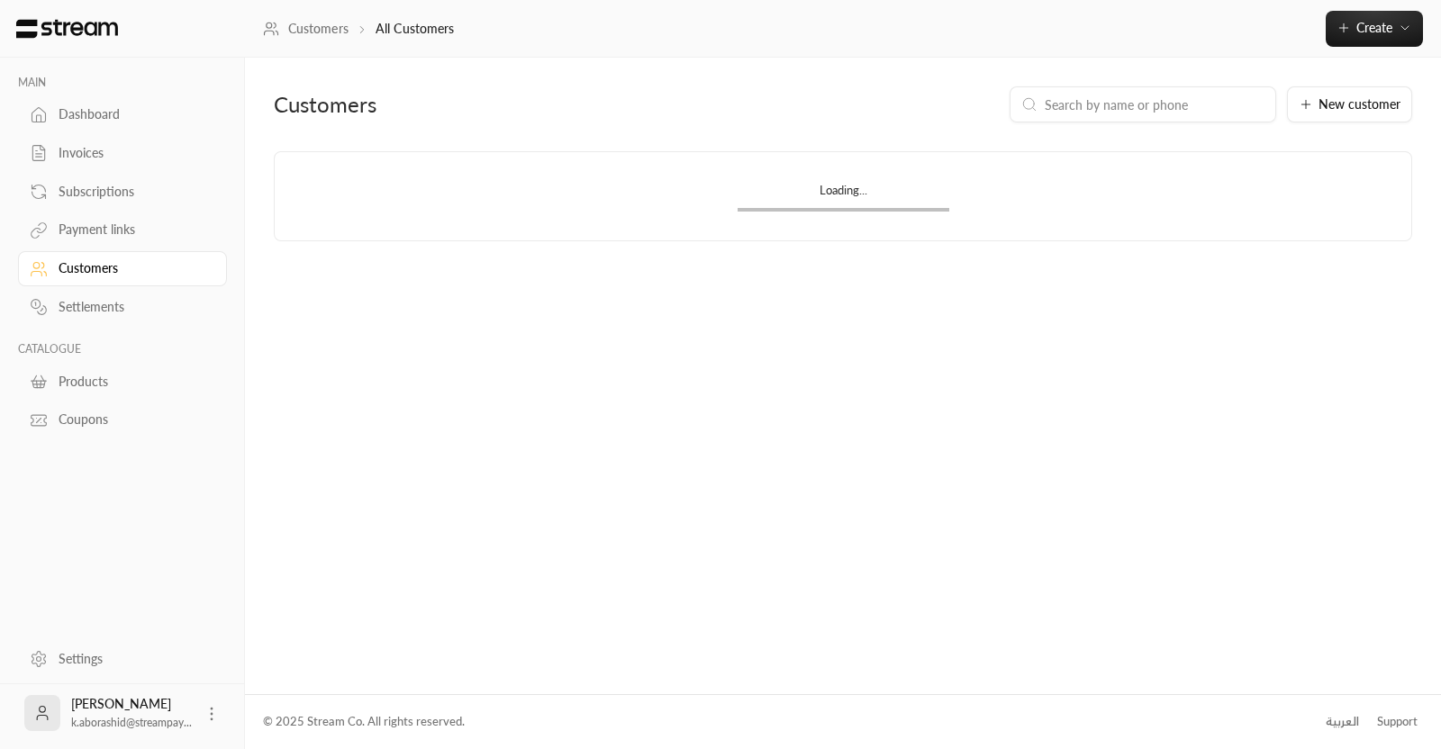
click at [94, 227] on div "Payment links" at bounding box center [132, 230] width 146 height 18
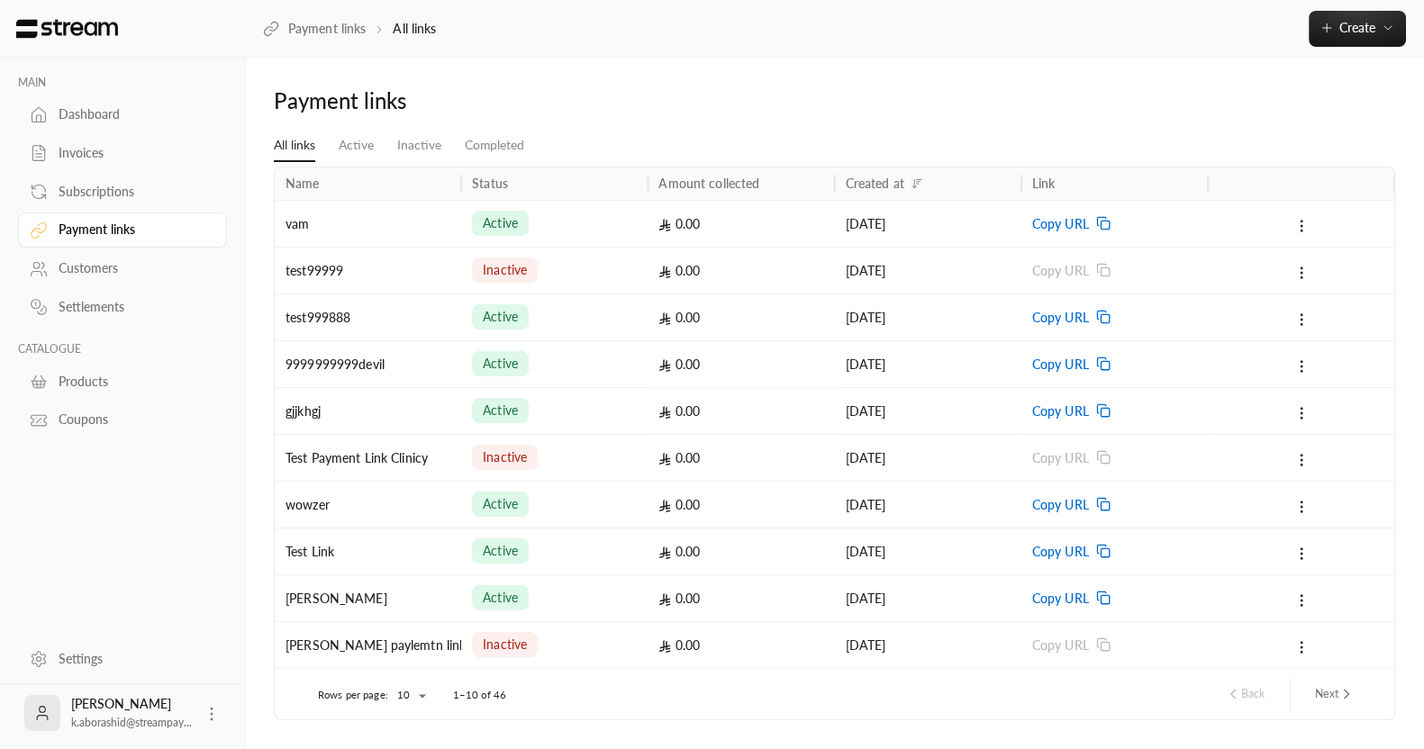
click at [69, 362] on div "Products" at bounding box center [122, 379] width 209 height 39
click at [69, 374] on div "Products" at bounding box center [132, 382] width 146 height 18
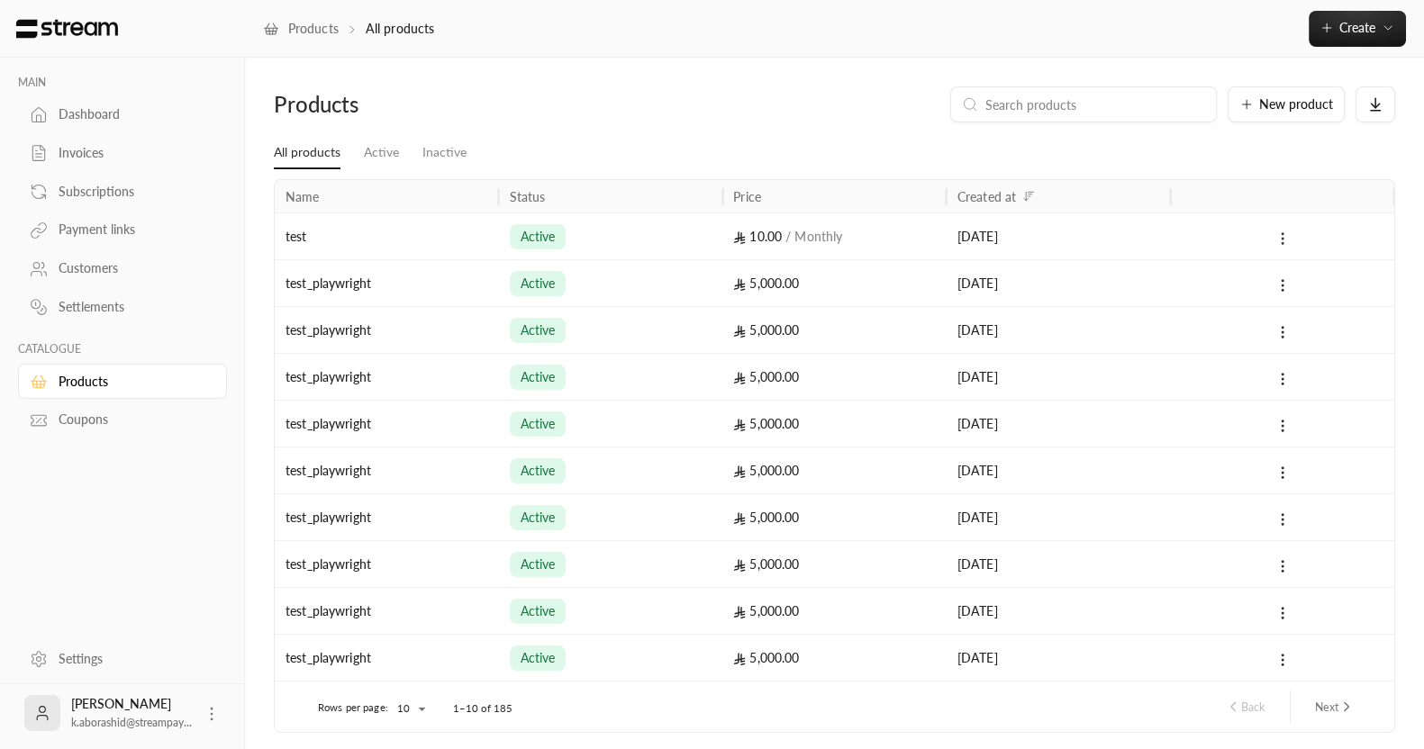
click at [1284, 237] on icon at bounding box center [1283, 239] width 16 height 16
click at [1284, 239] on icon at bounding box center [1283, 239] width 16 height 16
click at [1283, 239] on circle at bounding box center [1283, 240] width 2 height 2
click at [144, 388] on div "Products" at bounding box center [132, 382] width 146 height 18
click at [120, 405] on link "Coupons" at bounding box center [122, 420] width 209 height 35
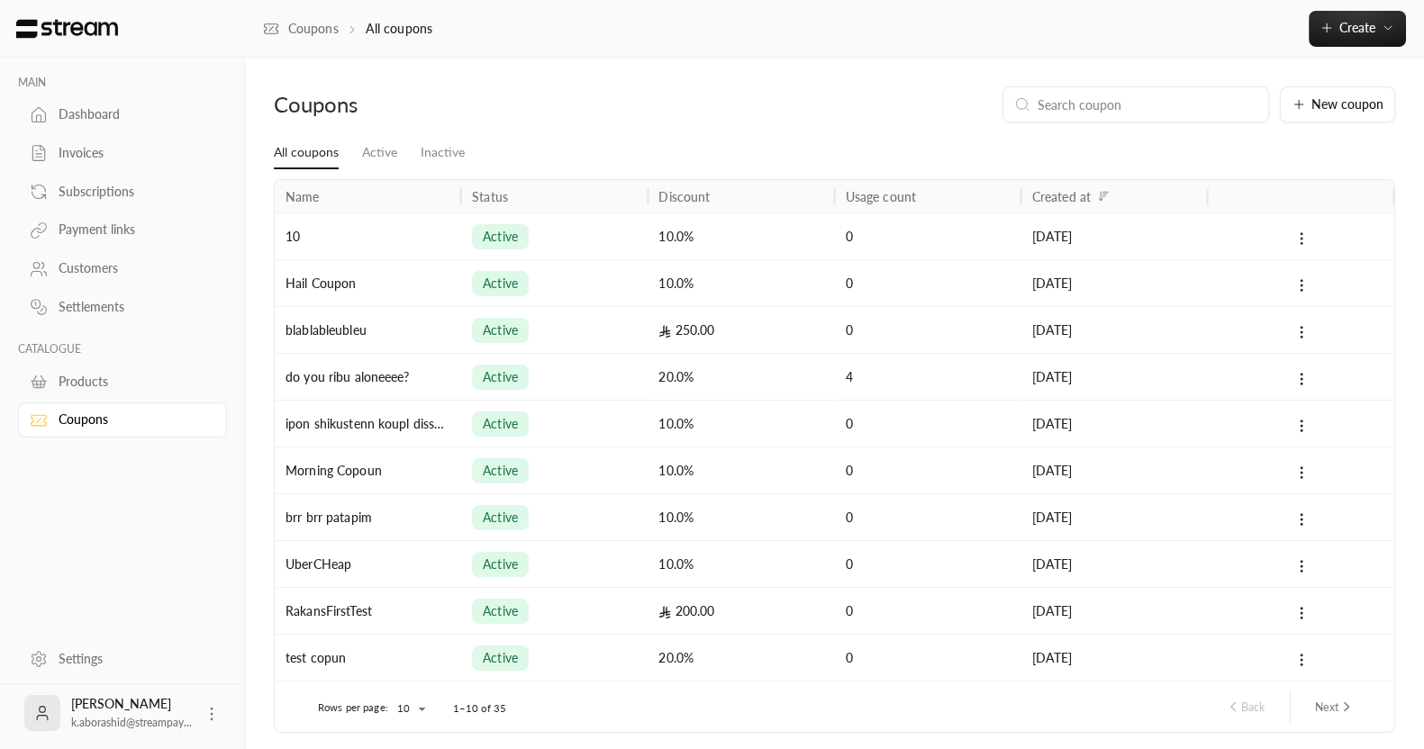
click at [1311, 244] on button at bounding box center [1302, 238] width 20 height 21
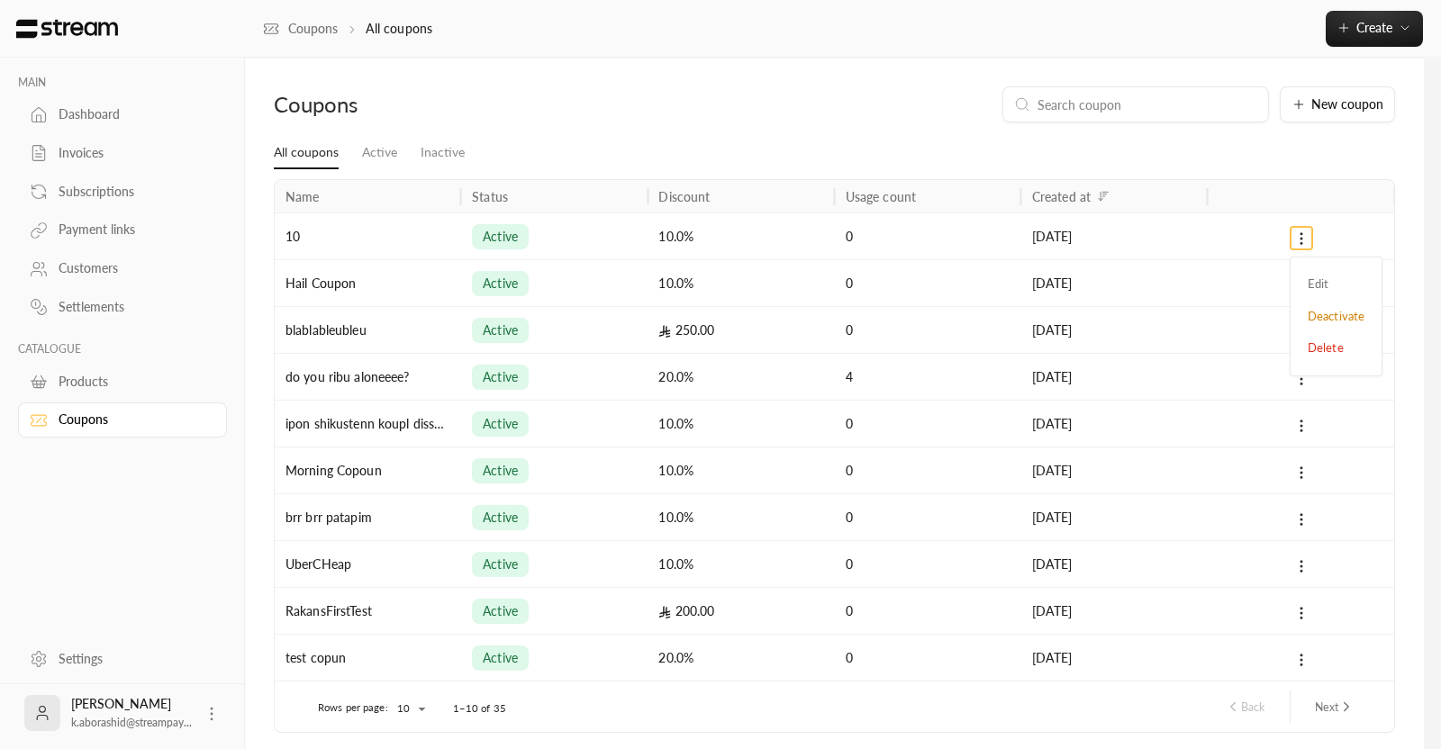
click at [917, 109] on div at bounding box center [720, 374] width 1441 height 749
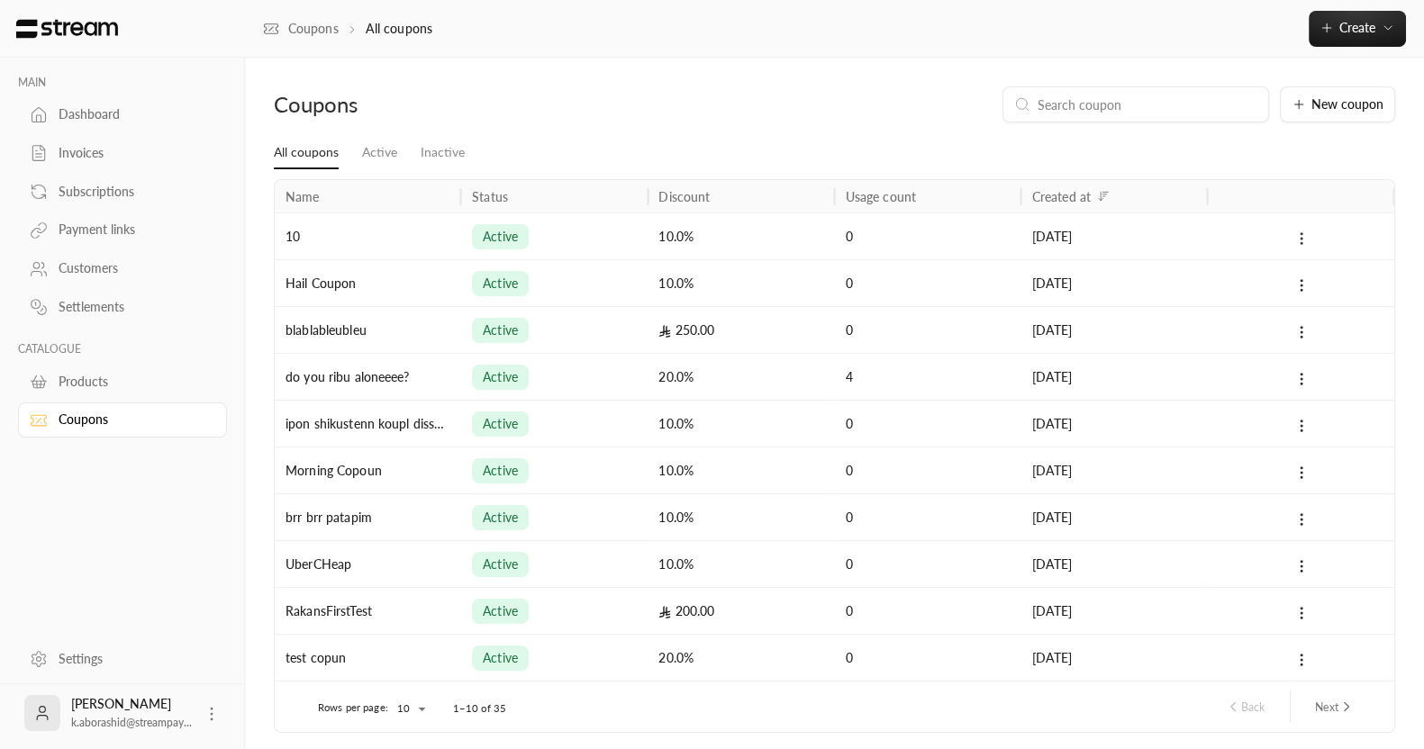
click at [1302, 241] on icon at bounding box center [1302, 239] width 16 height 16
click at [78, 376] on div "Products" at bounding box center [132, 382] width 146 height 18
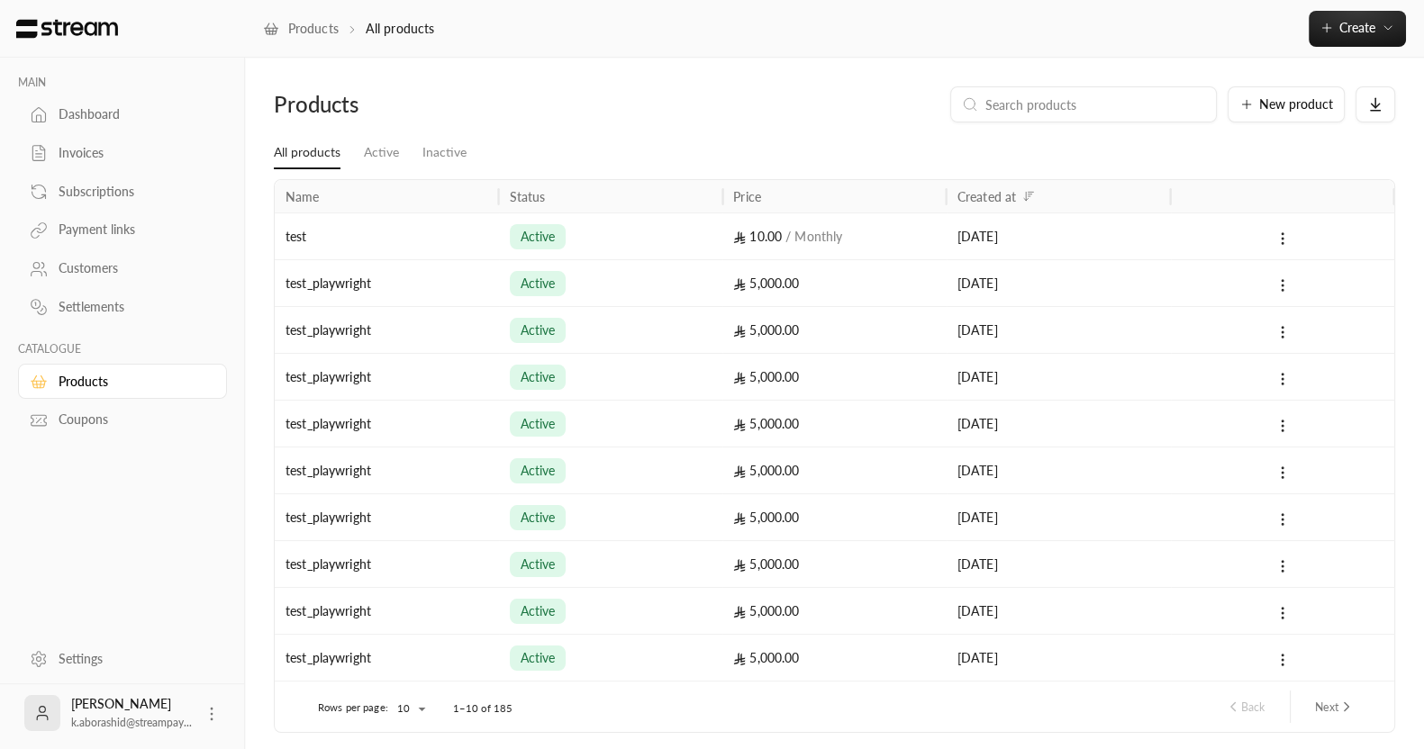
click at [77, 306] on div "Settlements" at bounding box center [132, 307] width 146 height 18
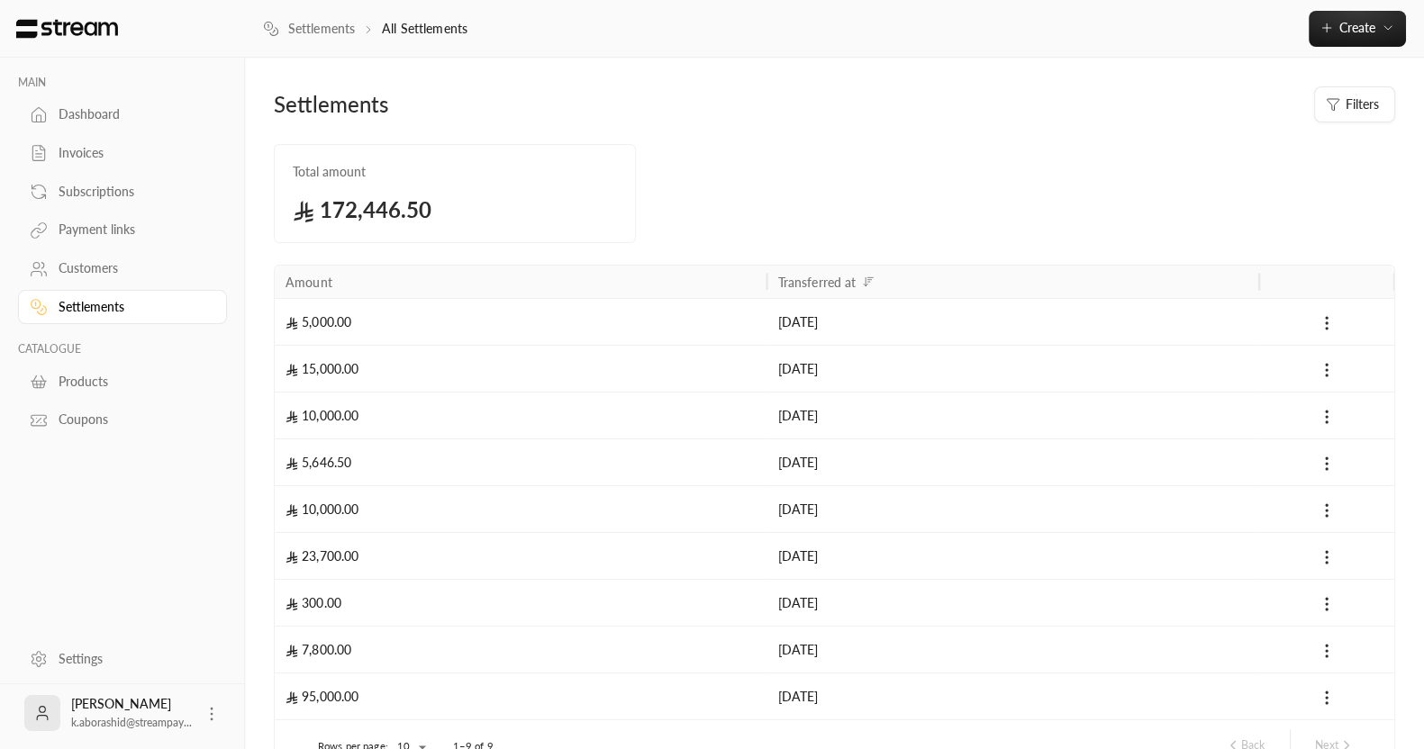
click at [145, 96] on div "Dashboard" at bounding box center [122, 113] width 209 height 39
click at [127, 101] on link "Dashboard" at bounding box center [122, 114] width 209 height 35
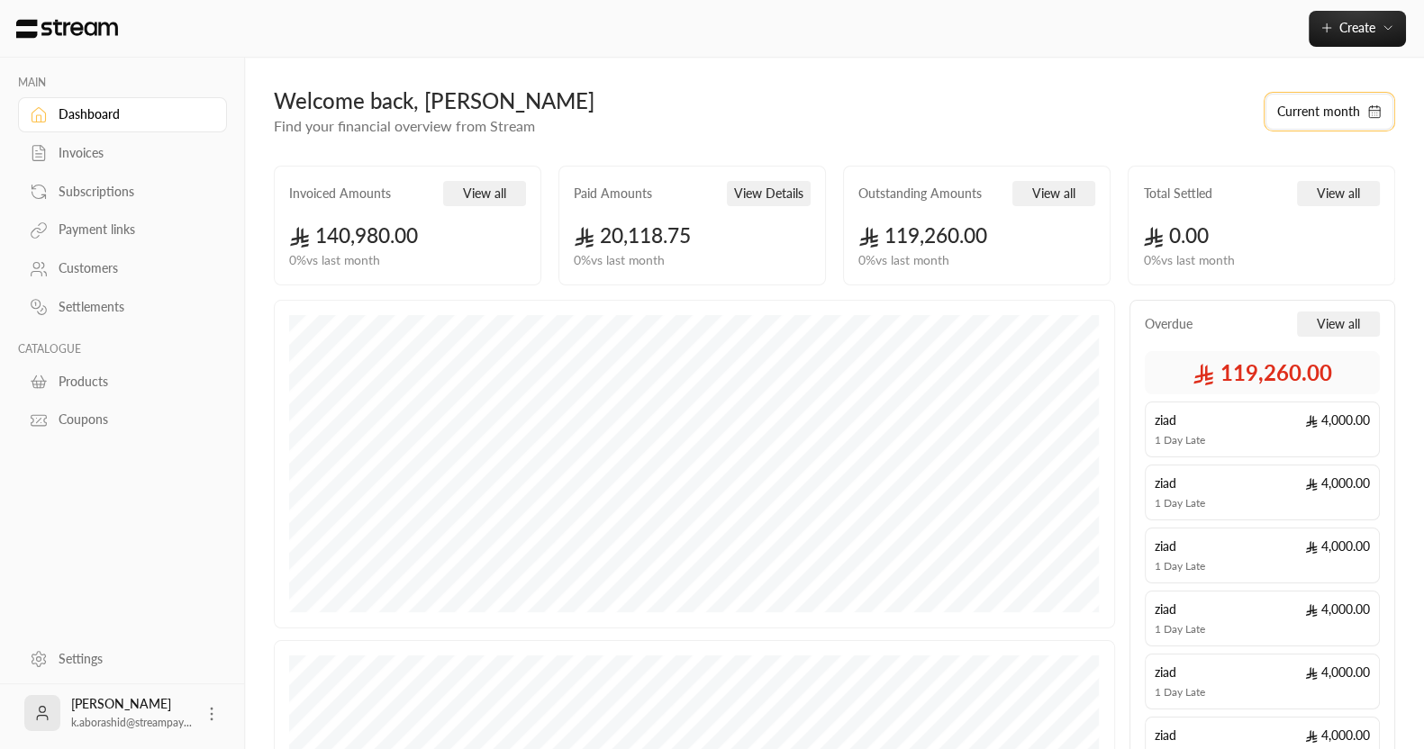
click at [1293, 99] on button "Current month" at bounding box center [1330, 112] width 128 height 36
select select "*"
select select "****"
click at [1062, 92] on div "Welcome back, [PERSON_NAME]" at bounding box center [760, 100] width 973 height 29
click at [1314, 87] on div "Welcome back, [PERSON_NAME] Find your financial overview from Stream Current mo…" at bounding box center [834, 111] width 1139 height 50
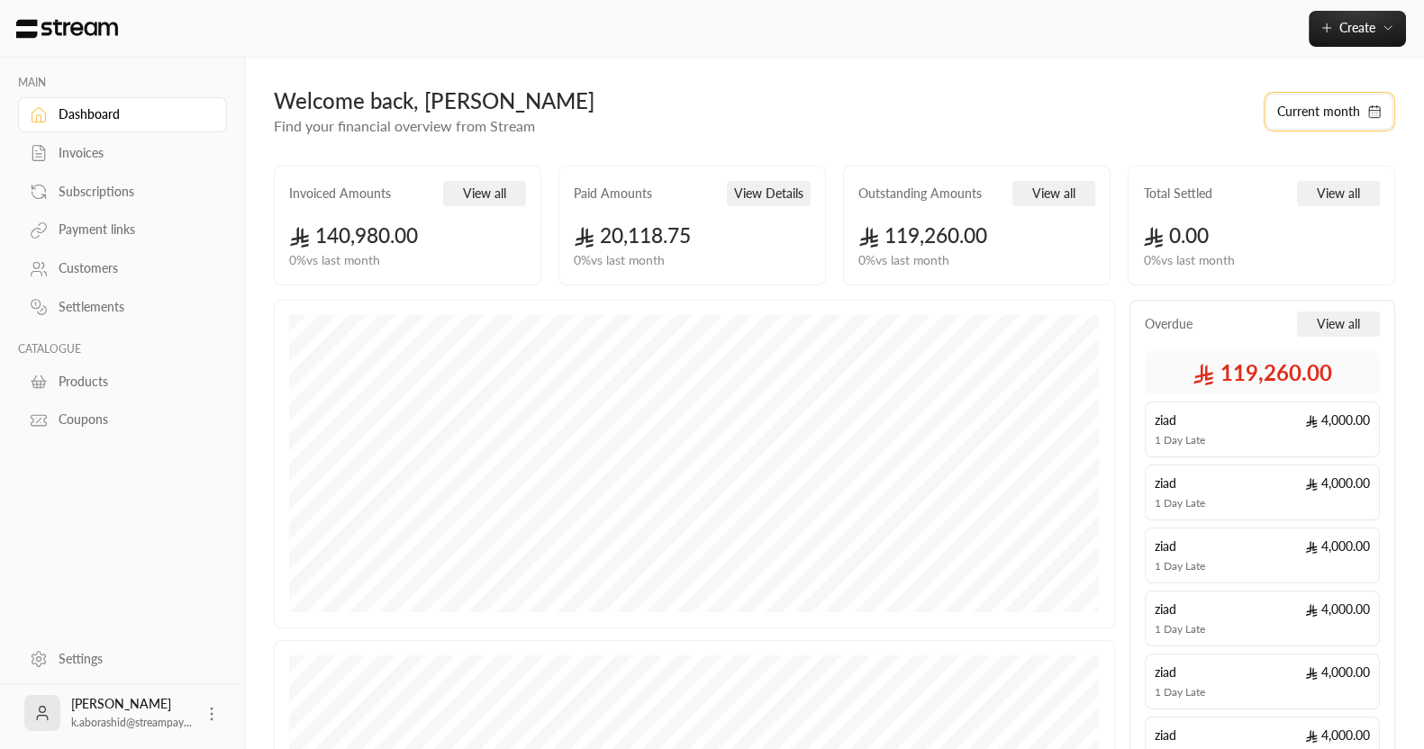
click at [1308, 105] on button "Current month" at bounding box center [1330, 112] width 128 height 36
select select "*"
select select "****"
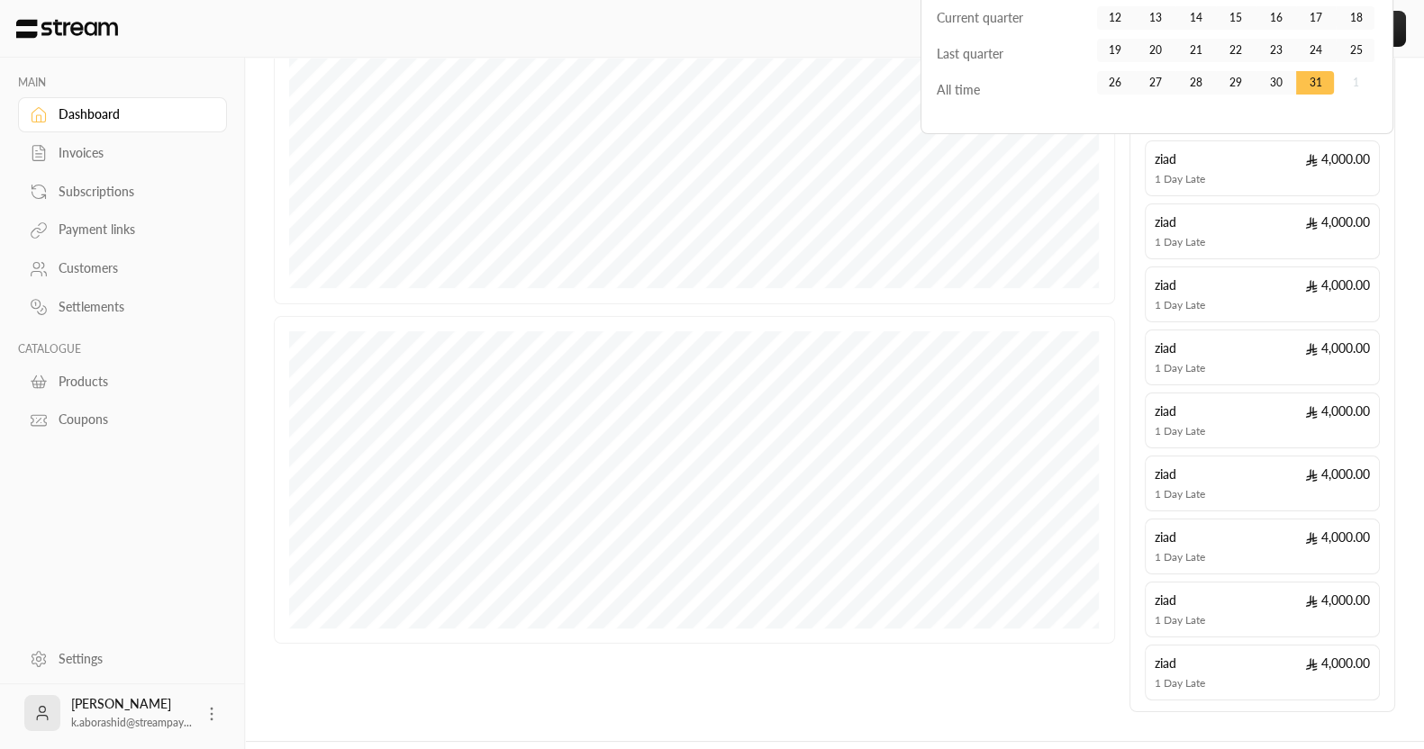
click at [104, 511] on div "MAIN Dashboard Invoices Subscriptions Payment links Customers Settlements CATAL…" at bounding box center [122, 345] width 245 height 575
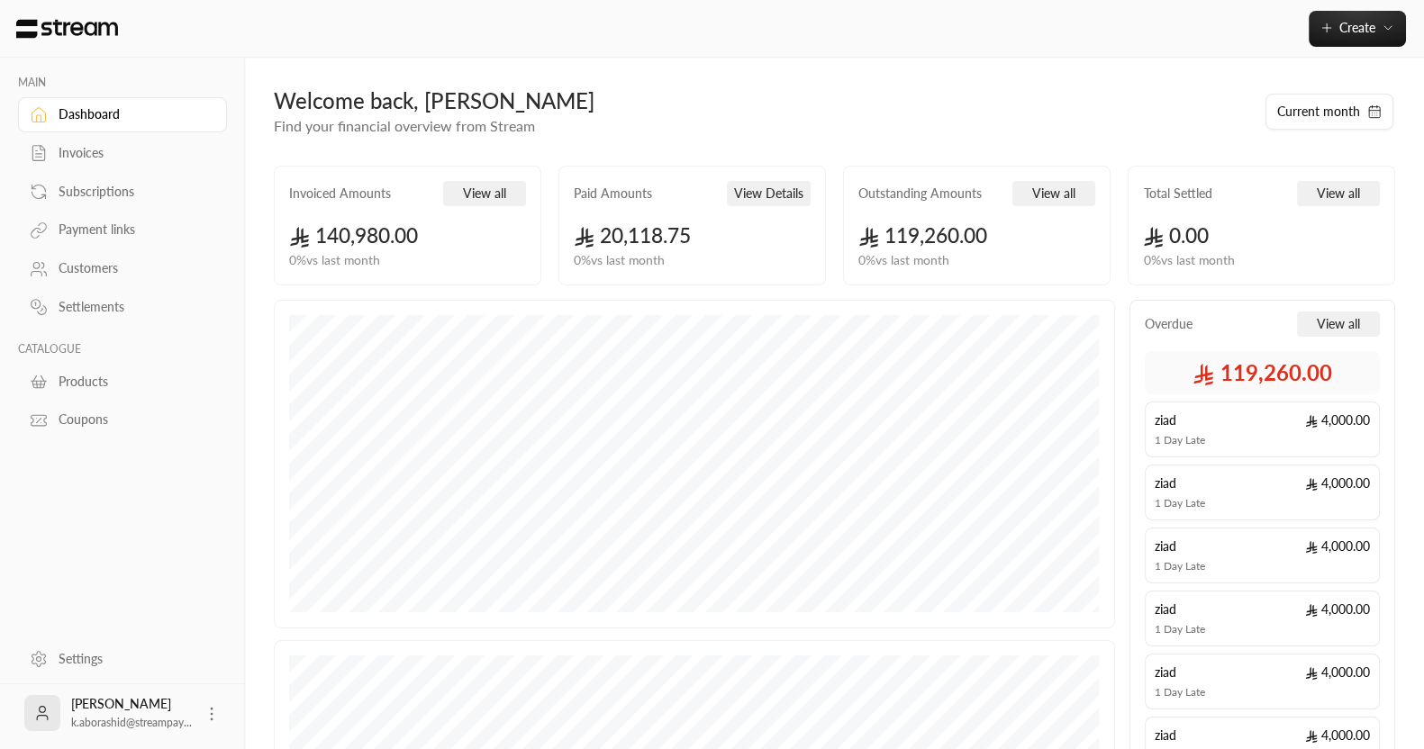
click at [47, 646] on link "Settings" at bounding box center [122, 658] width 209 height 35
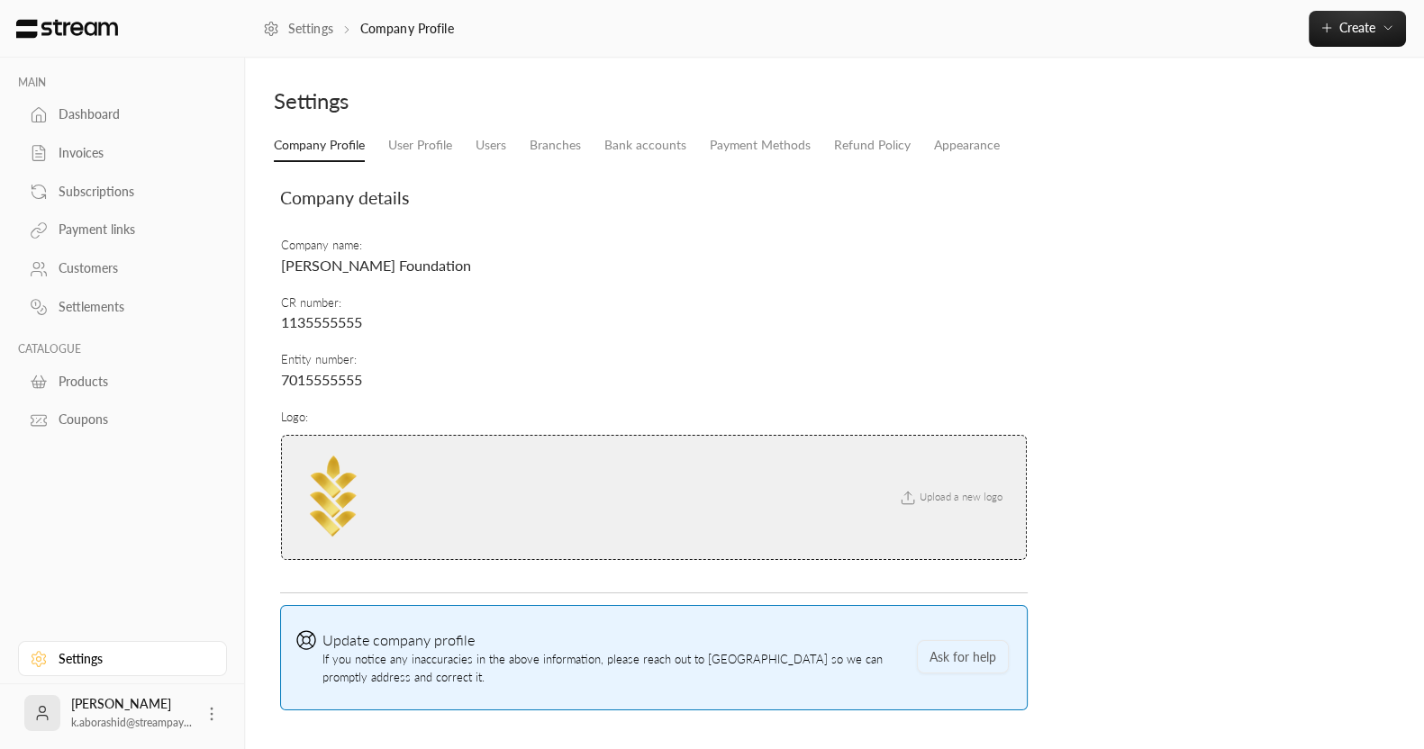
click at [81, 114] on div "Dashboard" at bounding box center [132, 114] width 146 height 18
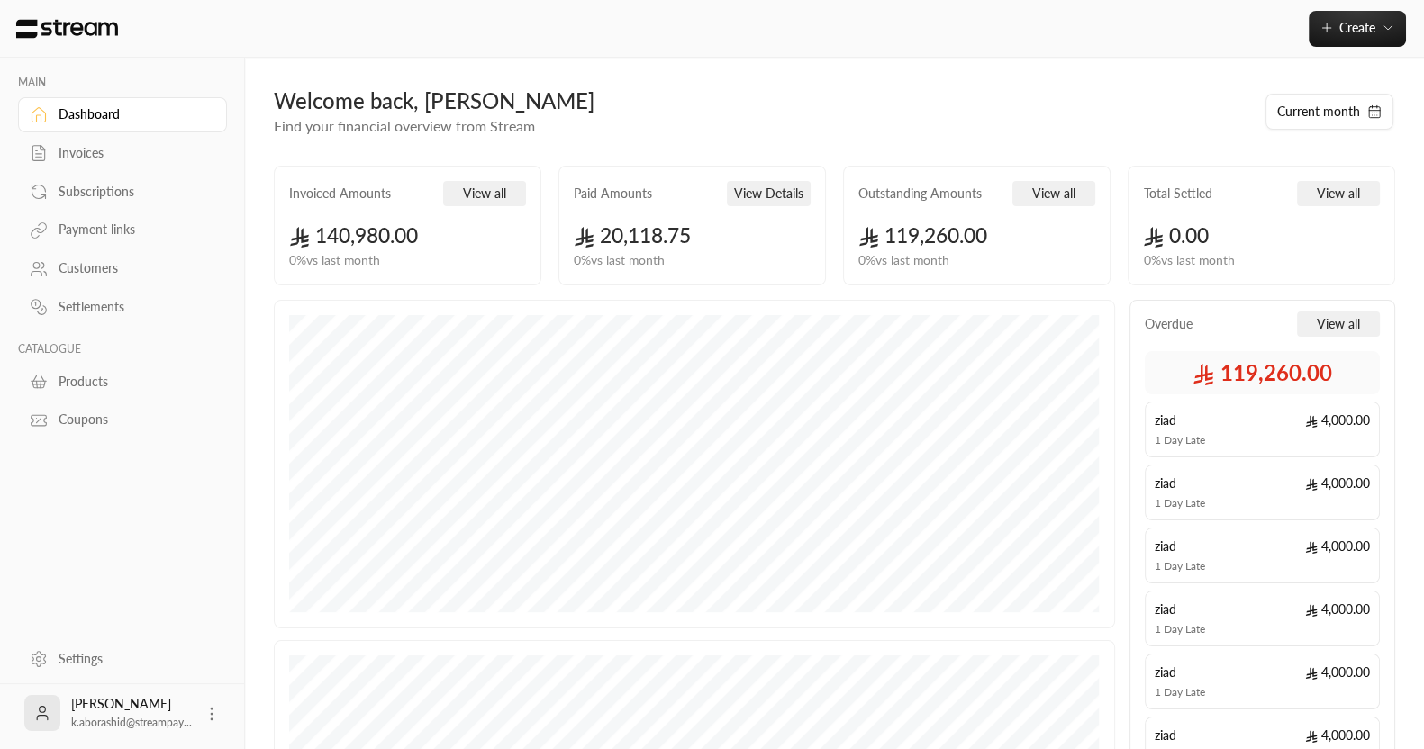
click at [57, 641] on link "Settings" at bounding box center [122, 658] width 209 height 35
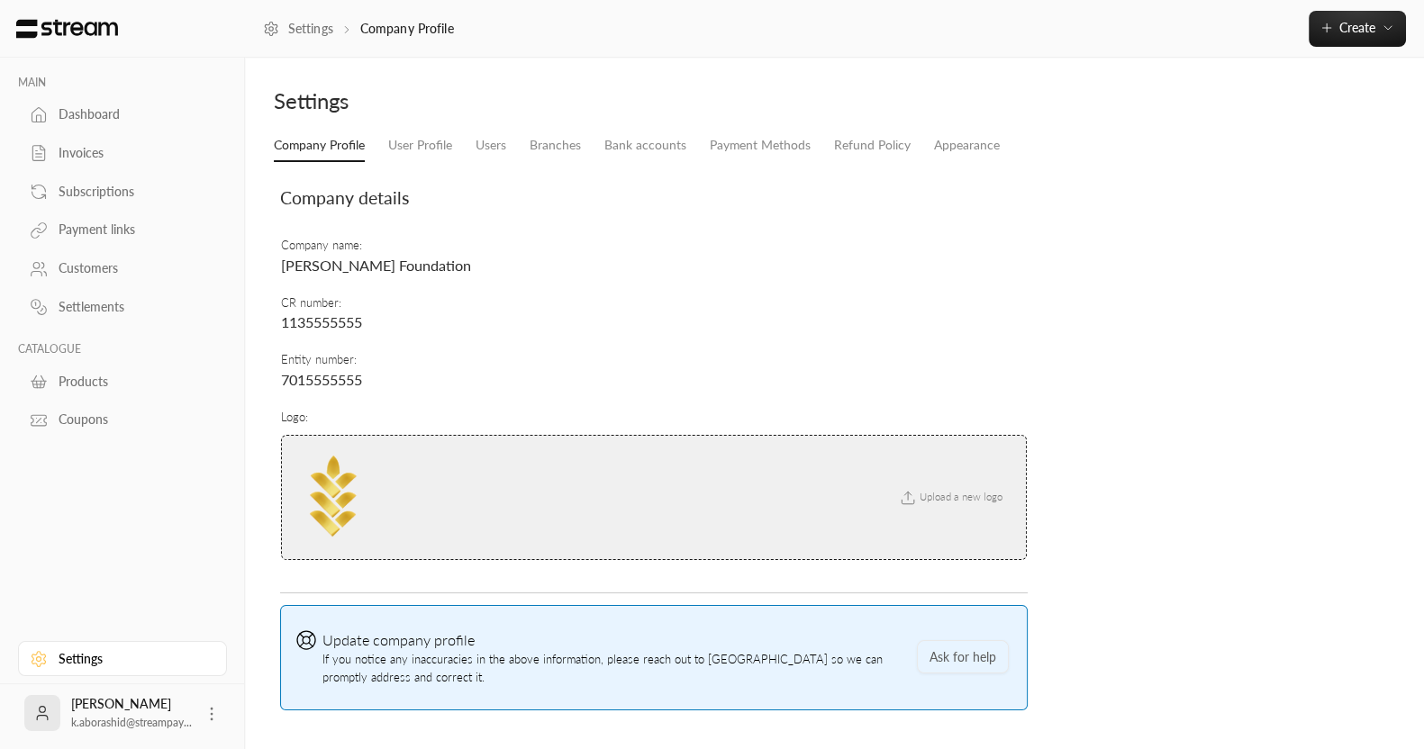
click at [59, 129] on link "Dashboard" at bounding box center [122, 114] width 209 height 35
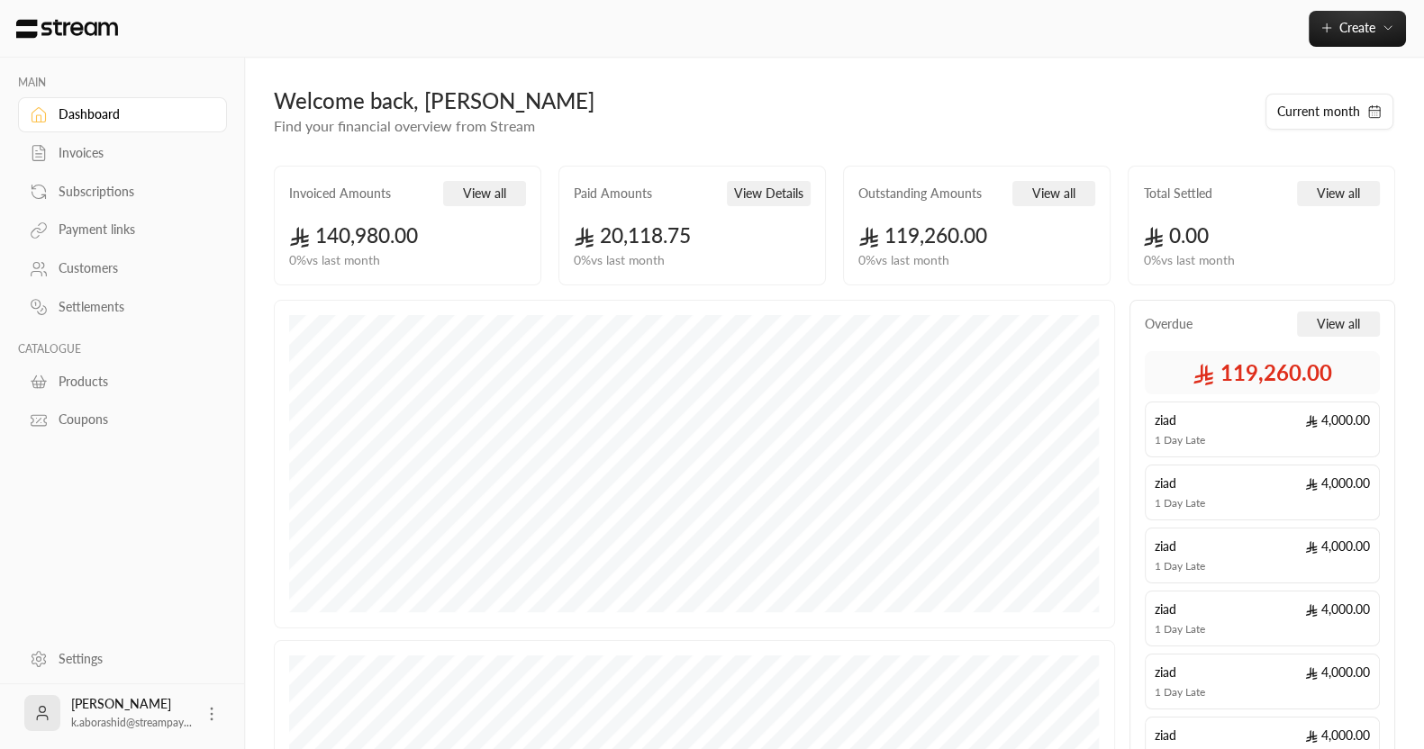
click at [1354, 48] on div "Create" at bounding box center [834, 29] width 1179 height 58
click at [1347, 36] on button "Create" at bounding box center [1357, 29] width 97 height 36
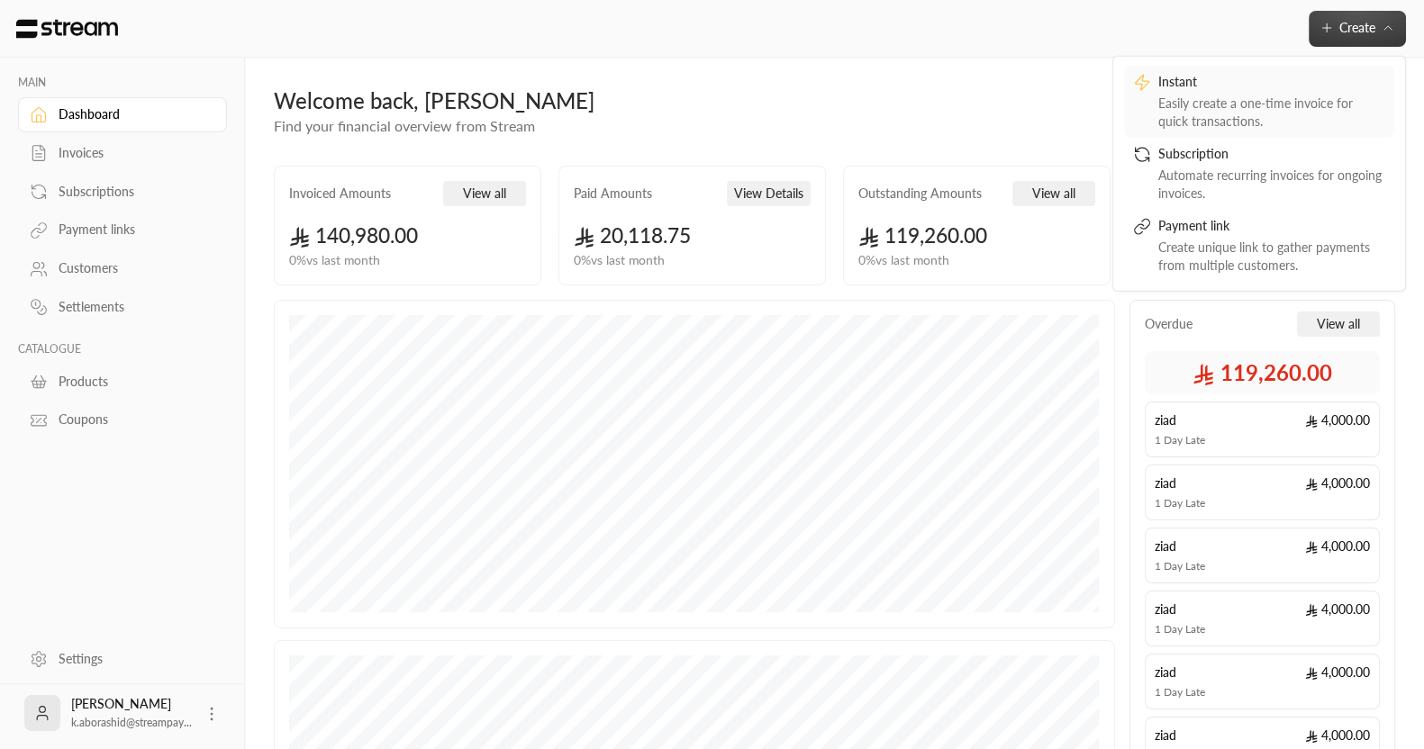
click at [1247, 92] on div "Instant" at bounding box center [1271, 83] width 227 height 22
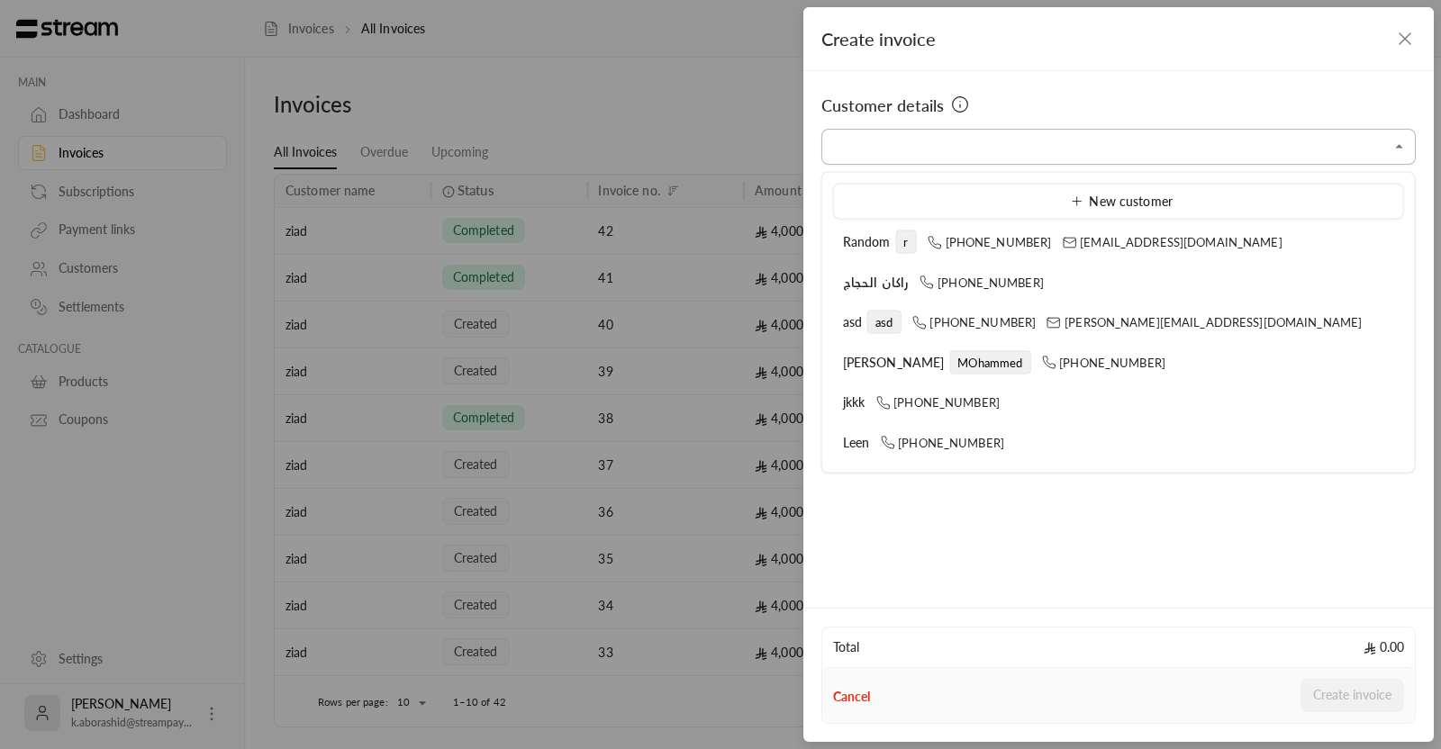
click at [1009, 153] on input "Select customer" at bounding box center [1119, 148] width 595 height 32
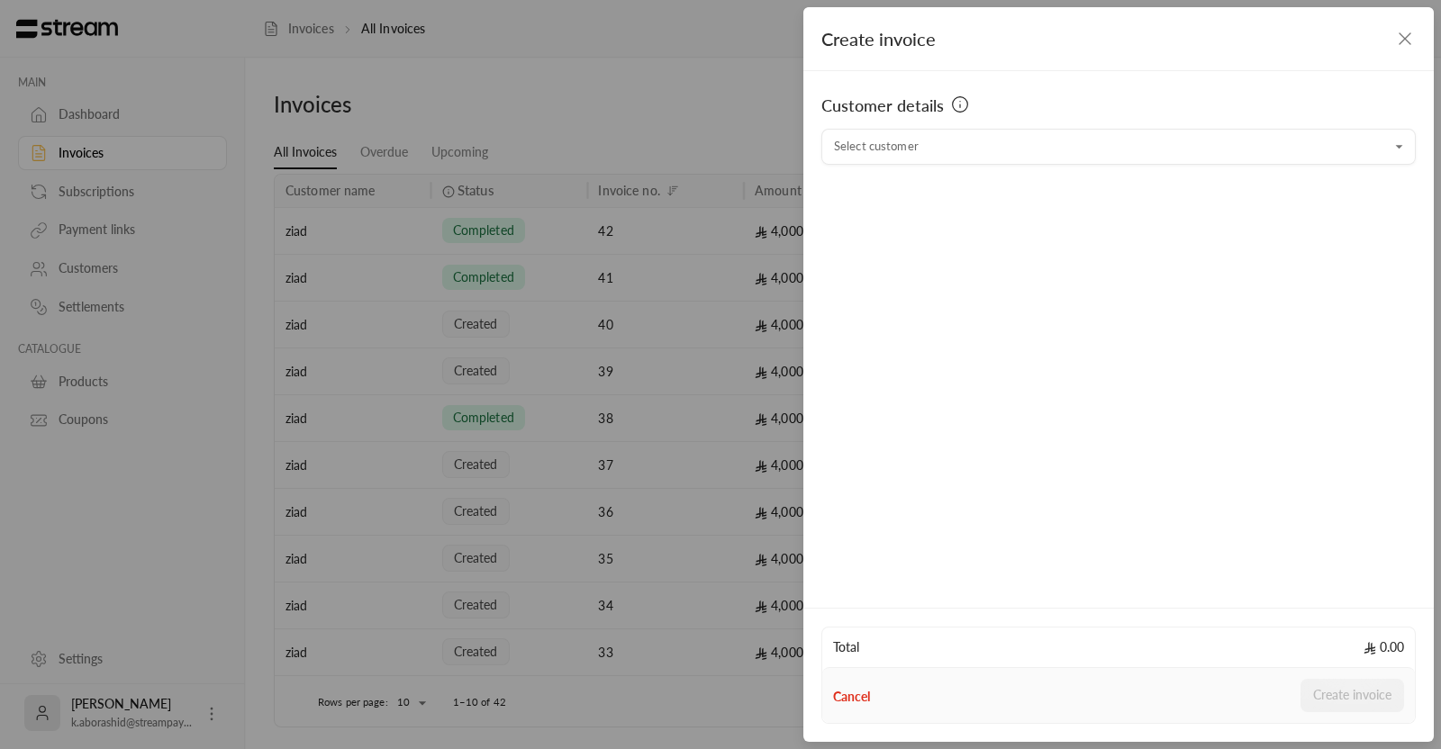
click at [1076, 546] on div "Customer details Select customer Select customer" at bounding box center [1118, 336] width 631 height 531
click at [1415, 45] on icon "button" at bounding box center [1405, 39] width 22 height 22
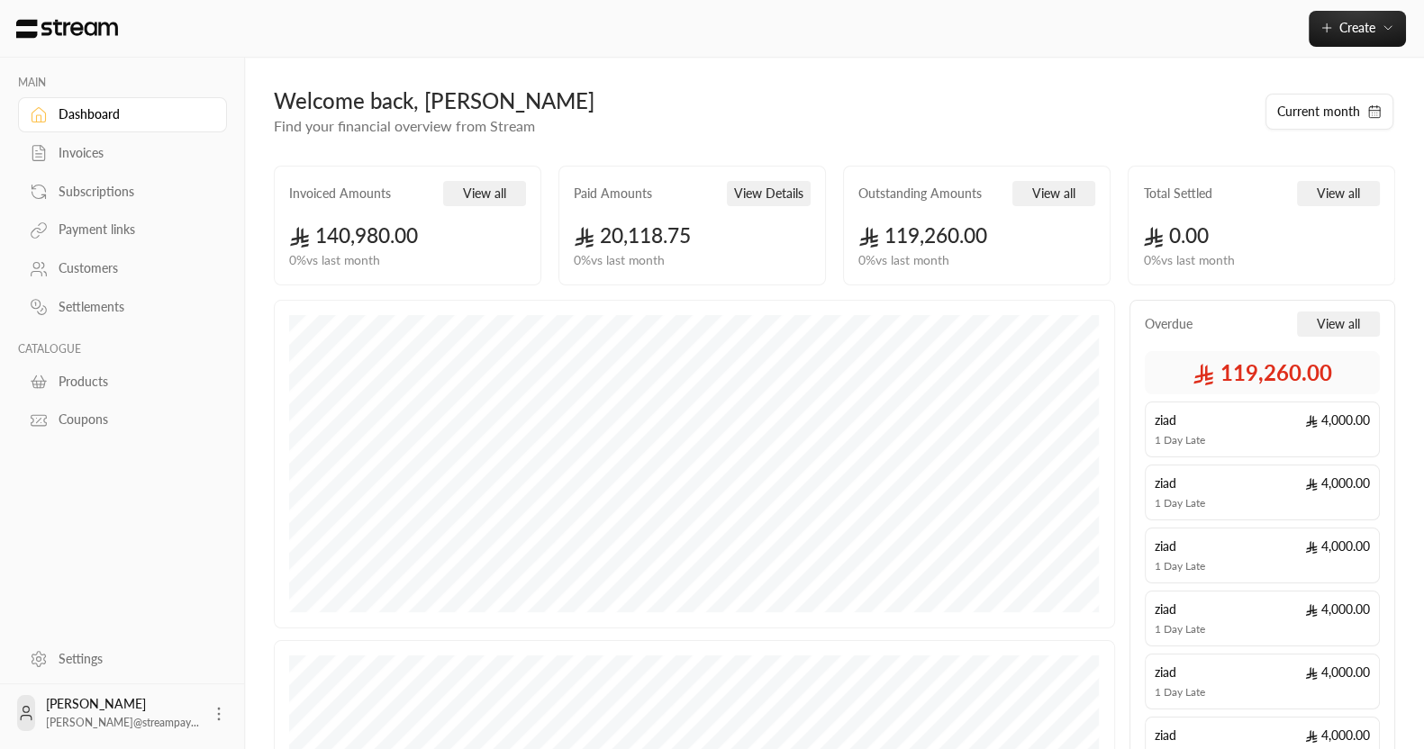
click at [1347, 48] on div "Create" at bounding box center [834, 29] width 1179 height 58
click at [1343, 41] on button "Create" at bounding box center [1357, 29] width 97 height 36
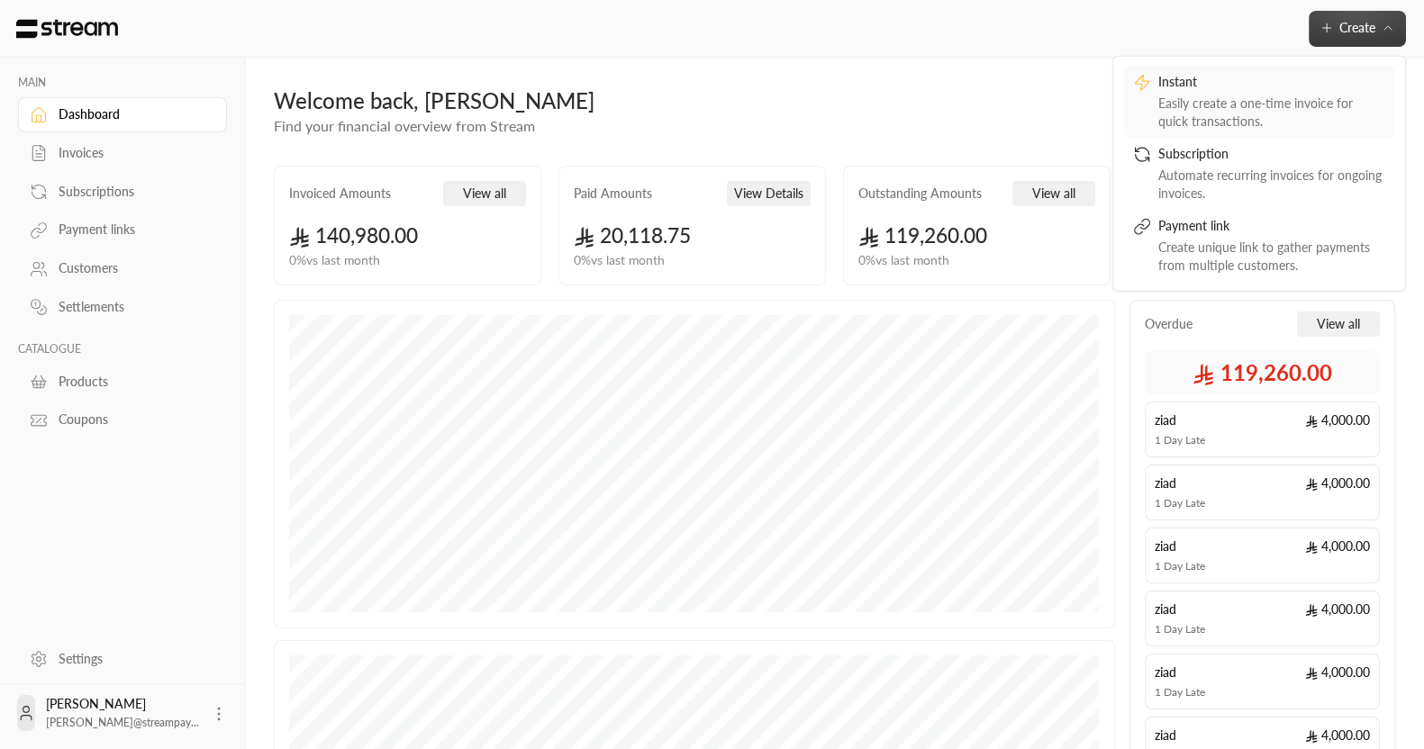
click at [1185, 85] on div "Instant" at bounding box center [1271, 83] width 227 height 22
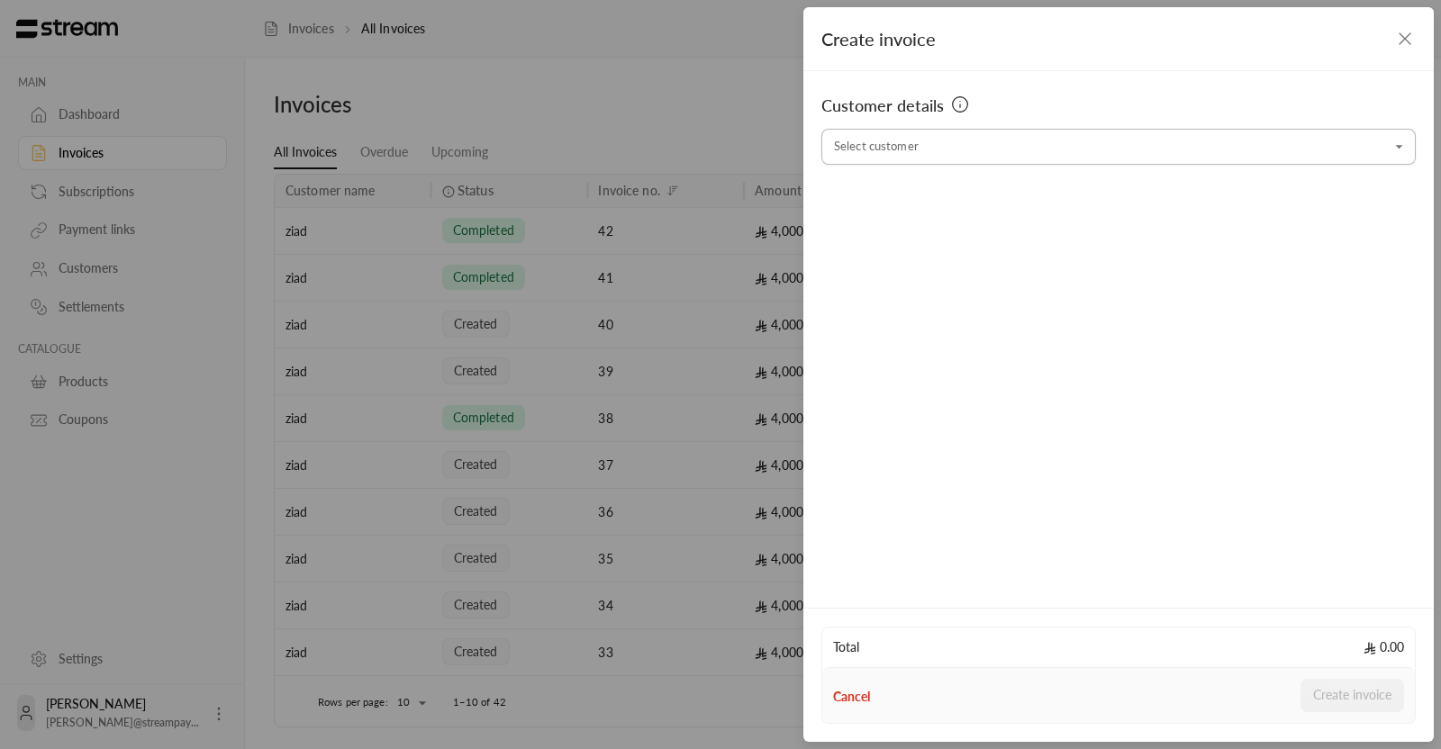
click at [874, 152] on input "Select customer" at bounding box center [1119, 148] width 595 height 32
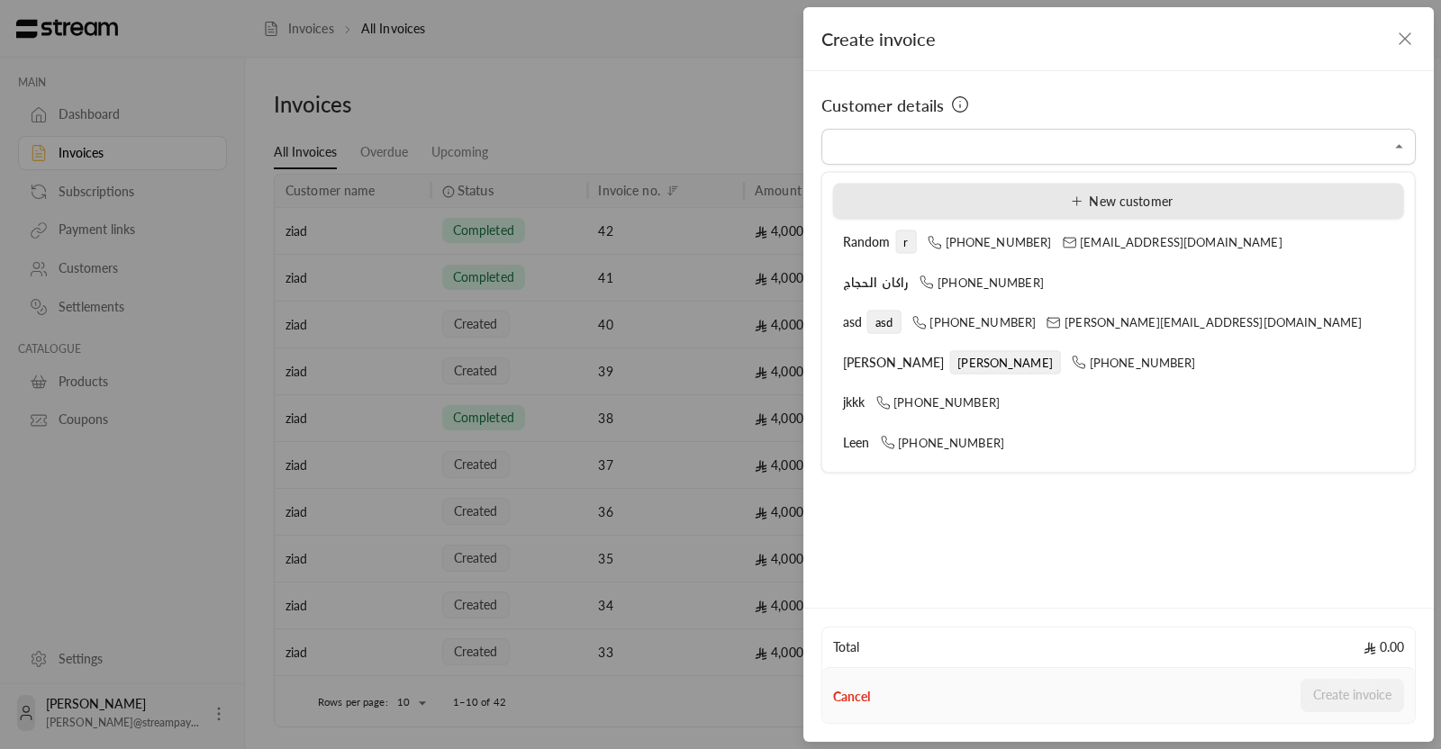
click at [953, 200] on div "New customer" at bounding box center [1118, 201] width 551 height 19
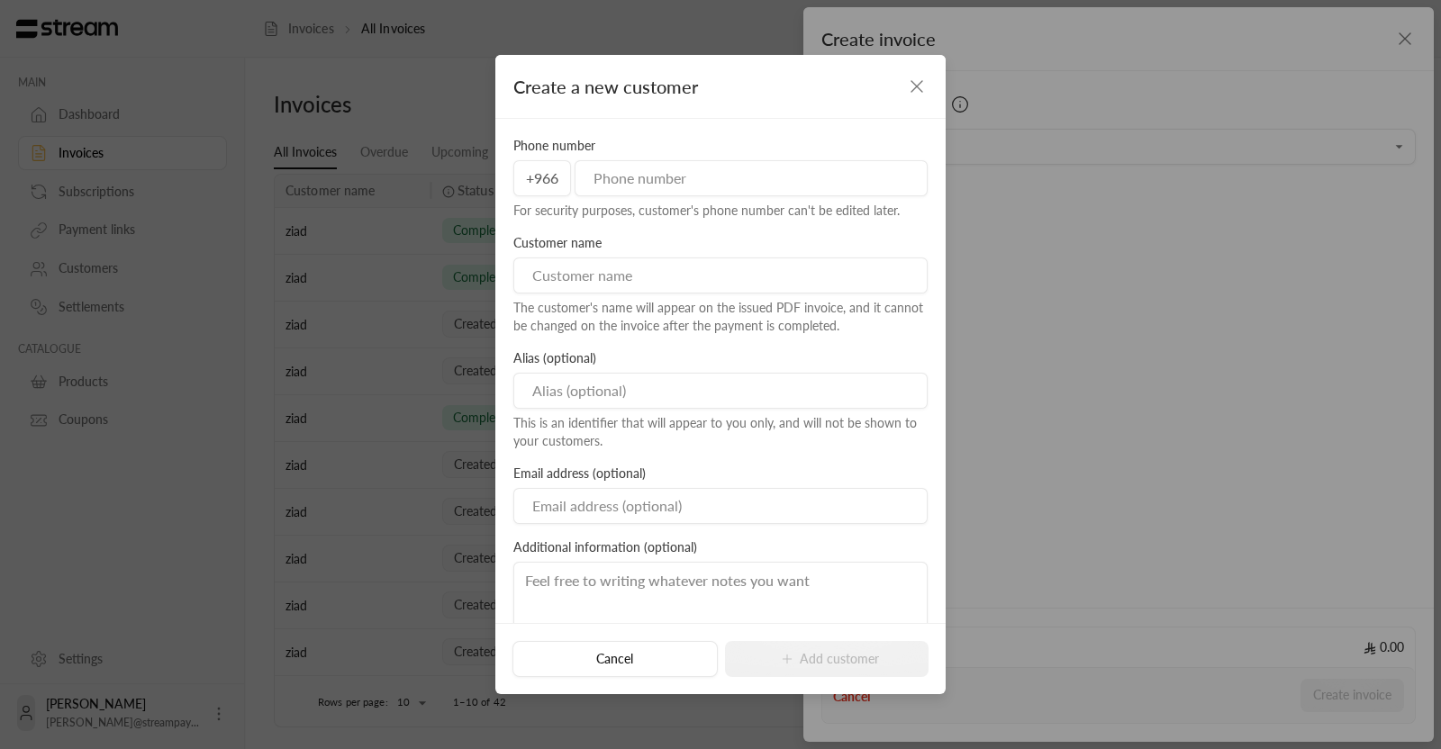
click at [702, 182] on input "tel" at bounding box center [751, 178] width 353 height 36
type input "552989199"
click at [621, 282] on input at bounding box center [720, 276] width 414 height 36
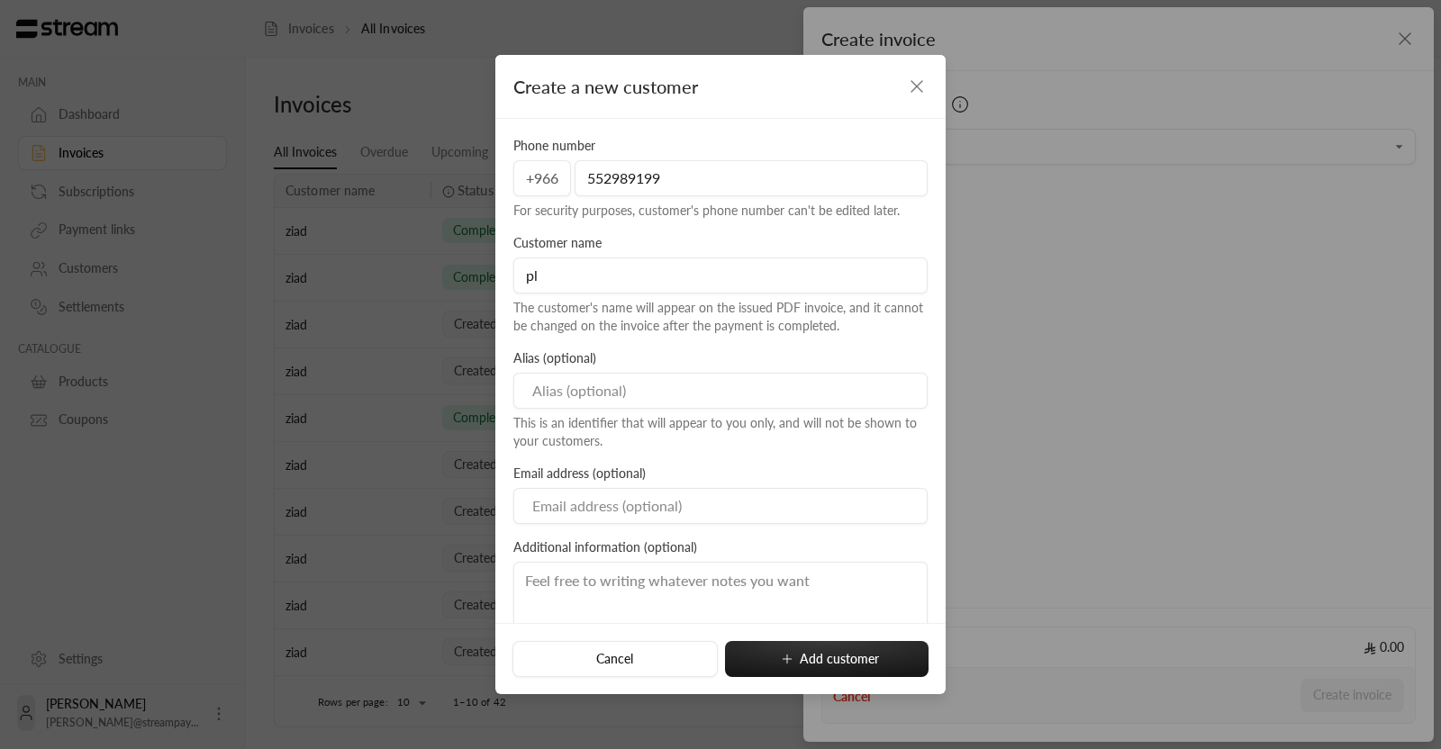
type input "p"
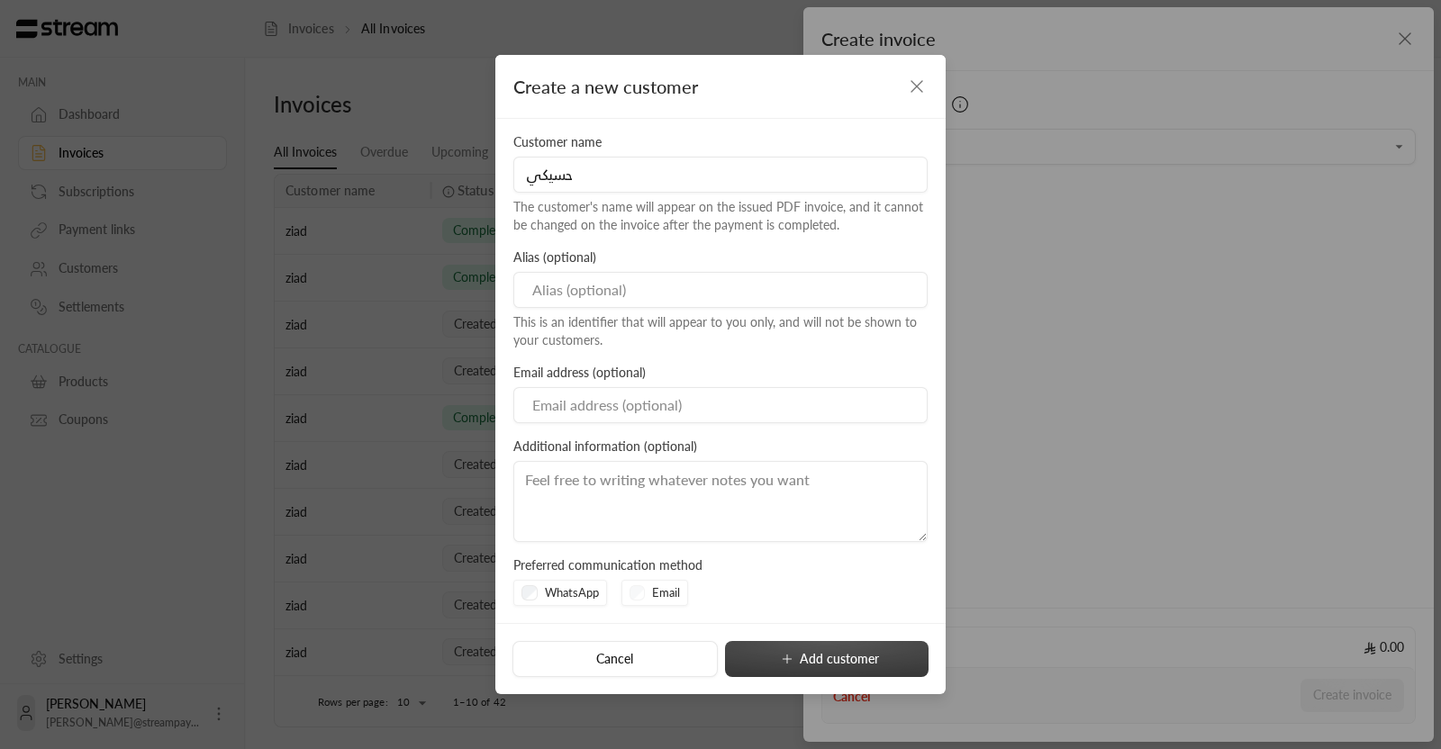
type input "حسيكي"
click at [782, 647] on button "Add customer" at bounding box center [827, 659] width 204 height 36
type input "**********"
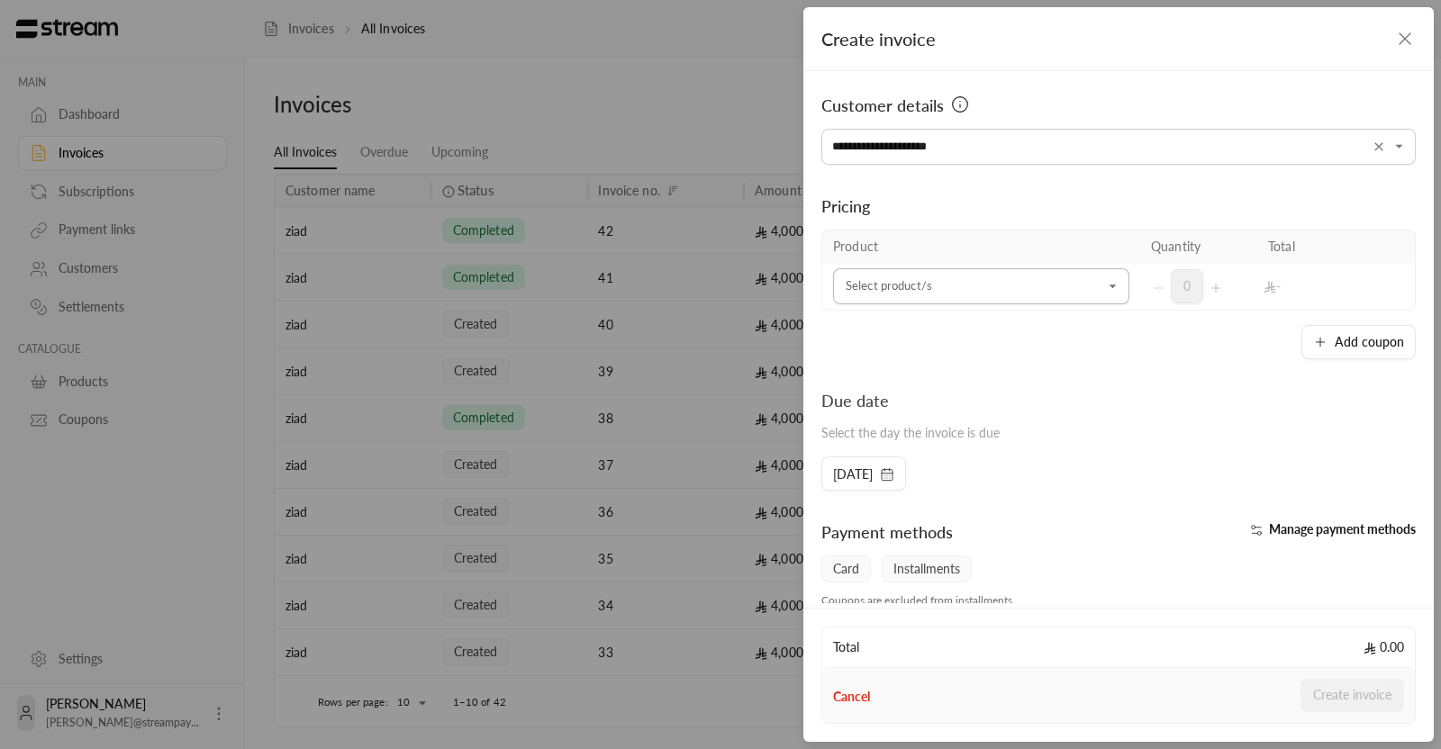
click at [898, 286] on input "Select customer" at bounding box center [981, 287] width 296 height 32
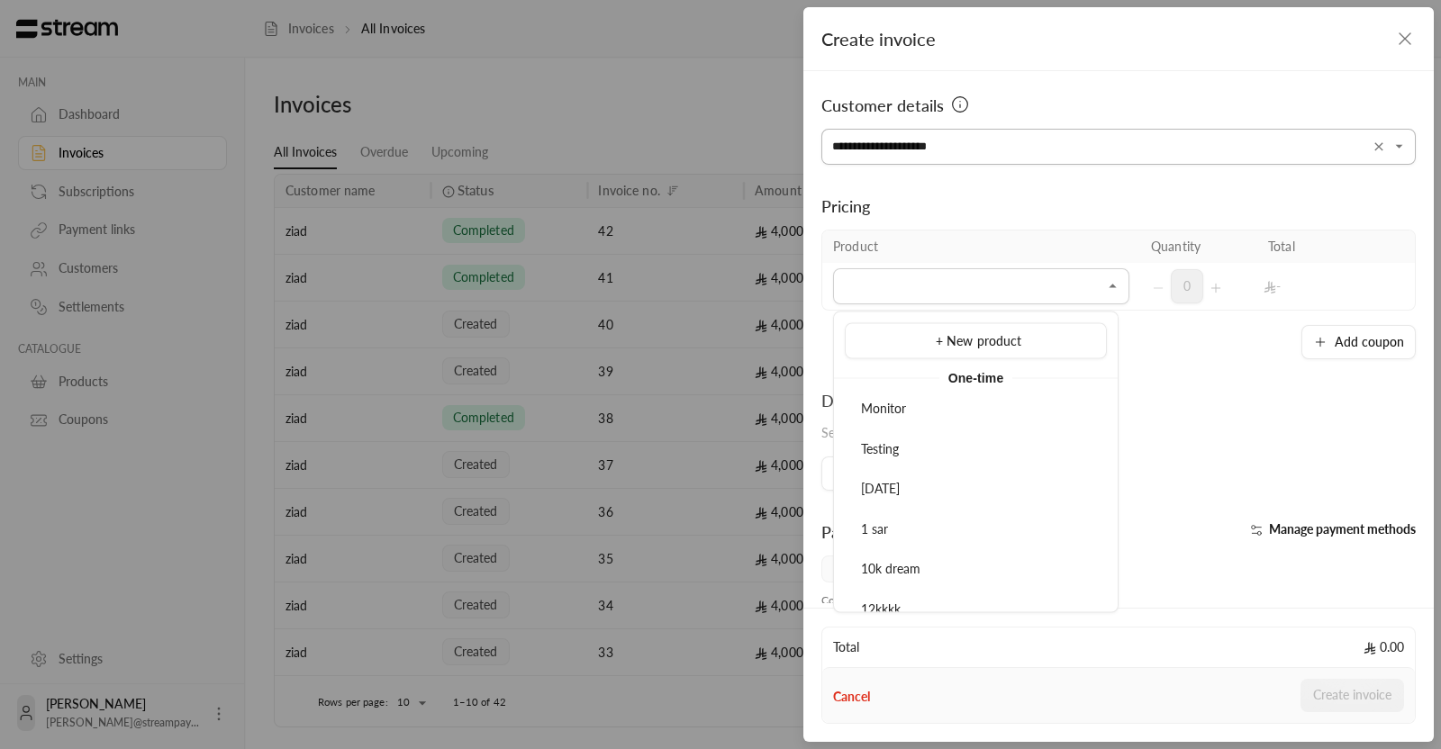
click at [954, 155] on input "**********" at bounding box center [1119, 148] width 595 height 32
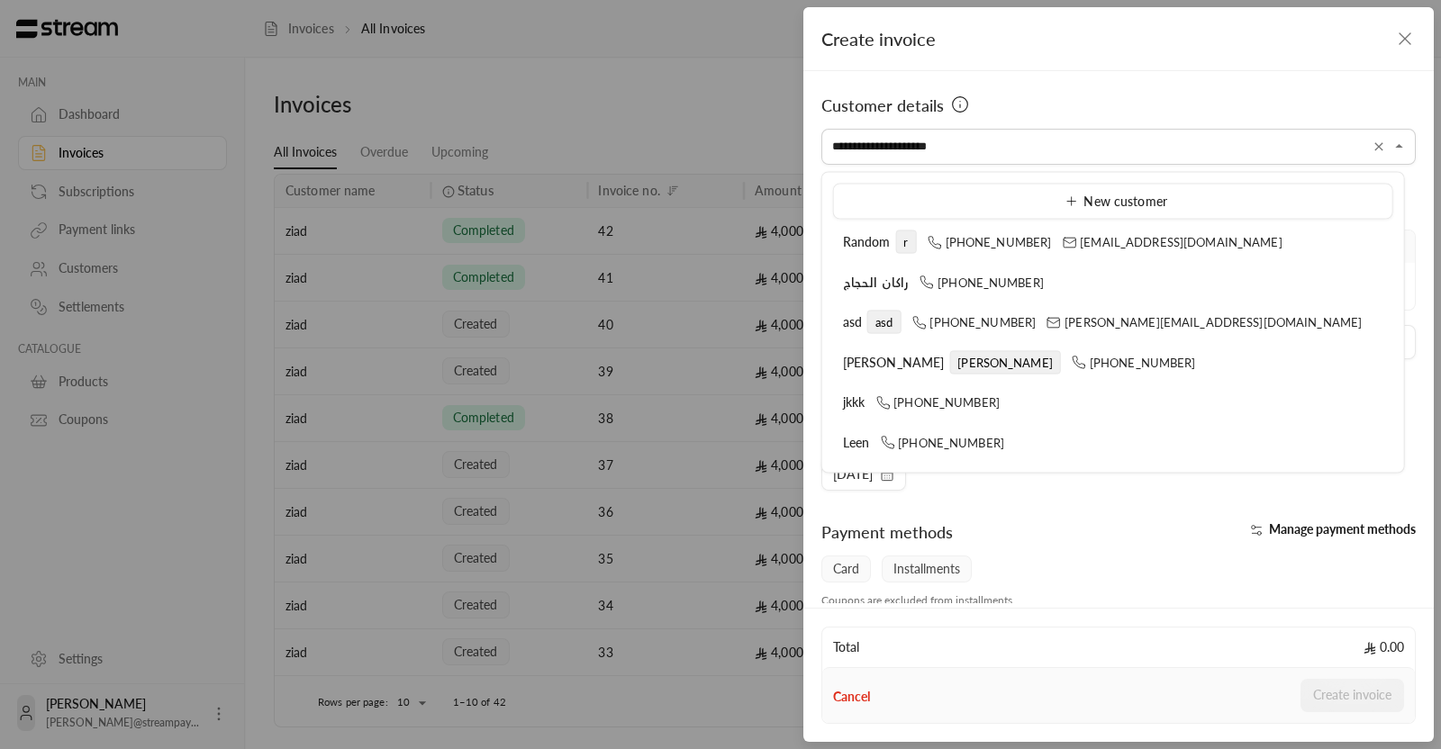
scroll to position [1013, 0]
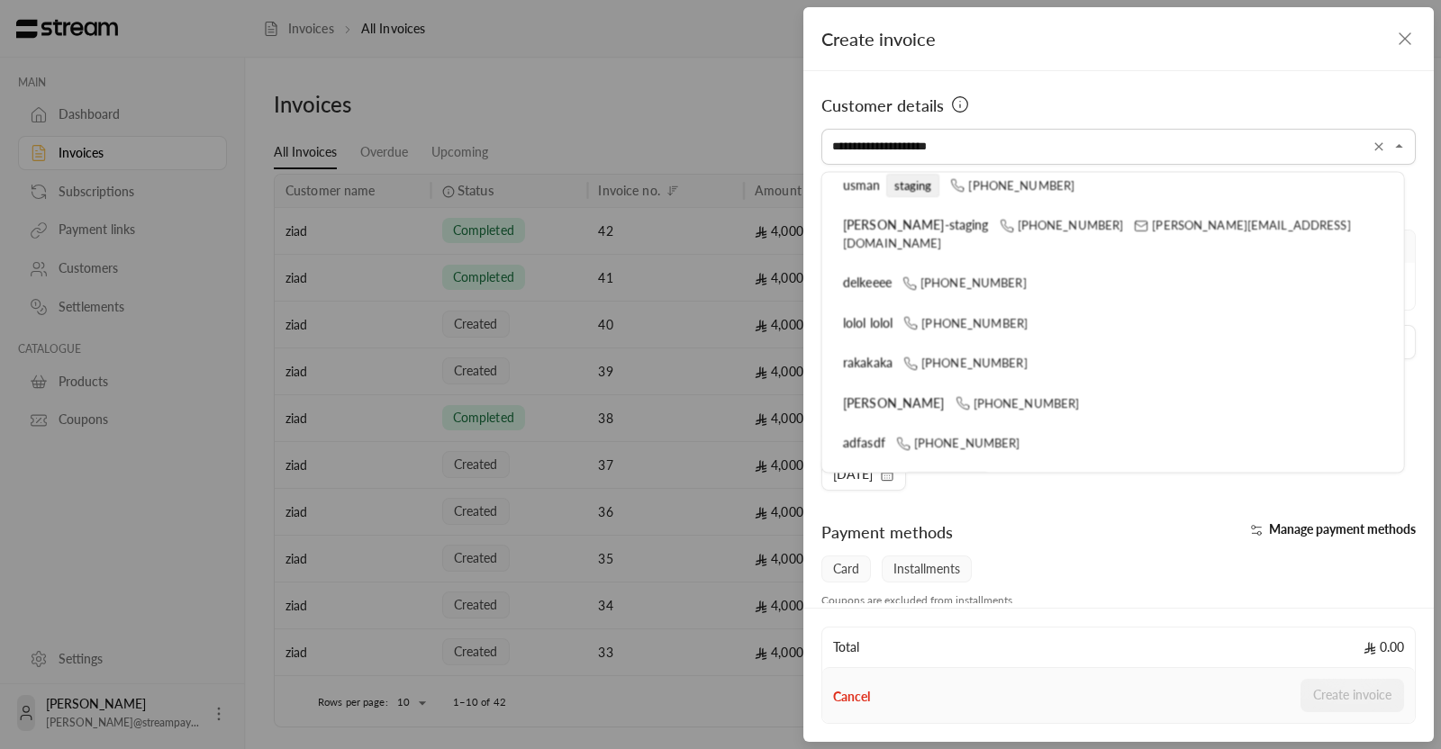
click at [1208, 506] on div "**********" at bounding box center [1118, 336] width 631 height 531
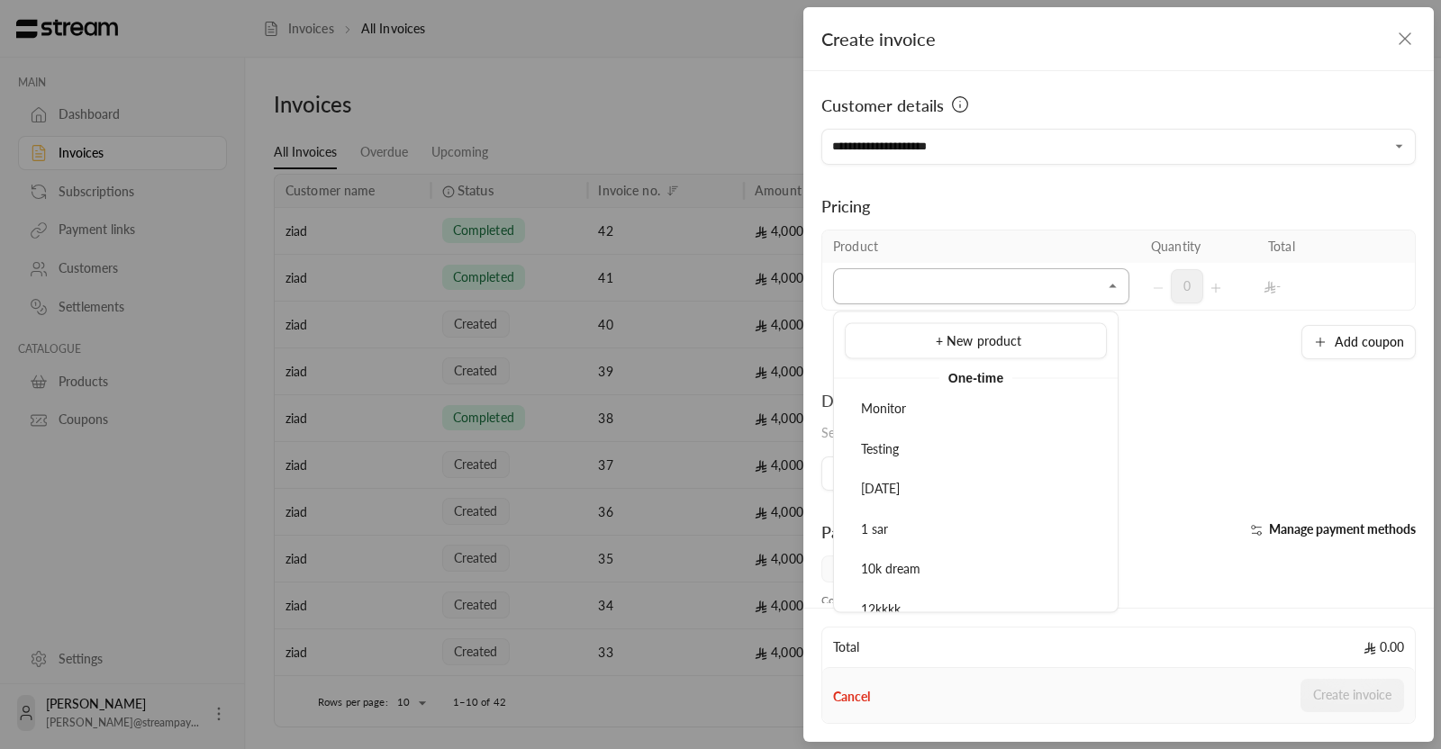
click at [931, 298] on input "Select customer" at bounding box center [981, 287] width 296 height 32
click at [890, 529] on div "1 sar" at bounding box center [976, 524] width 242 height 19
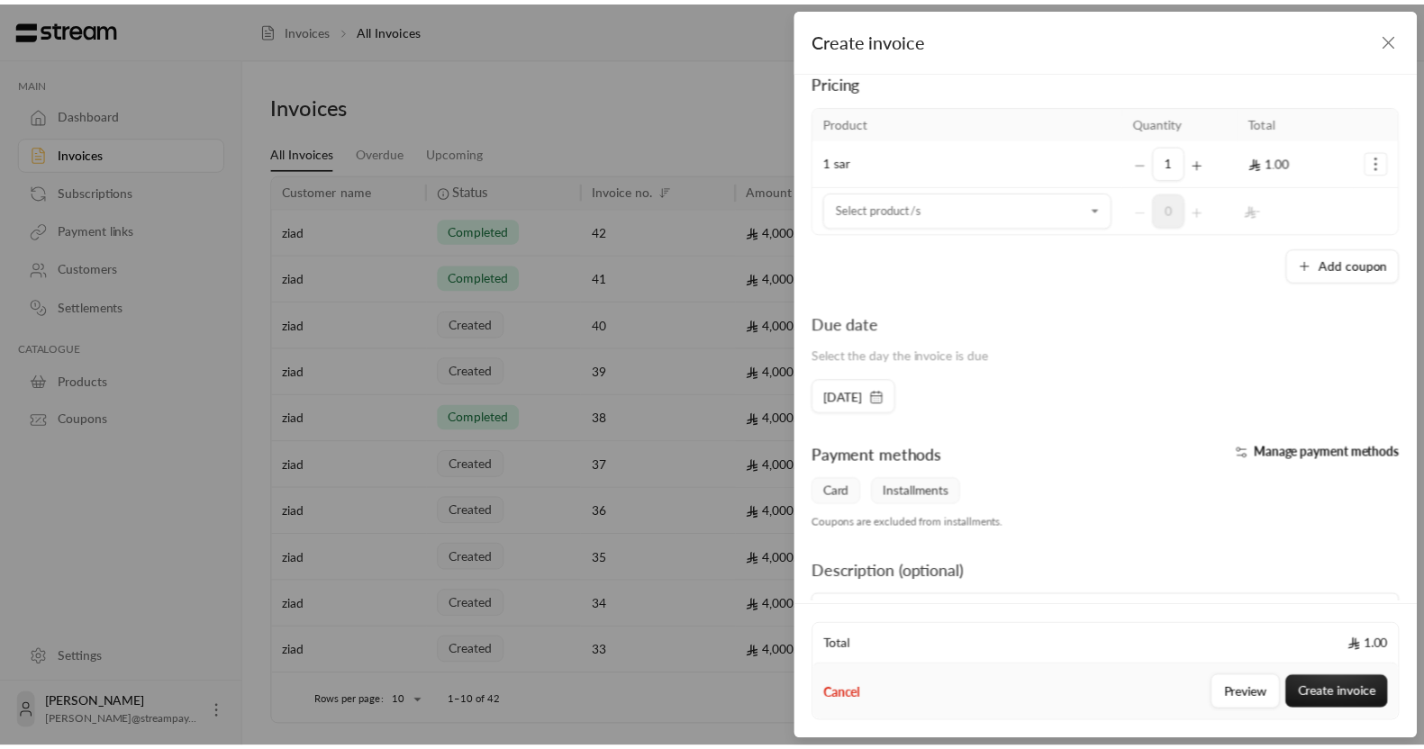
scroll to position [219, 0]
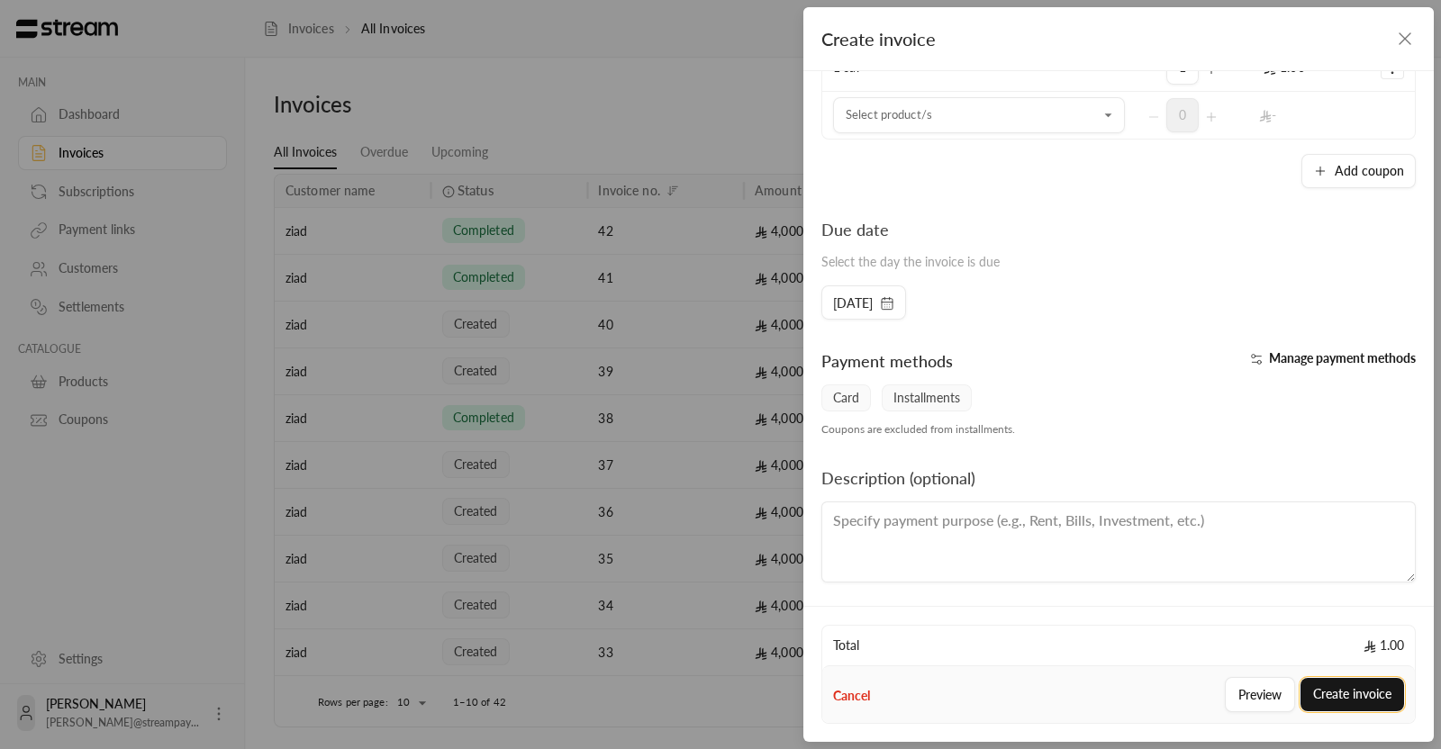
click at [1342, 691] on button "Create invoice" at bounding box center [1353, 694] width 104 height 33
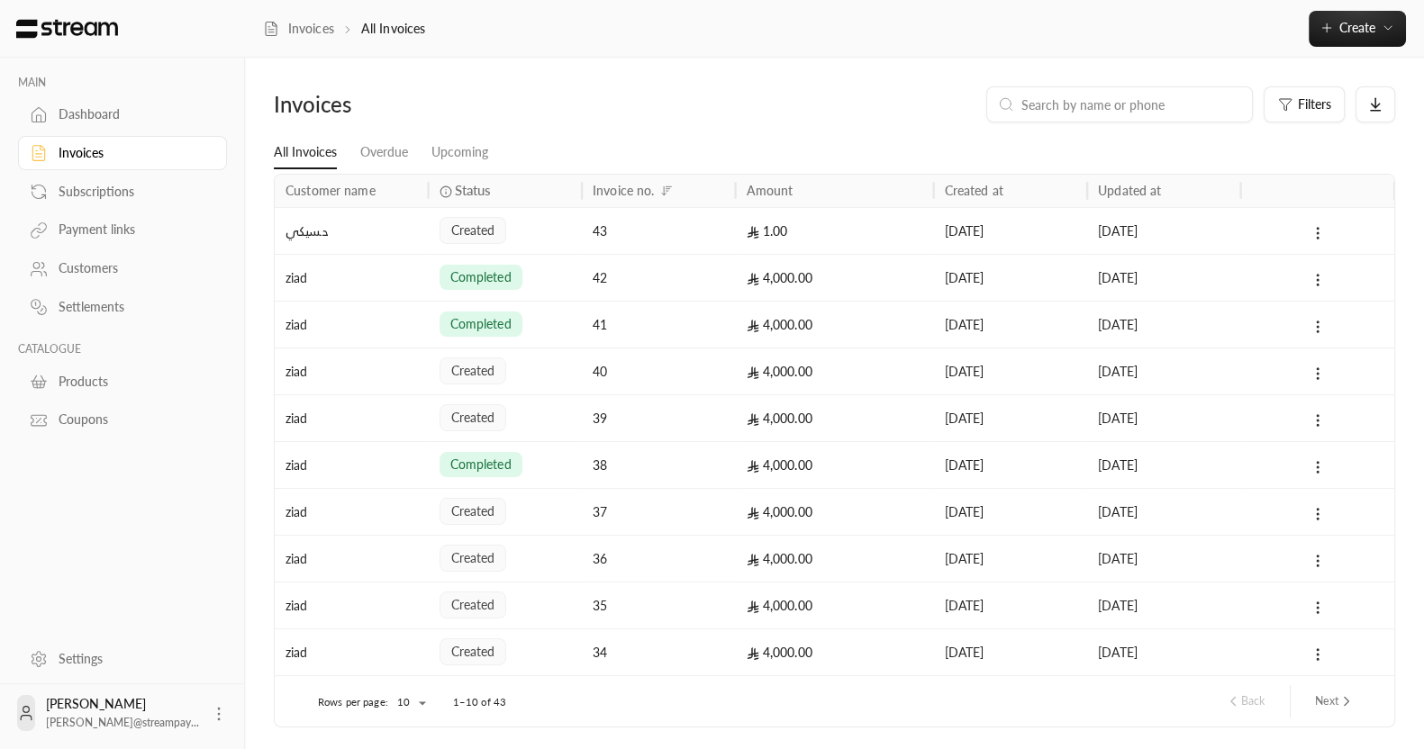
click at [76, 106] on div "Dashboard" at bounding box center [132, 114] width 146 height 18
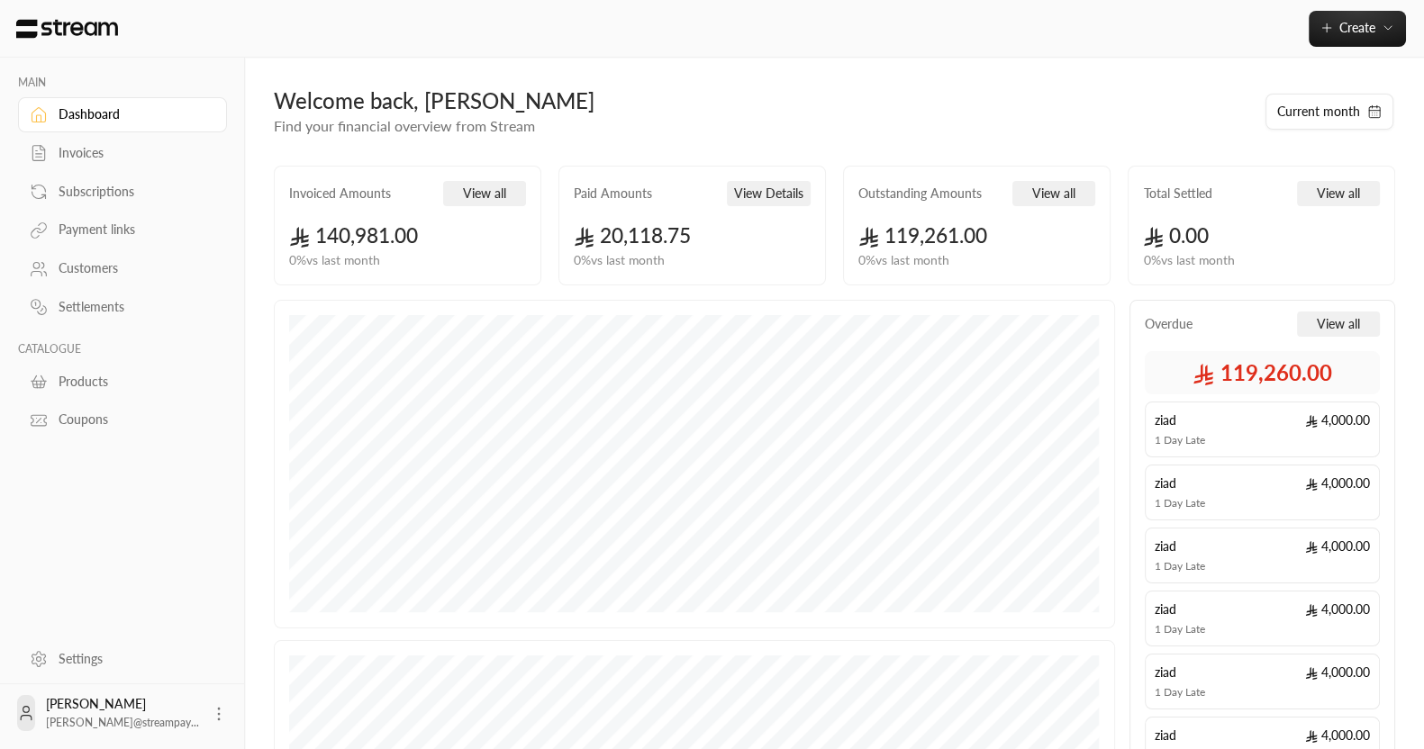
click at [71, 658] on div "Settings" at bounding box center [132, 659] width 146 height 18
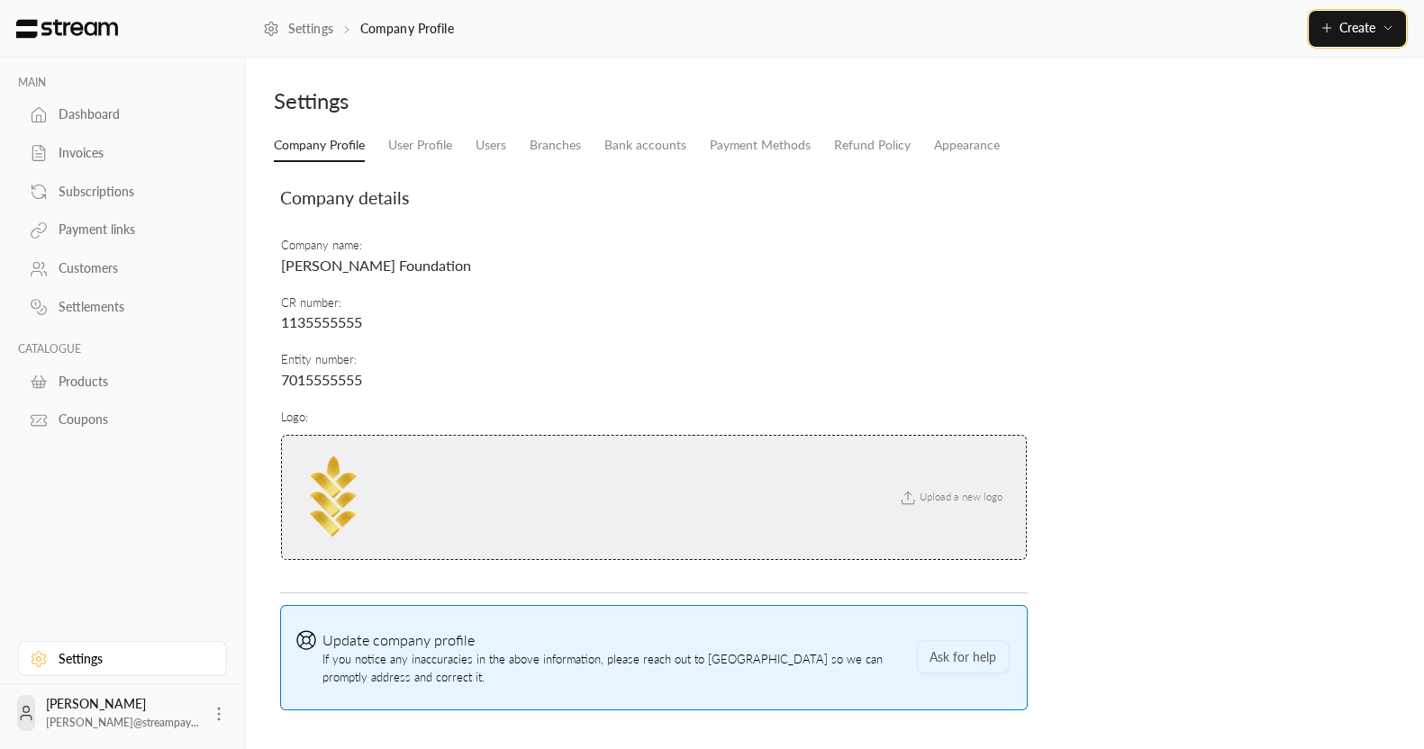
click at [1345, 41] on button "Create" at bounding box center [1357, 29] width 97 height 36
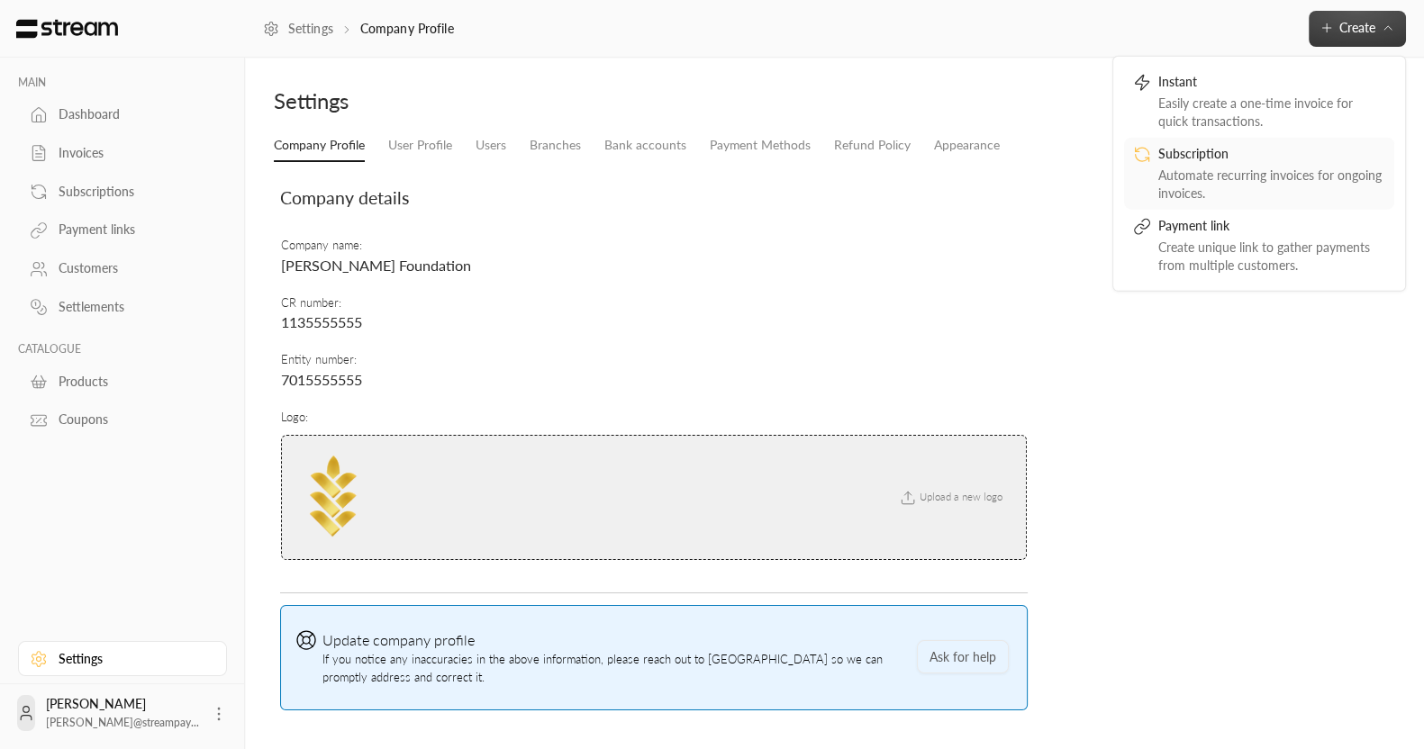
click at [1180, 158] on div "Subscription" at bounding box center [1271, 155] width 227 height 22
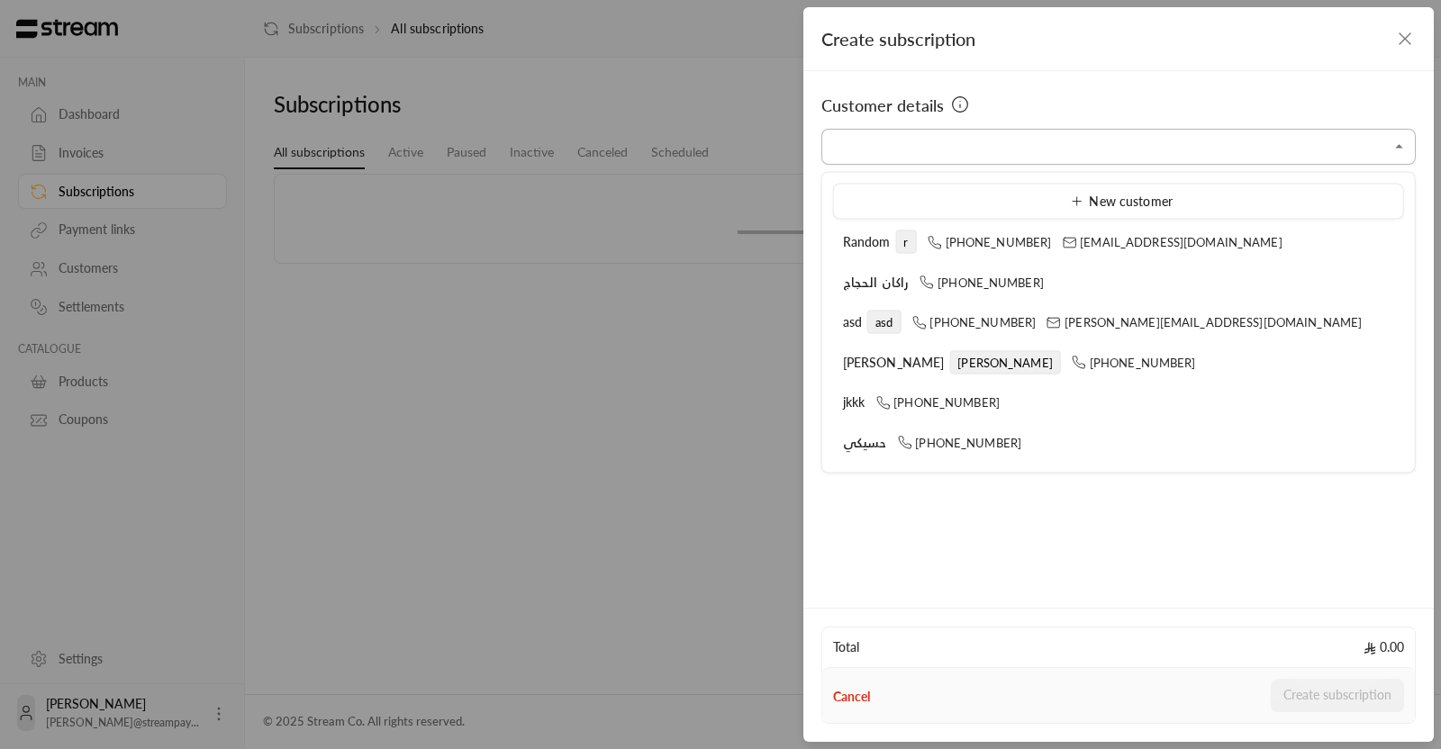
click at [856, 132] on input "Select customer" at bounding box center [1119, 148] width 595 height 32
type input "**********"
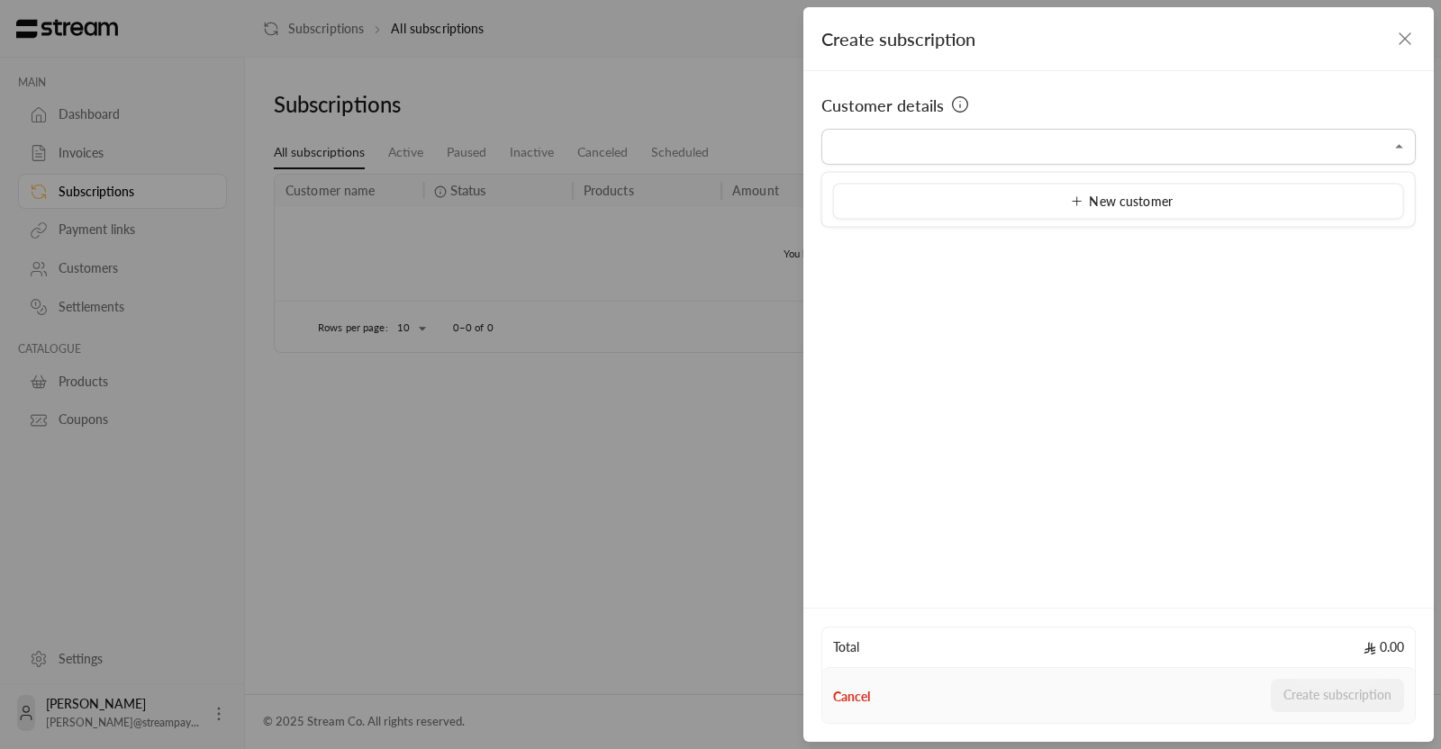
click at [1065, 440] on div "Customer details Select customer Select customer" at bounding box center [1118, 336] width 631 height 531
click at [925, 146] on input "Select customer" at bounding box center [1119, 148] width 595 height 32
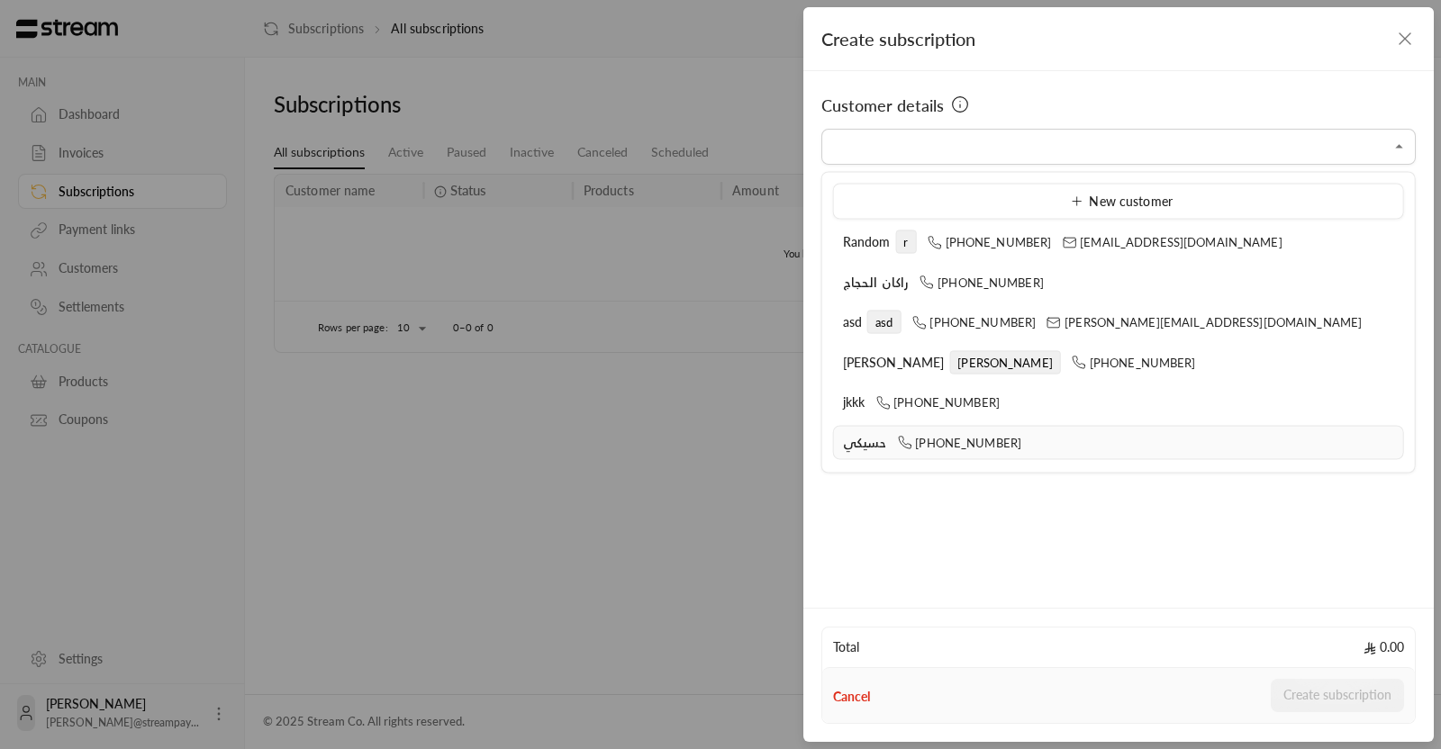
click at [874, 454] on li "حسيكي +966552989199" at bounding box center [1118, 442] width 571 height 35
type input "**********"
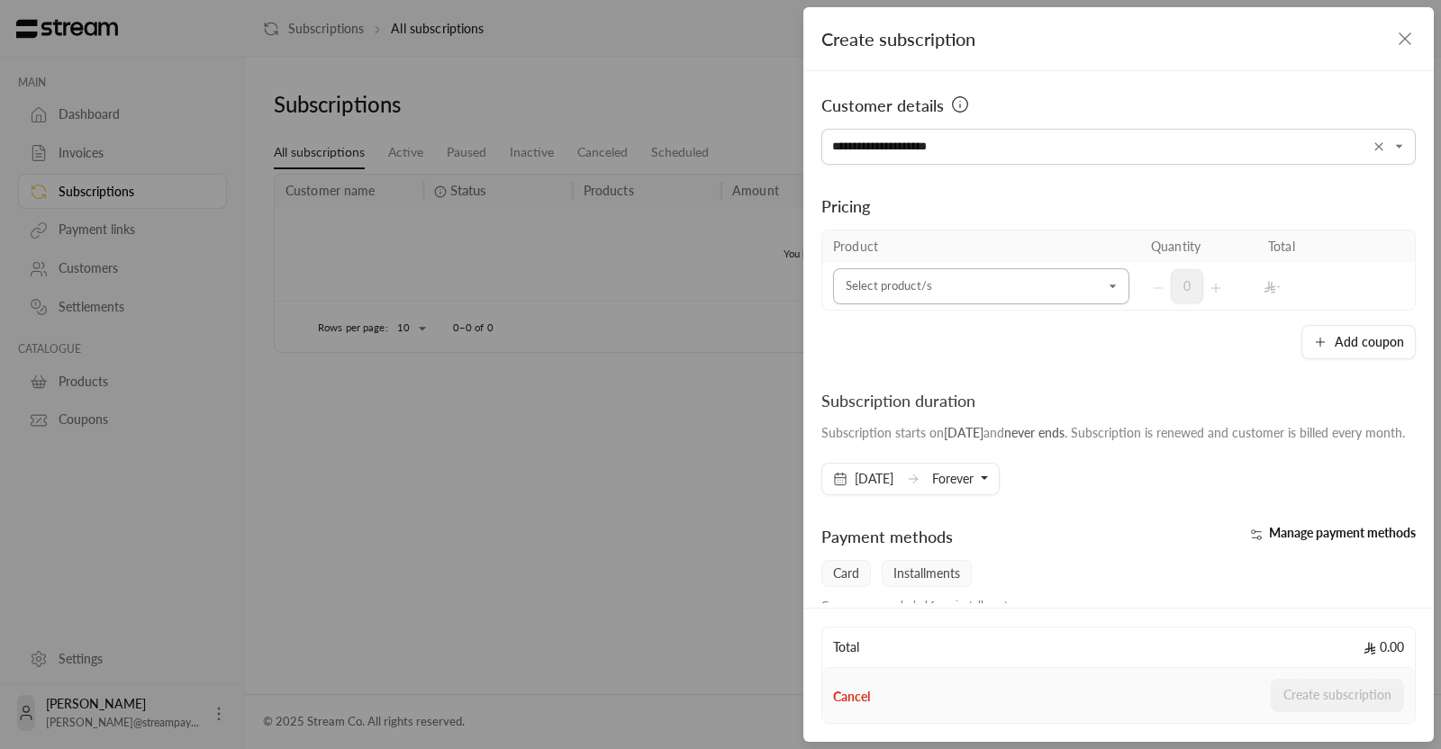
scroll to position [24, 0]
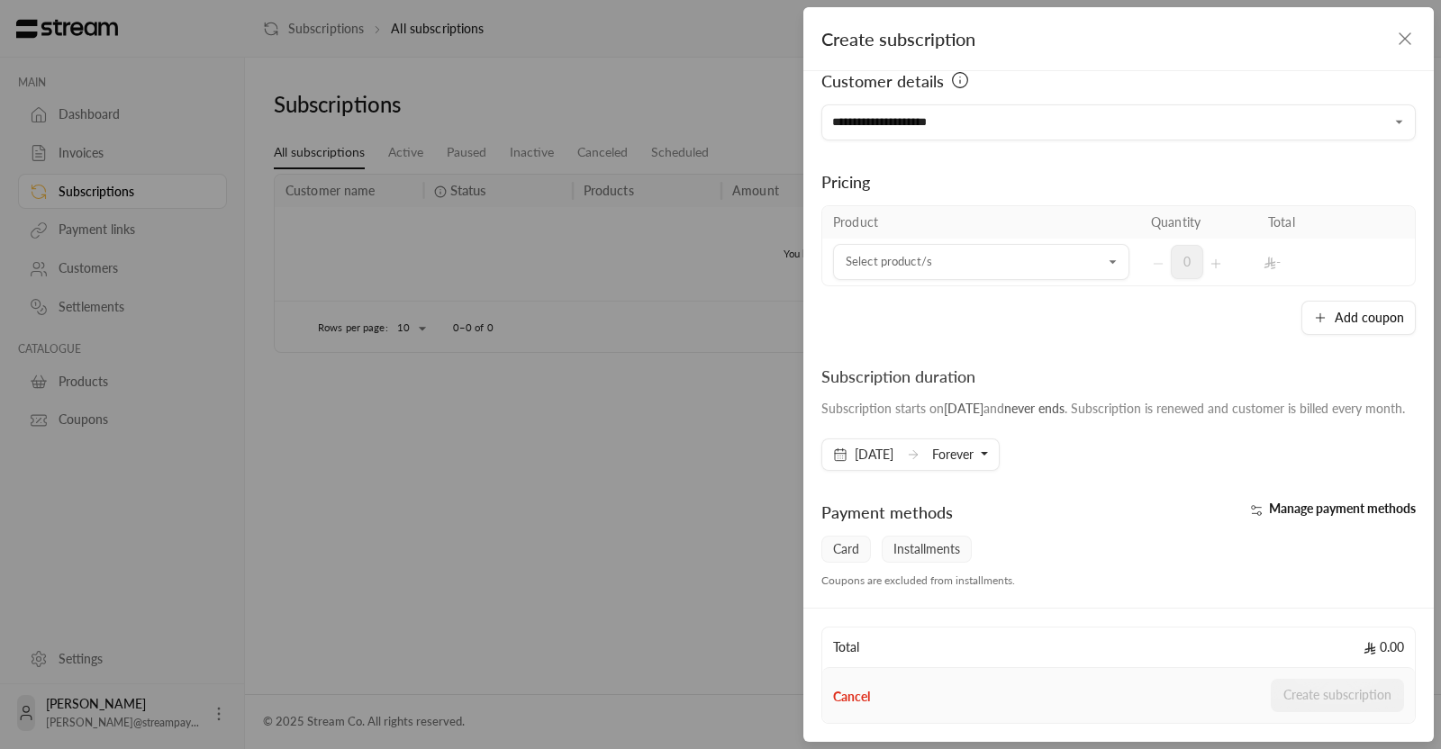
click at [907, 284] on td "Select product/s Select product/s" at bounding box center [981, 262] width 318 height 47
click at [893, 273] on input "Select customer" at bounding box center [981, 263] width 296 height 32
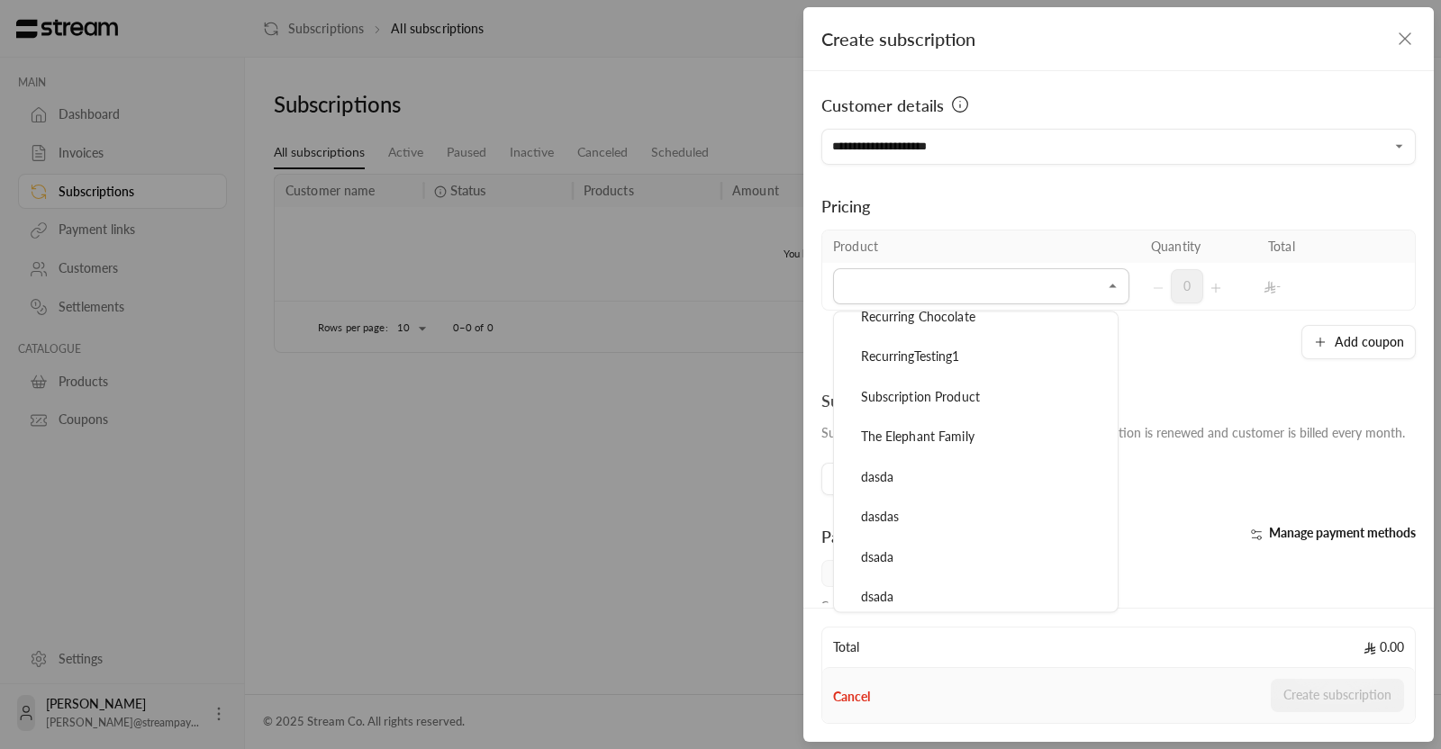
scroll to position [4333, 0]
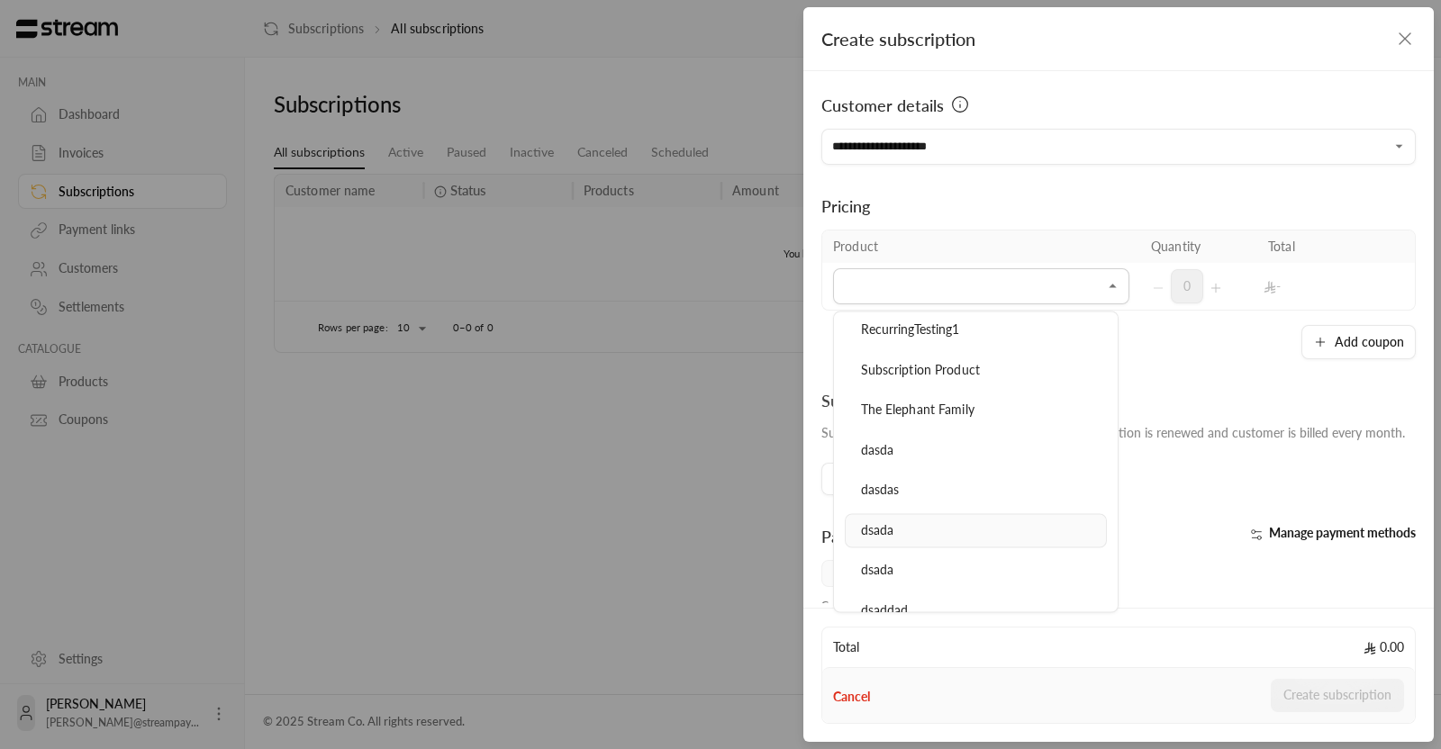
click at [894, 522] on div "dsada" at bounding box center [976, 531] width 242 height 19
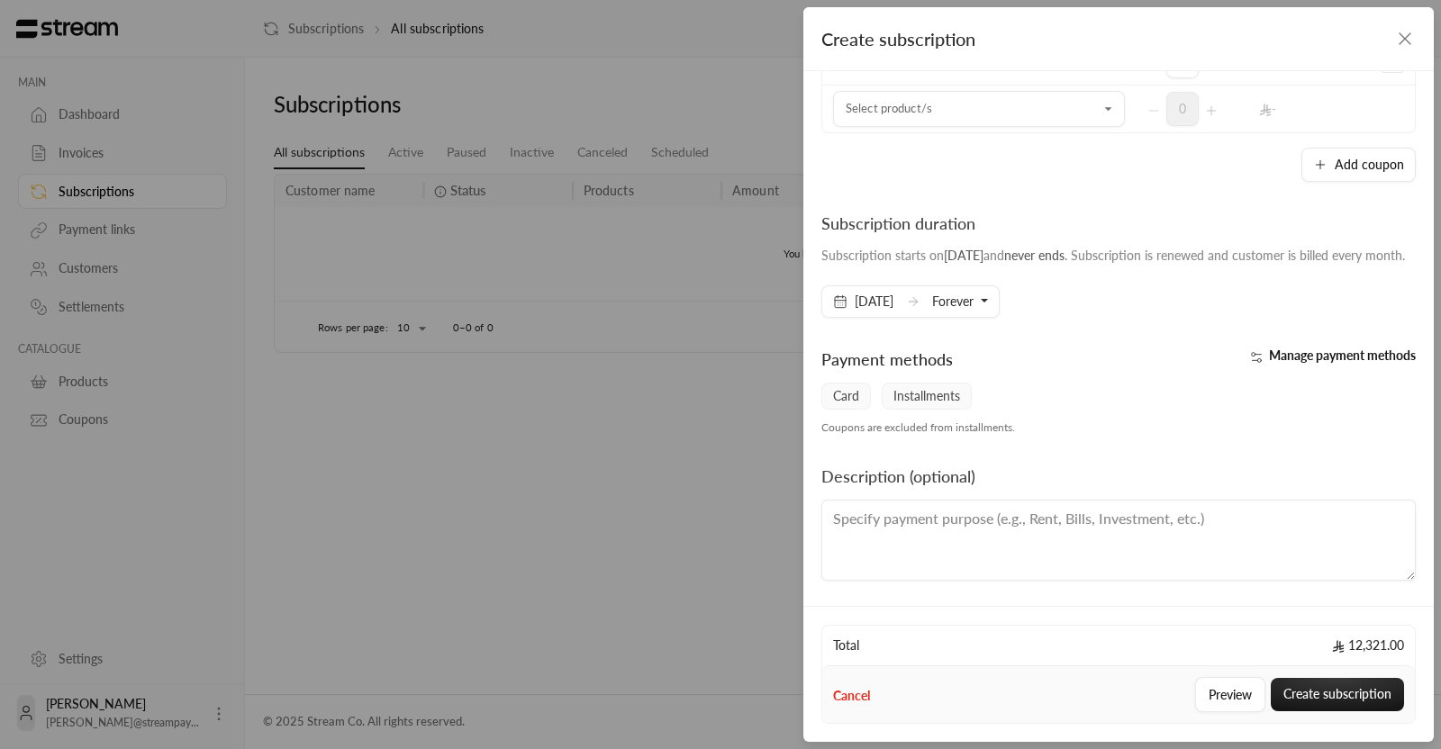
scroll to position [229, 0]
click at [969, 309] on span "Forever" at bounding box center [952, 301] width 41 height 15
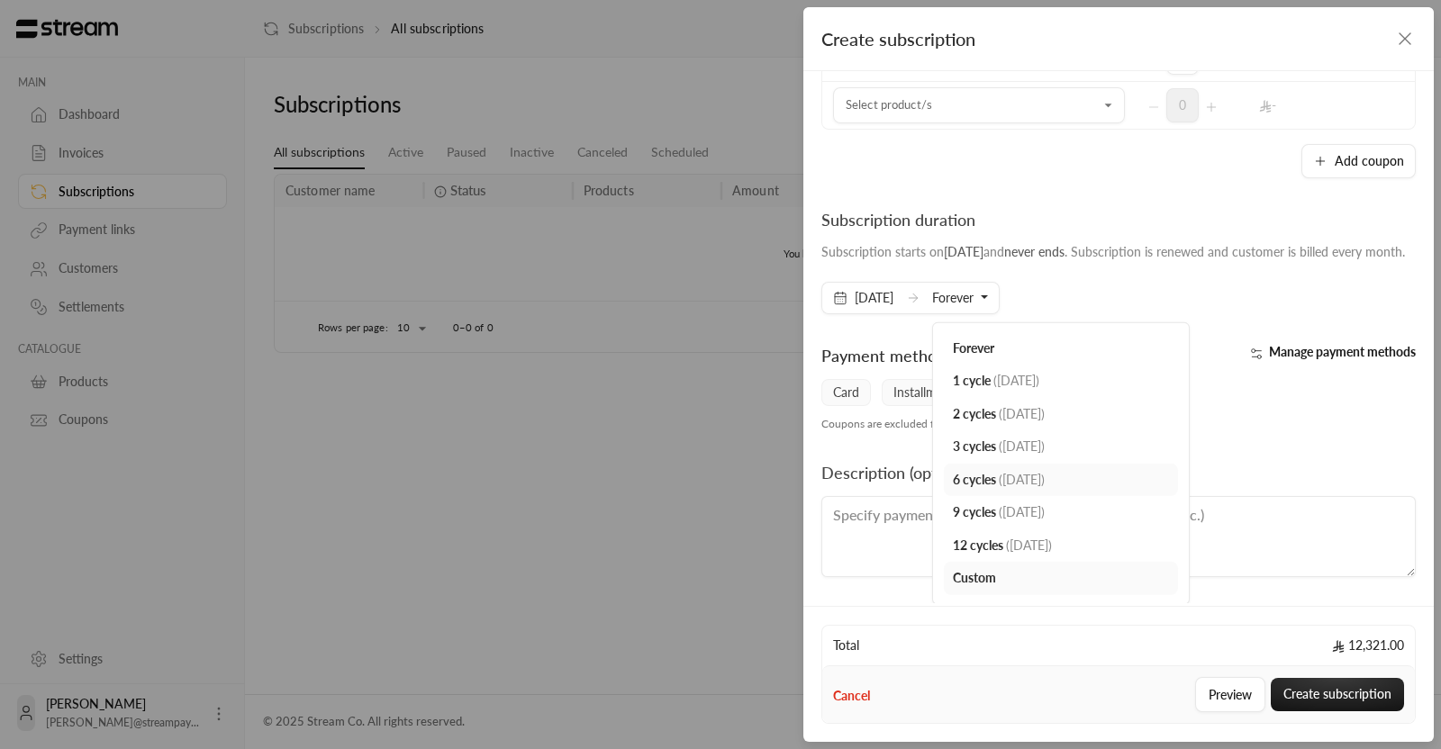
click at [1022, 486] on span "( 7/04/2026 )" at bounding box center [1022, 478] width 46 height 15
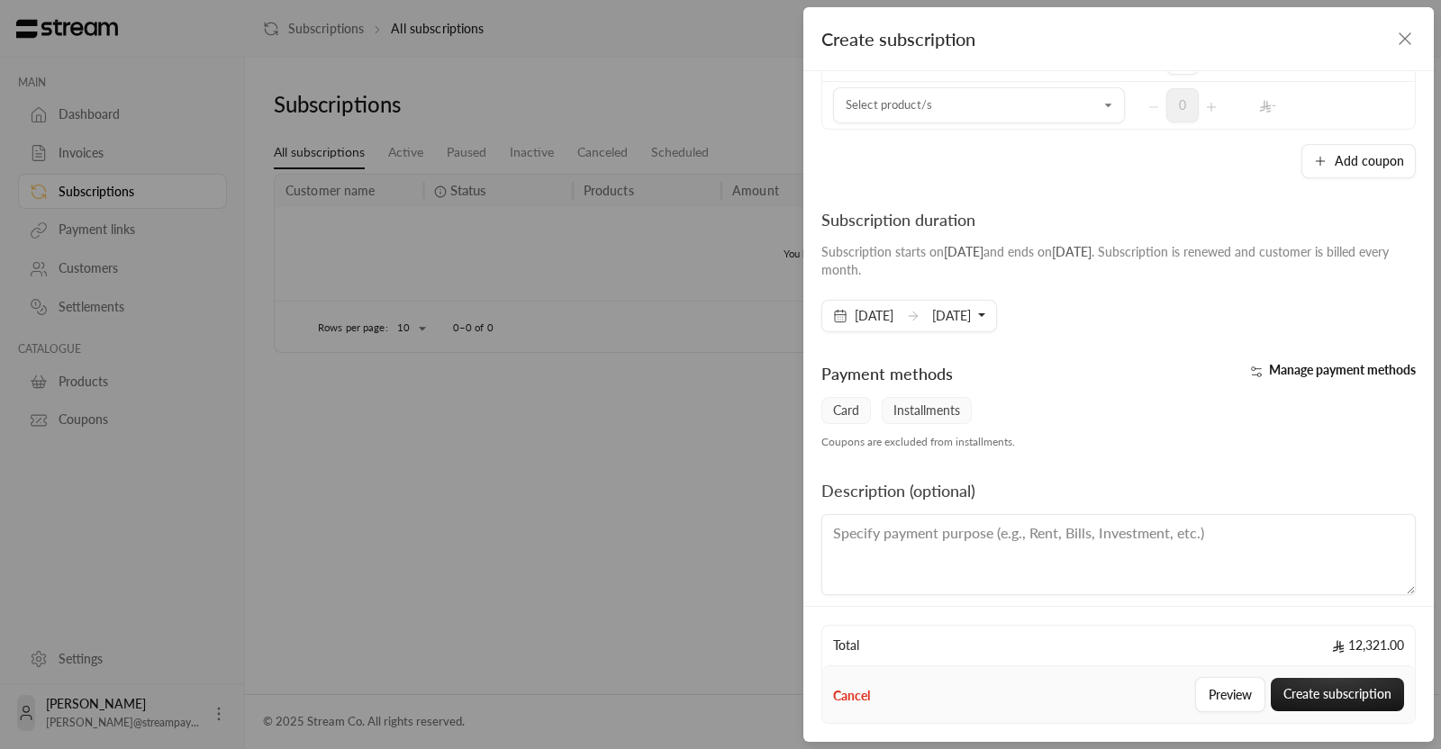
scroll to position [241, 0]
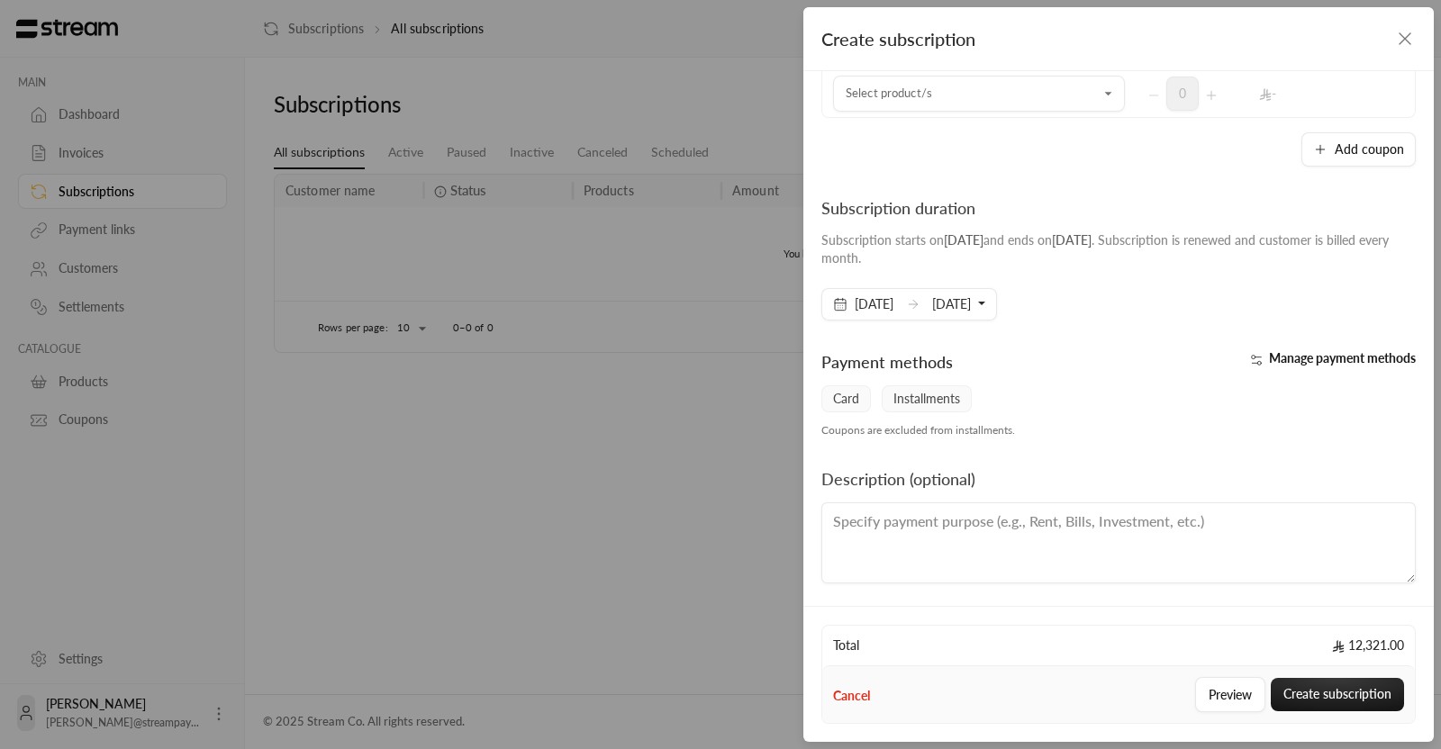
click at [1407, 47] on icon "button" at bounding box center [1405, 39] width 22 height 22
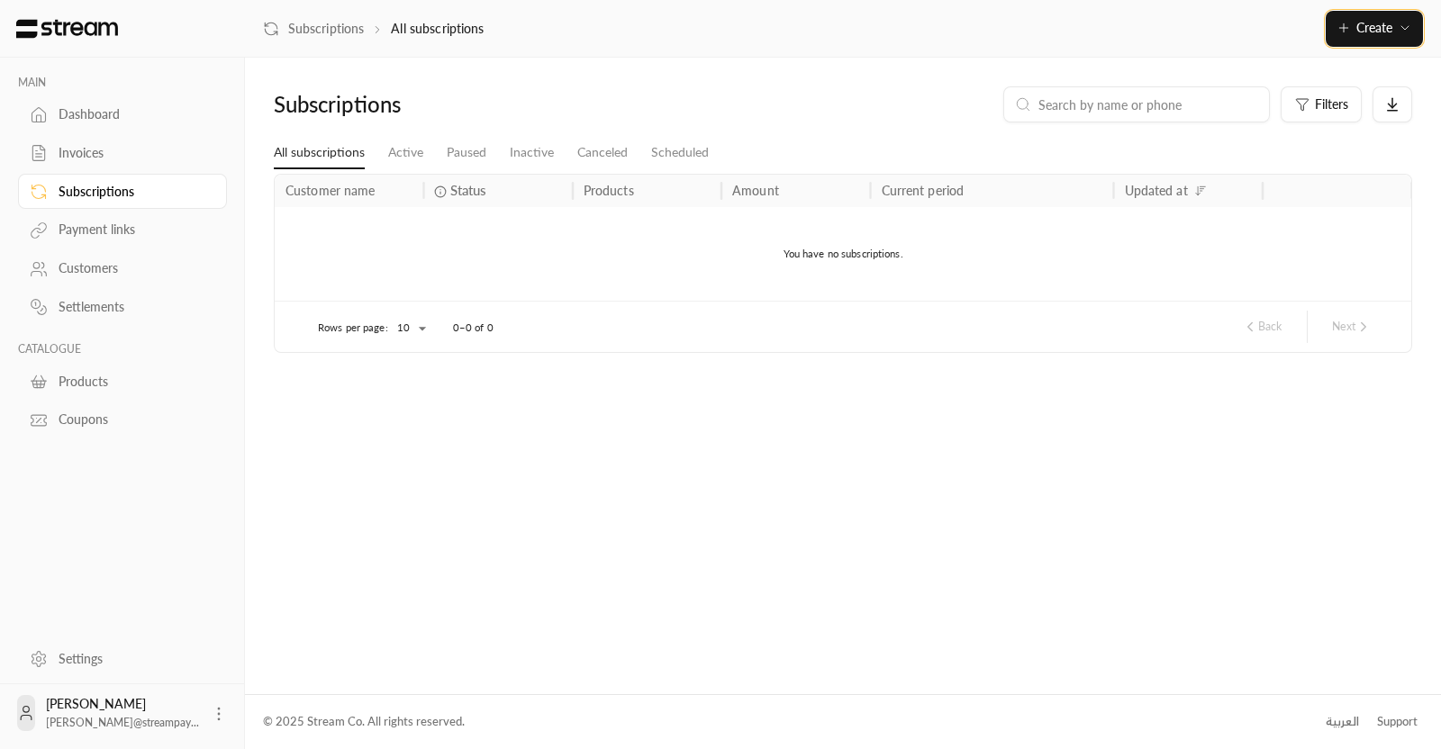
click at [1335, 42] on button "Create" at bounding box center [1374, 29] width 97 height 36
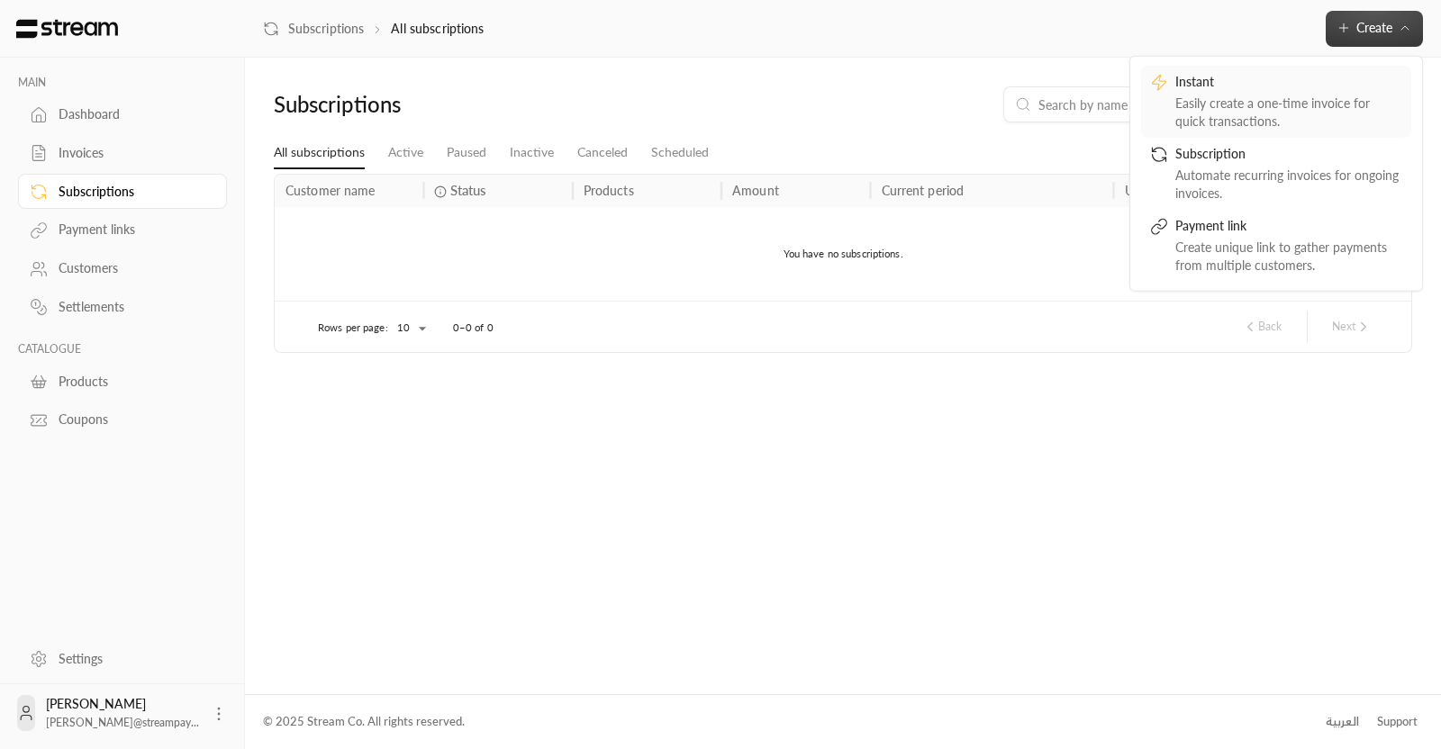
click at [1185, 108] on div "Easily create a one-time invoice for quick transactions." at bounding box center [1289, 112] width 227 height 36
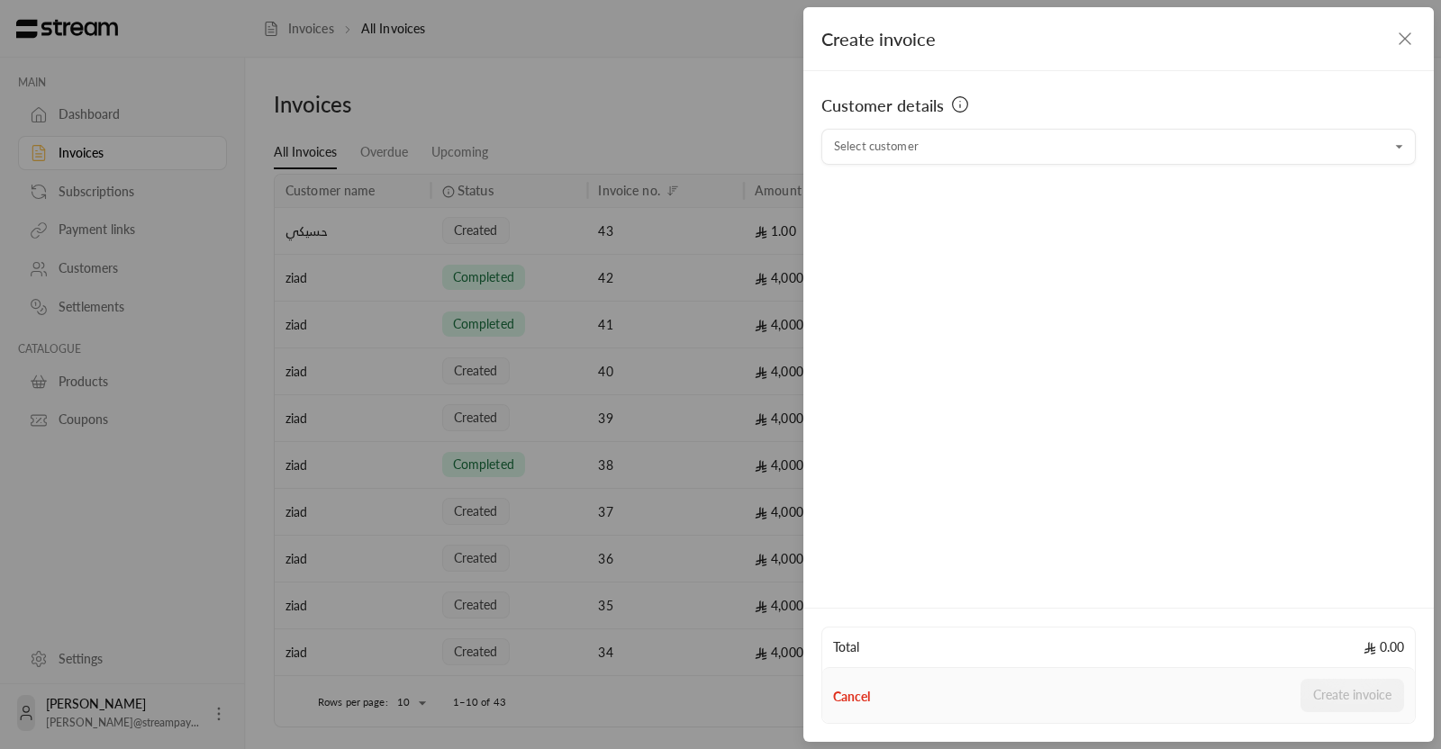
click at [919, 166] on div "Customer details Select customer Select customer" at bounding box center [1118, 336] width 631 height 531
click at [878, 156] on input "Select customer" at bounding box center [1119, 148] width 595 height 32
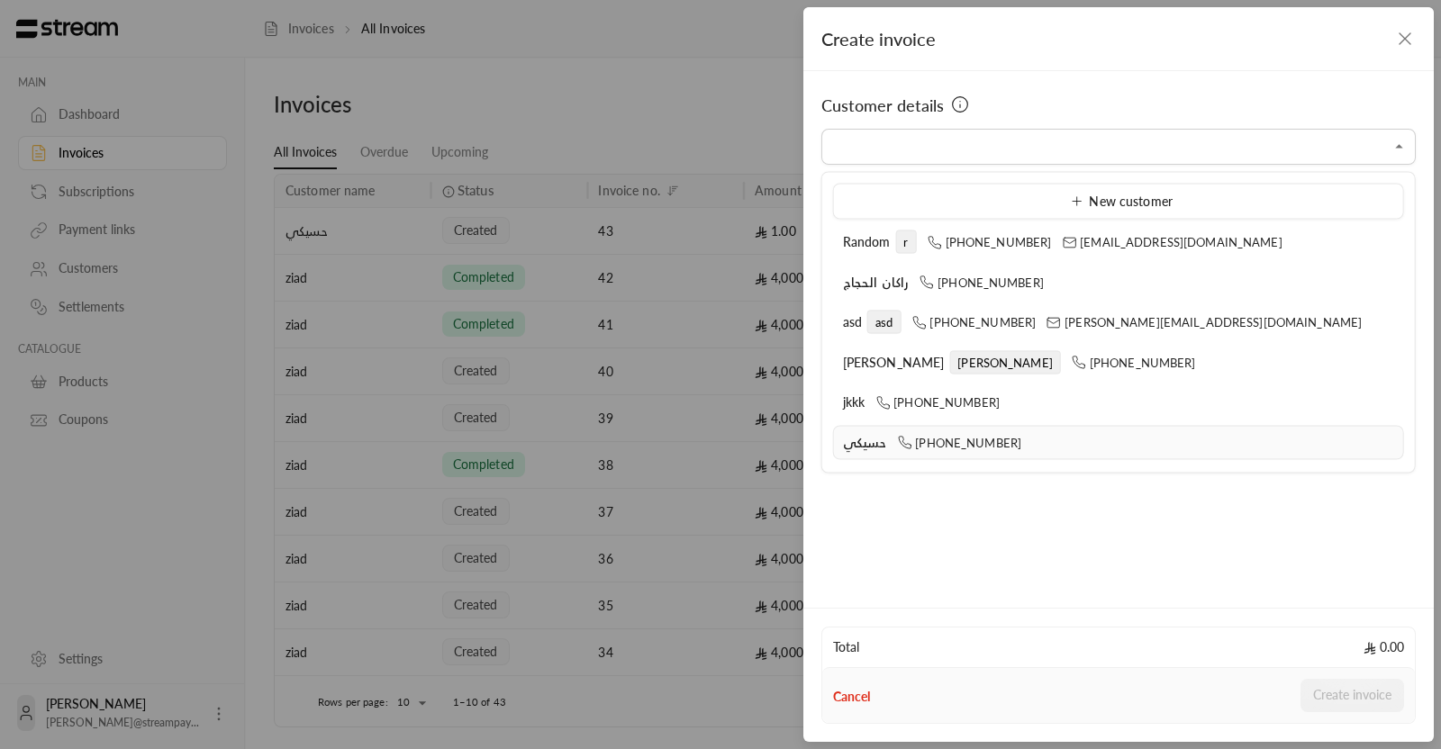
click at [885, 433] on div "حسيكي +966552989199" at bounding box center [1118, 442] width 551 height 19
type input "**********"
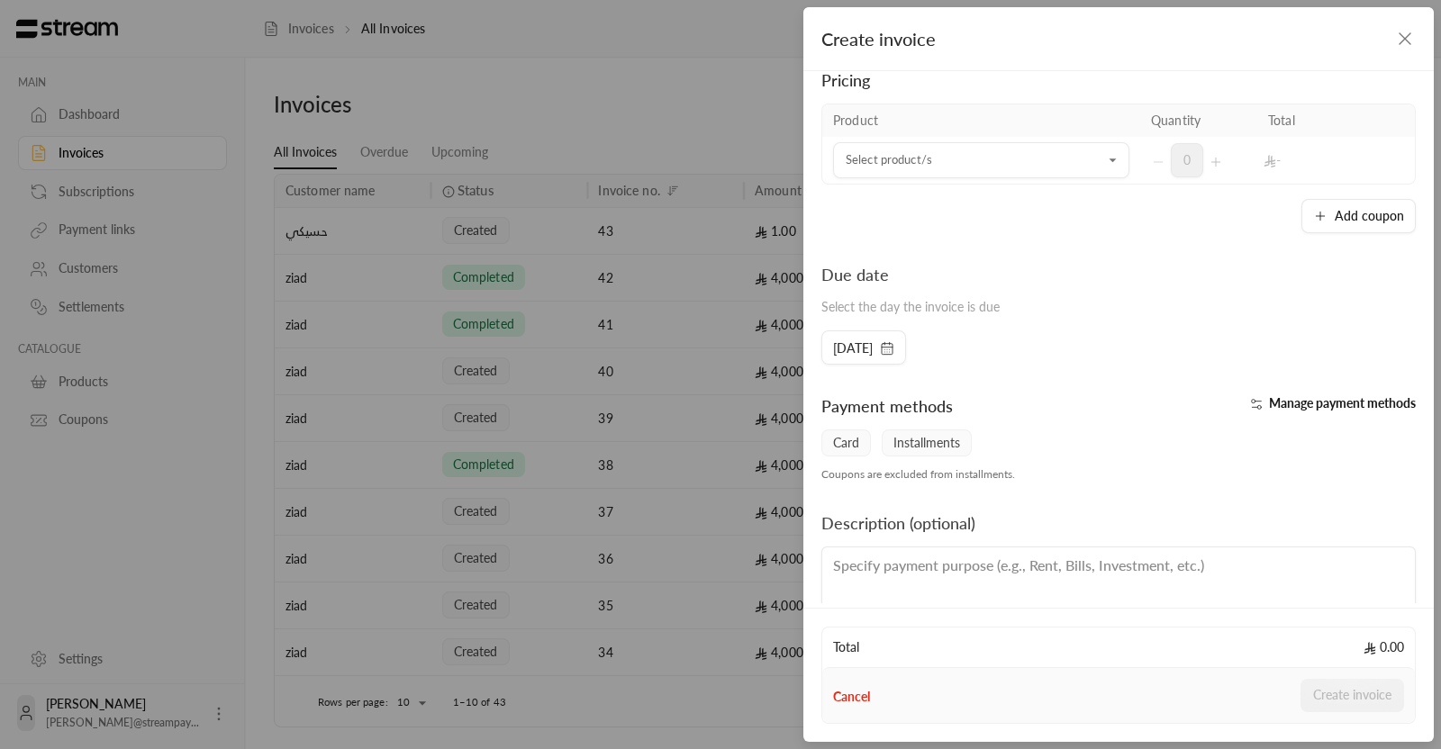
scroll to position [171, 0]
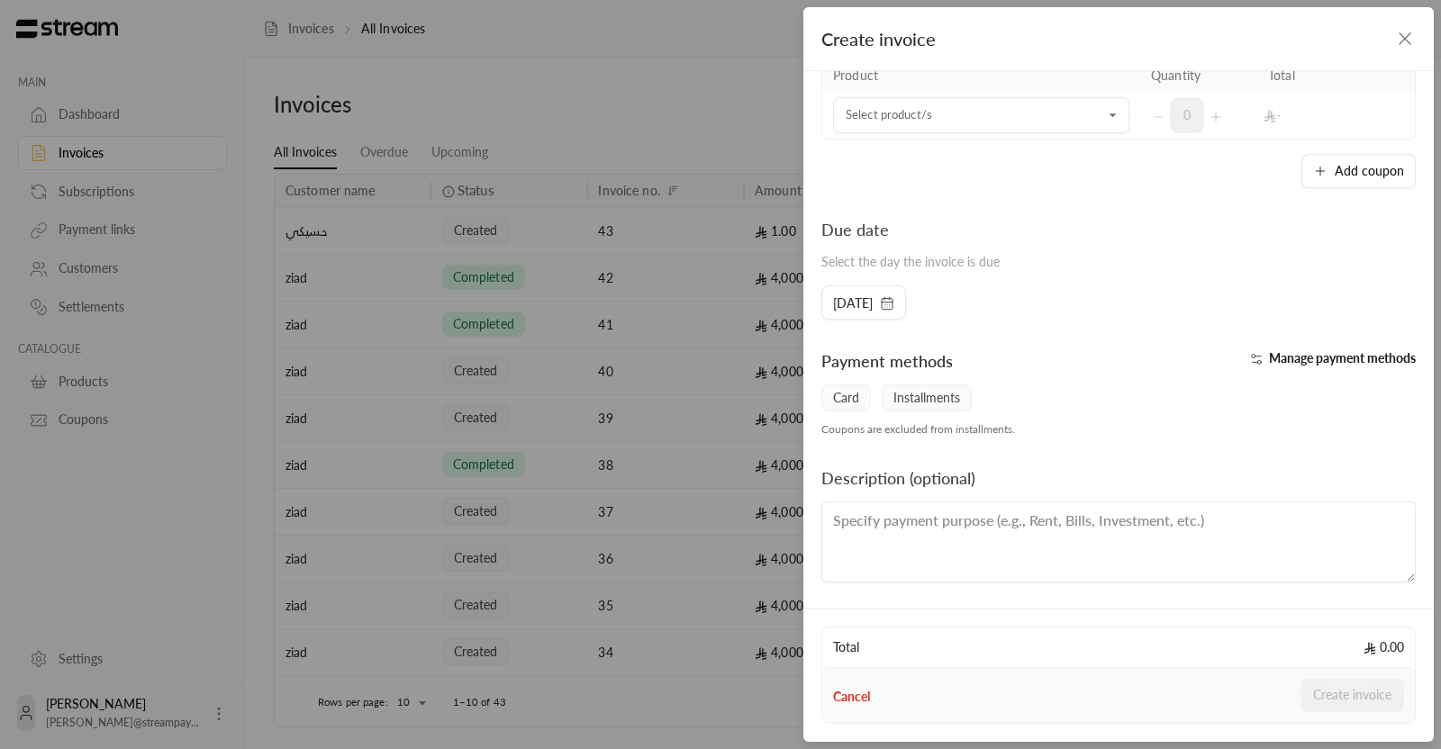
click at [920, 404] on span "Installments" at bounding box center [927, 398] width 90 height 27
click at [1270, 341] on div "**********" at bounding box center [1118, 336] width 631 height 531
click at [1249, 352] on icon "button" at bounding box center [1256, 359] width 14 height 14
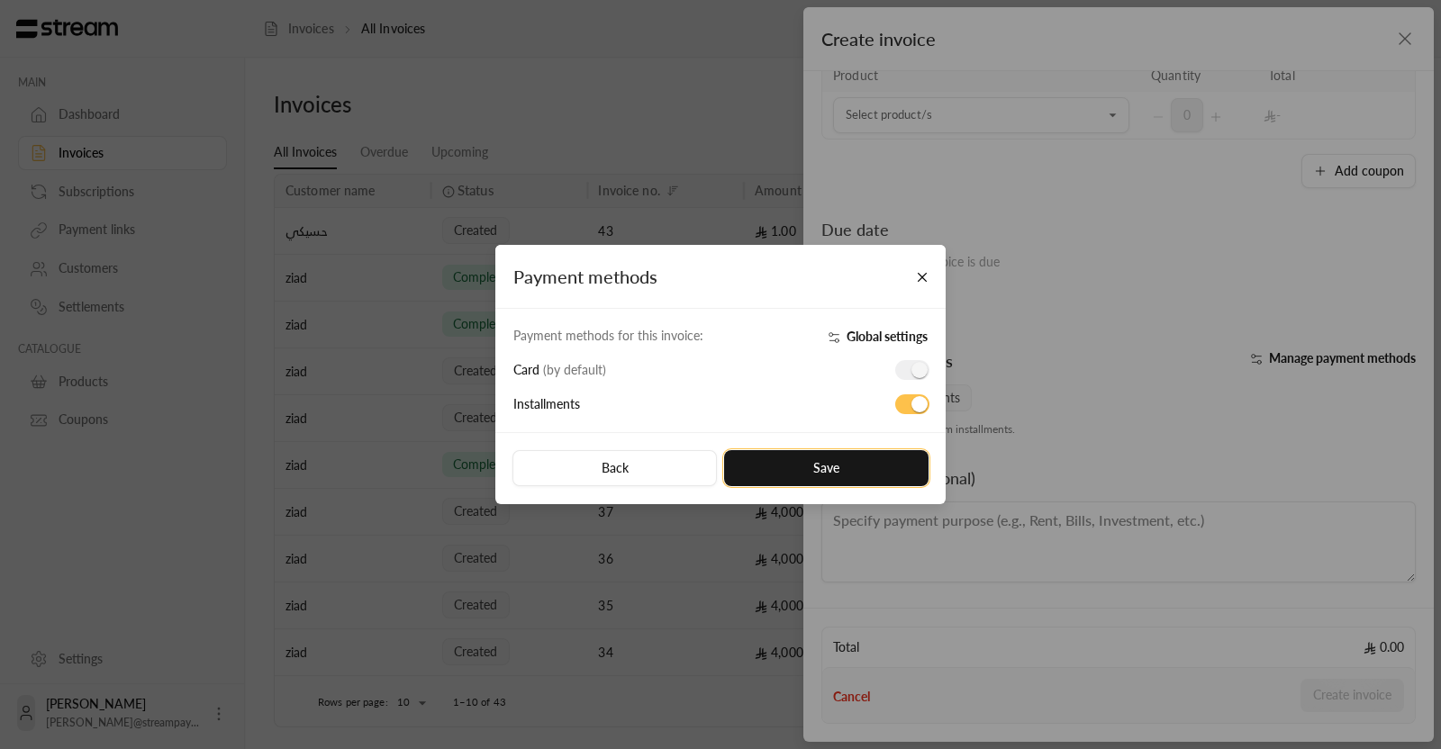
click at [843, 476] on button "Save" at bounding box center [826, 468] width 204 height 36
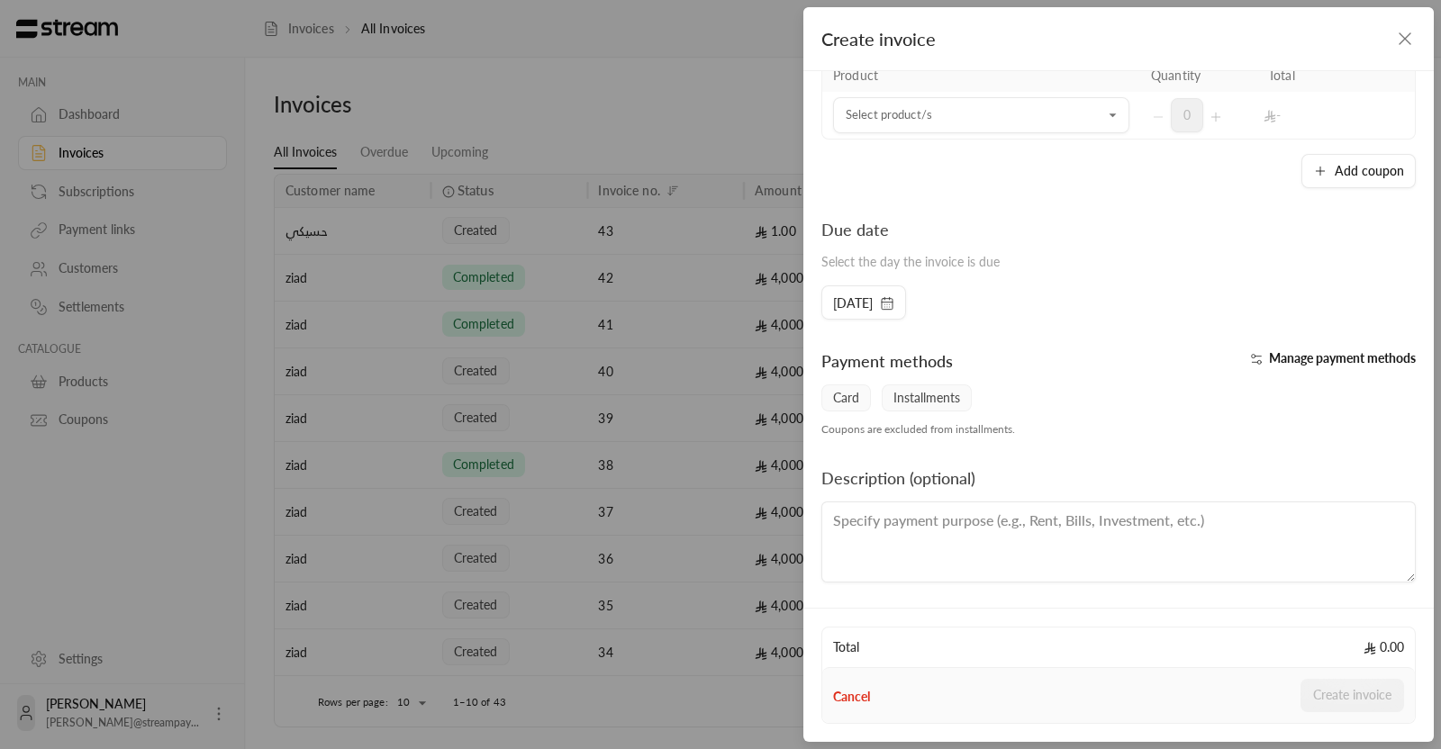
click at [716, 270] on div "**********" at bounding box center [720, 374] width 1441 height 749
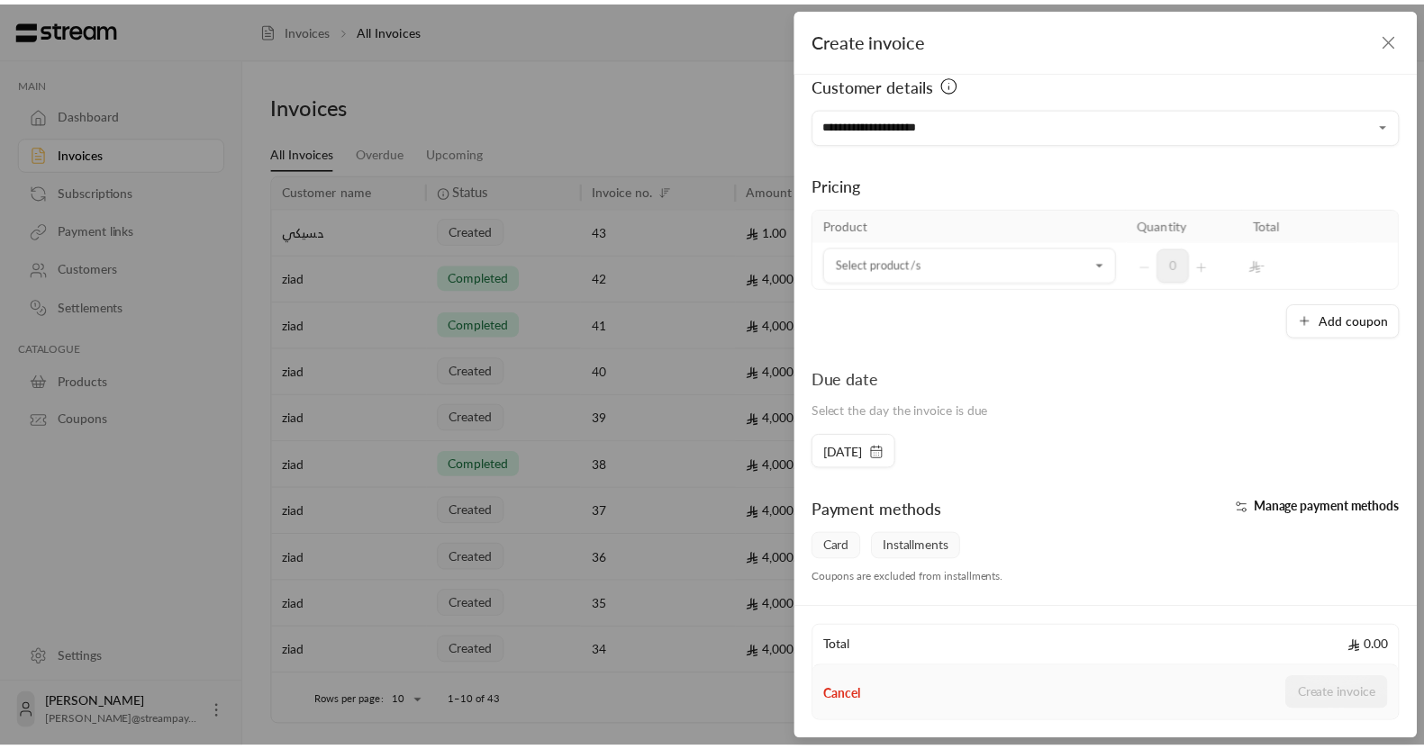
scroll to position [0, 0]
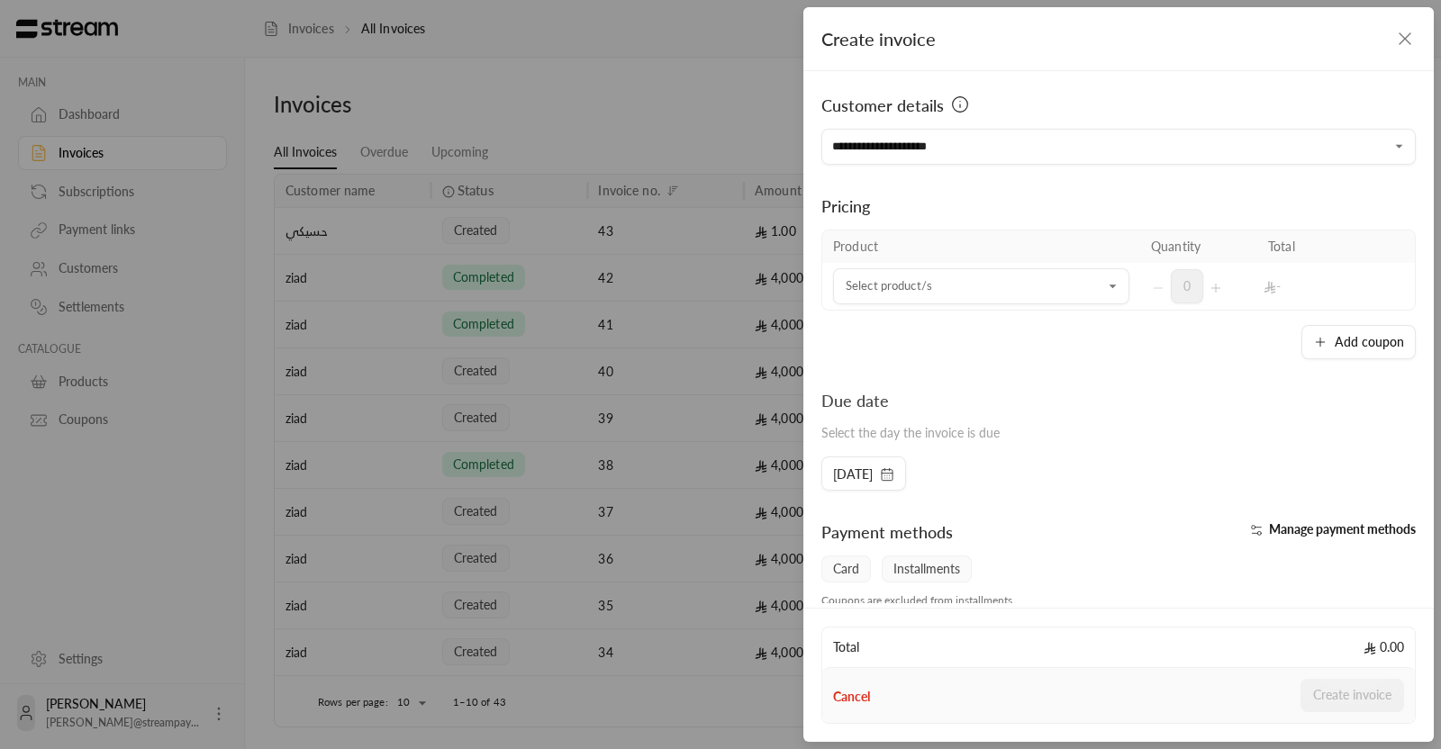
click at [1401, 38] on icon "button" at bounding box center [1405, 39] width 22 height 22
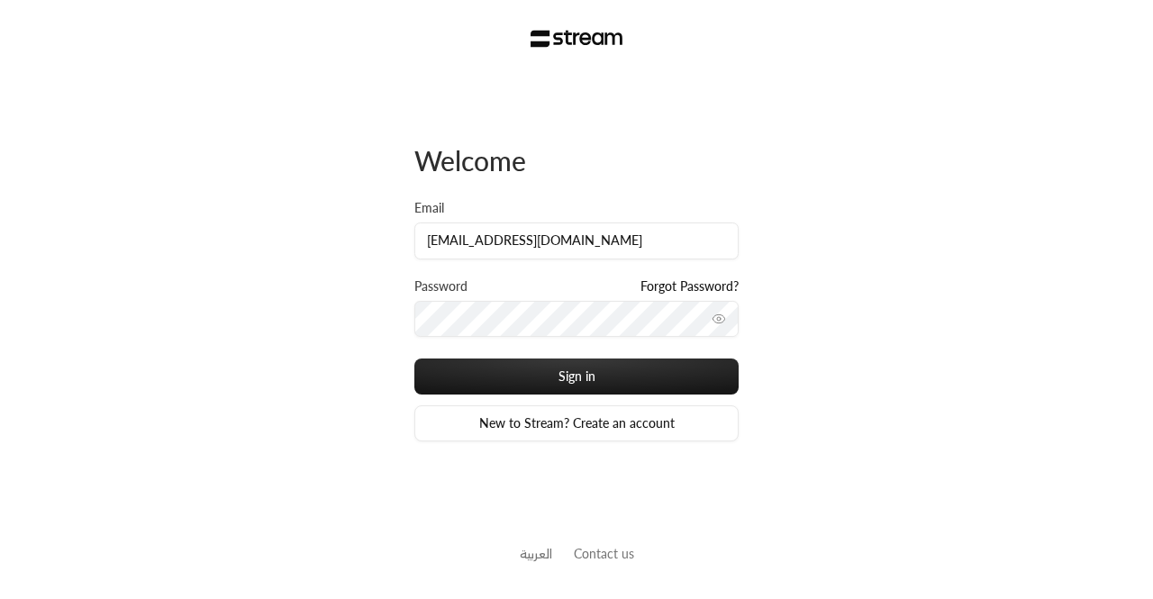
scroll to position [0, 19]
type input "[EMAIL_ADDRESS][DOMAIN_NAME]"
click at [414, 359] on button "Sign in" at bounding box center [576, 377] width 324 height 36
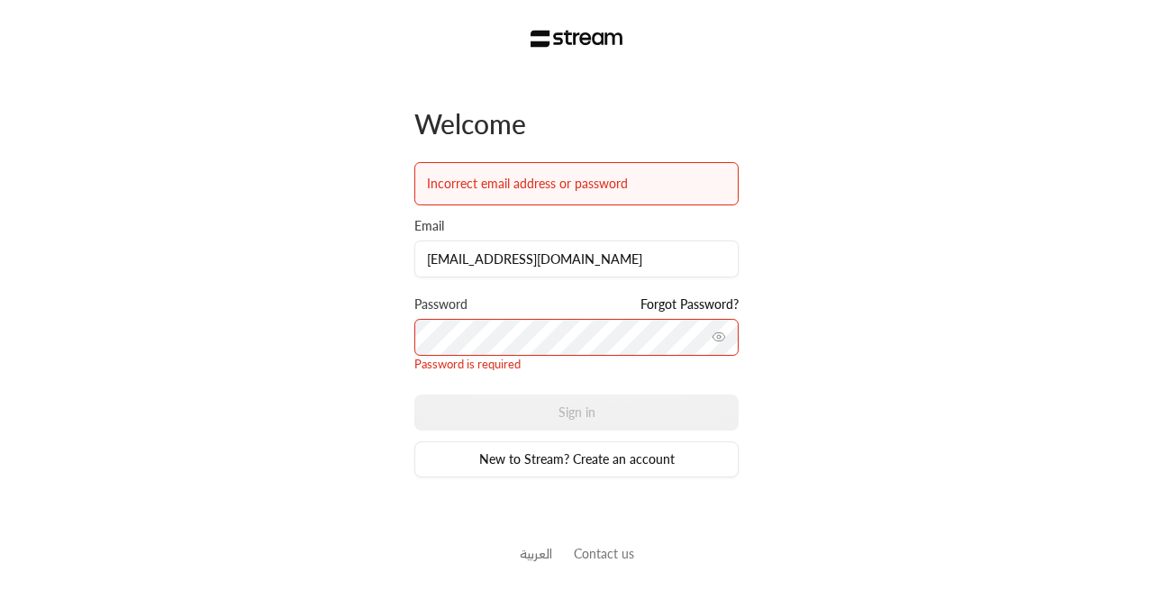
click at [719, 334] on icon "toggle password visibility" at bounding box center [719, 337] width 14 height 14
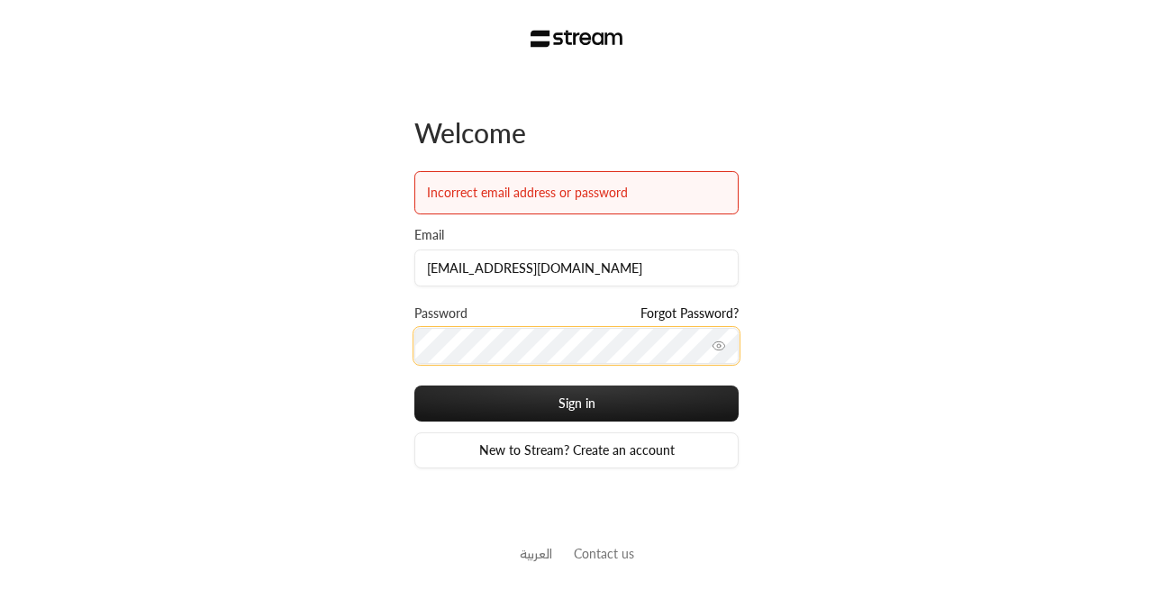
click at [414, 386] on button "Sign in" at bounding box center [576, 404] width 324 height 36
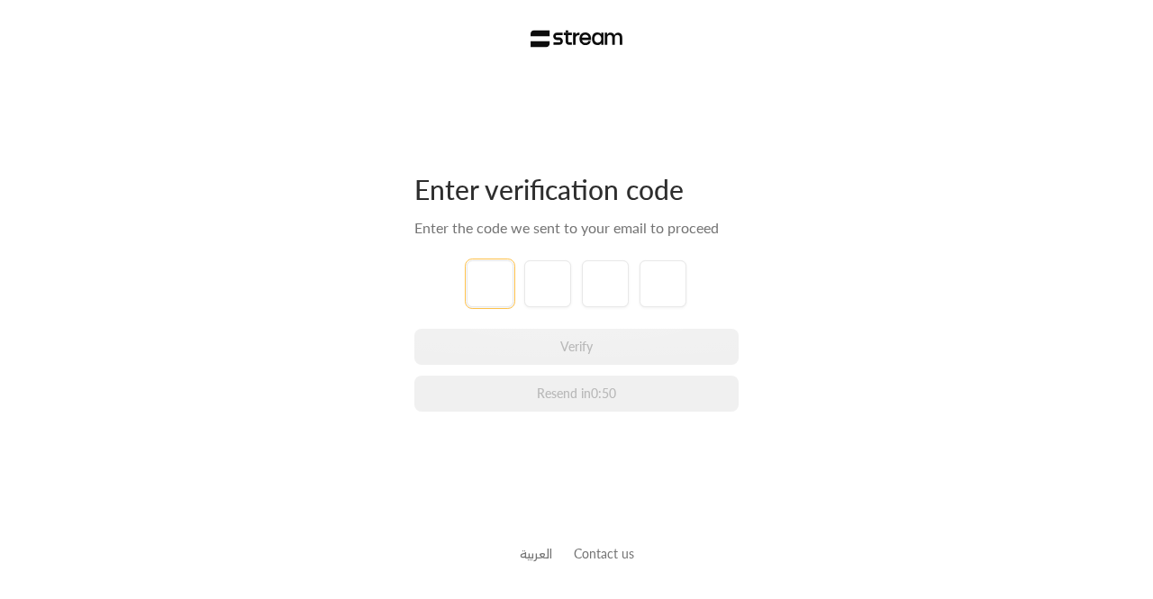
paste input "4"
type input "4"
type input "5"
